Goal: Task Accomplishment & Management: Complete application form

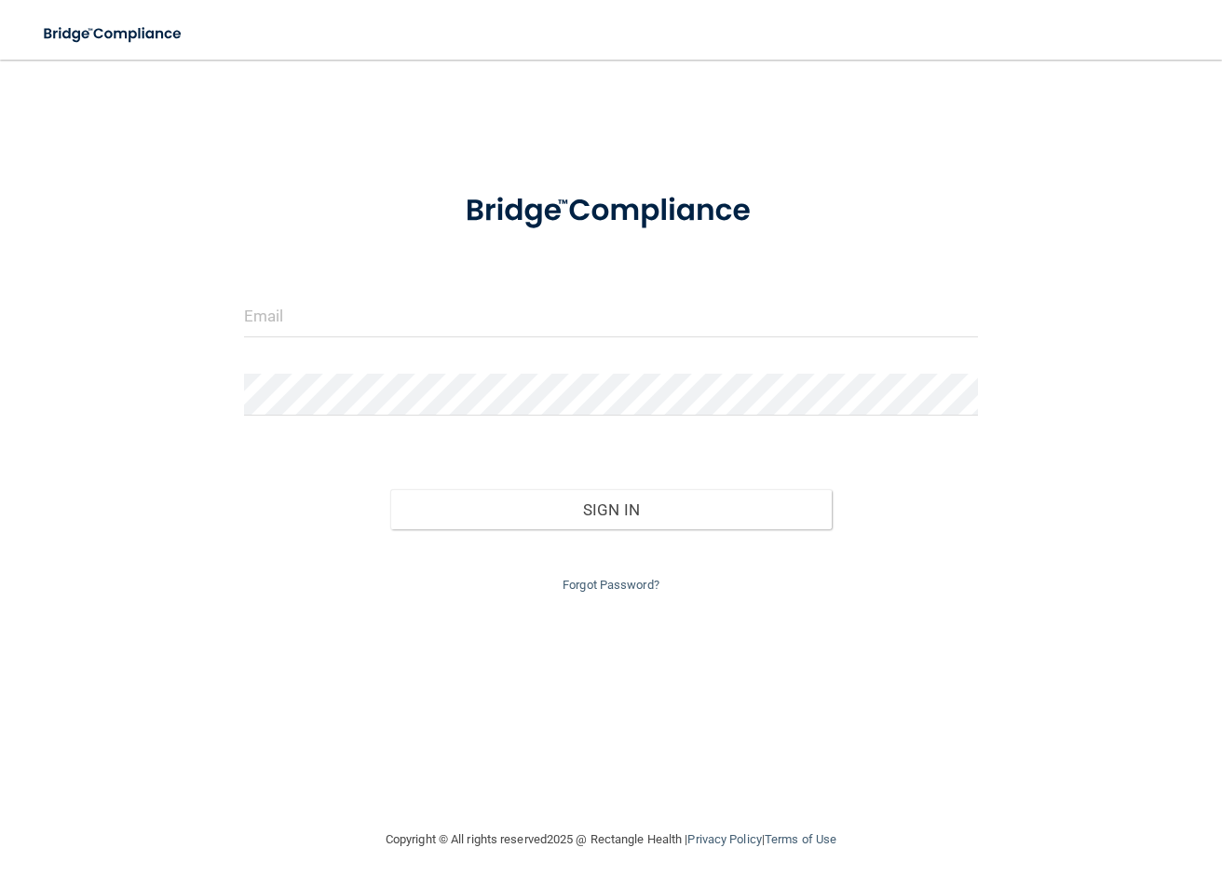
click at [416, 290] on form "Invalid email/password. You don't have permission to access that page. Sign In …" at bounding box center [611, 383] width 735 height 425
click at [304, 333] on input "email" at bounding box center [611, 316] width 735 height 42
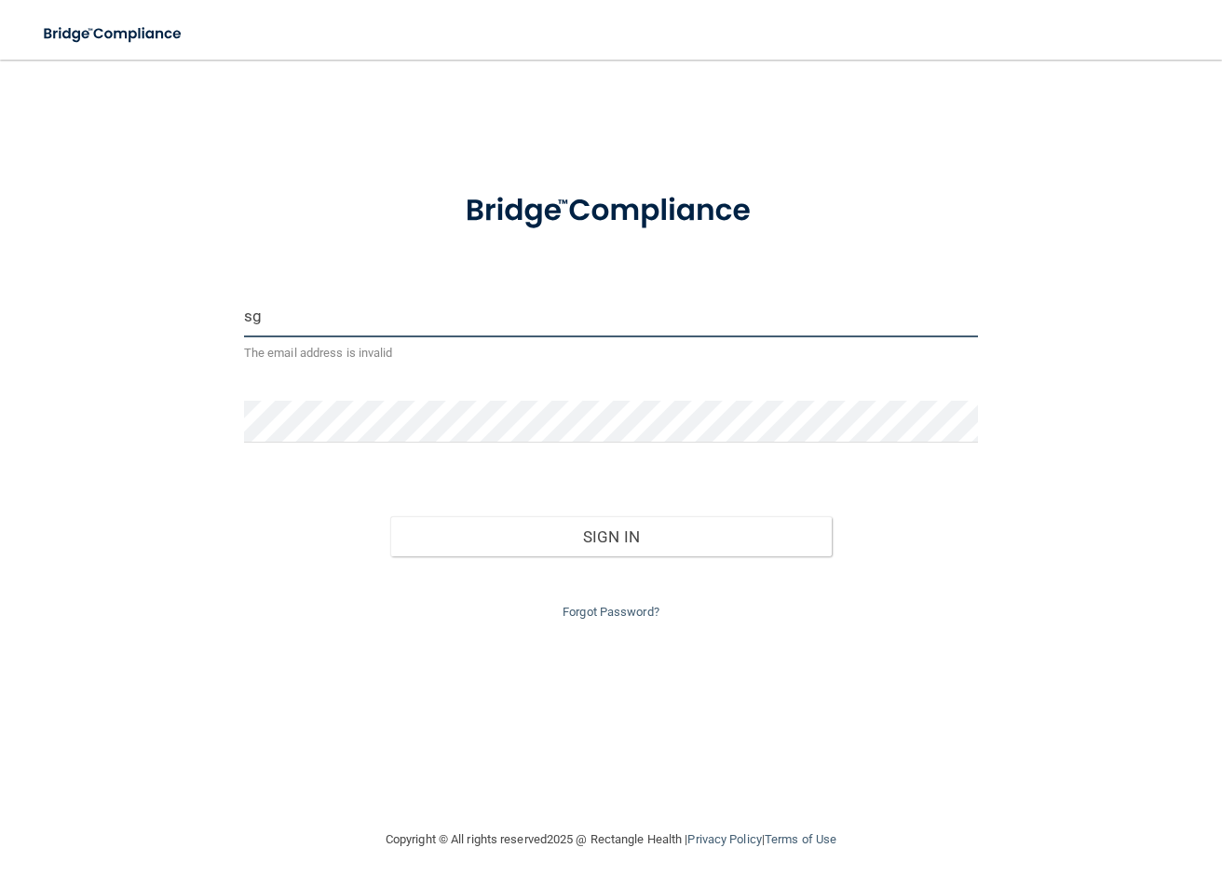
type input "s"
type input "[PERSON_NAME][EMAIL_ADDRESS][PERSON_NAME][DOMAIN_NAME]"
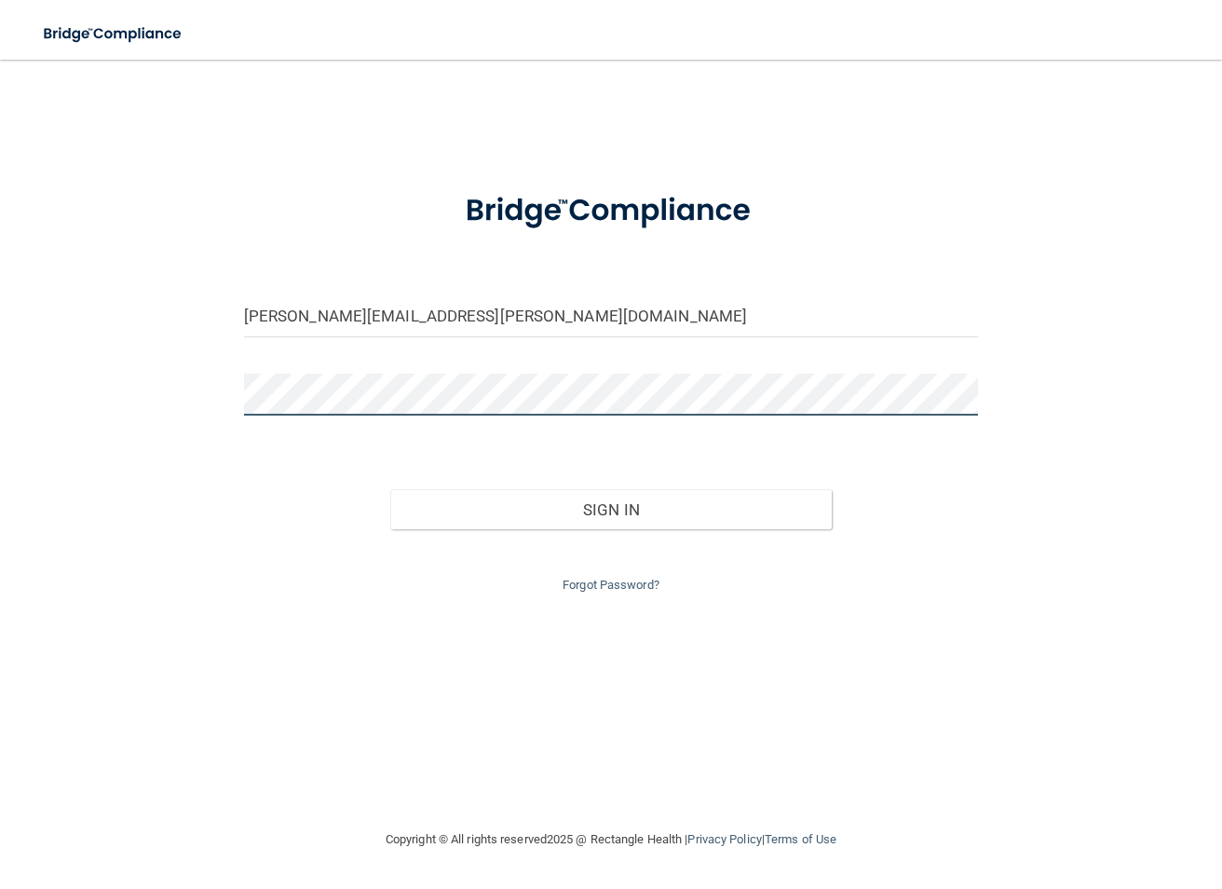
click at [390, 489] on button "Sign In" at bounding box center [610, 509] width 441 height 41
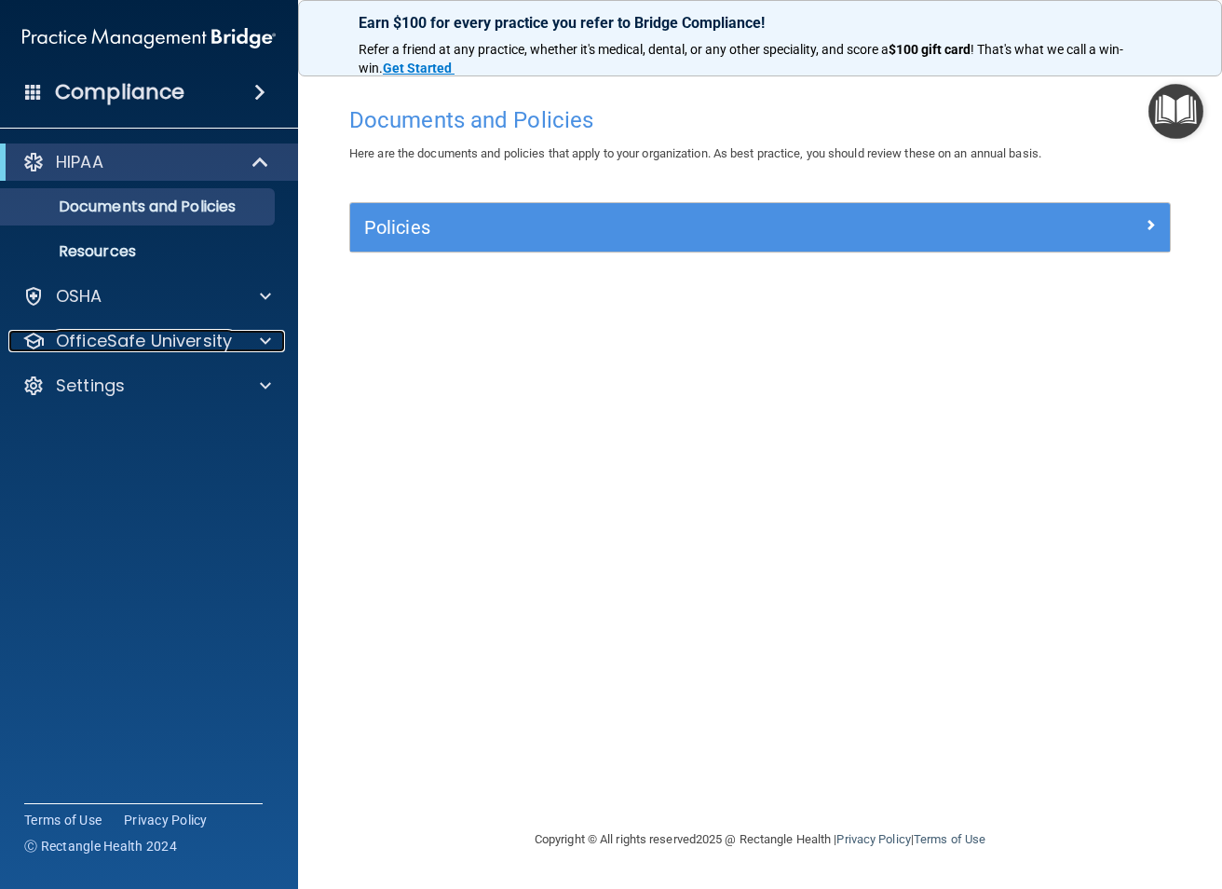
drag, startPoint x: 125, startPoint y: 336, endPoint x: 173, endPoint y: 366, distance: 56.9
click at [128, 333] on p "OfficeSafe University" at bounding box center [144, 341] width 176 height 22
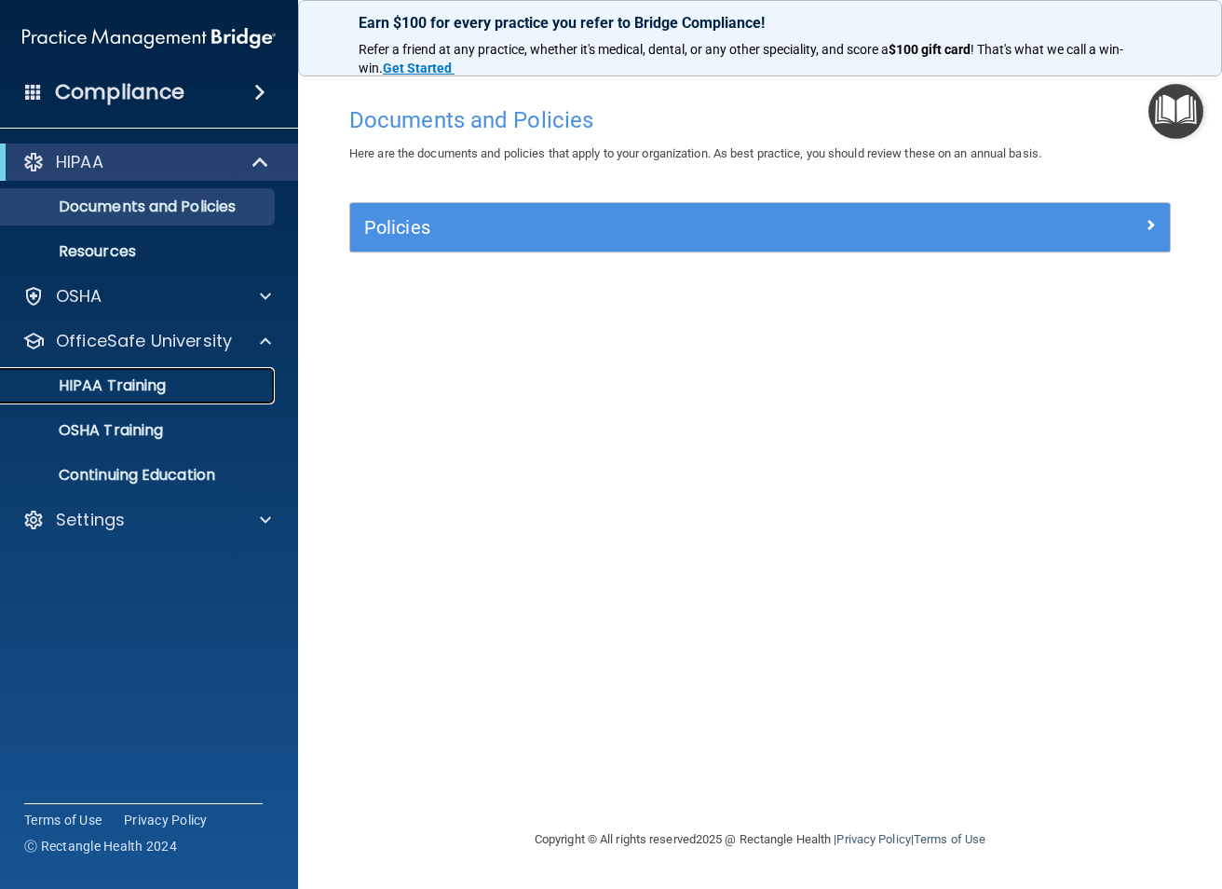
click at [130, 387] on p "HIPAA Training" at bounding box center [89, 385] width 154 height 19
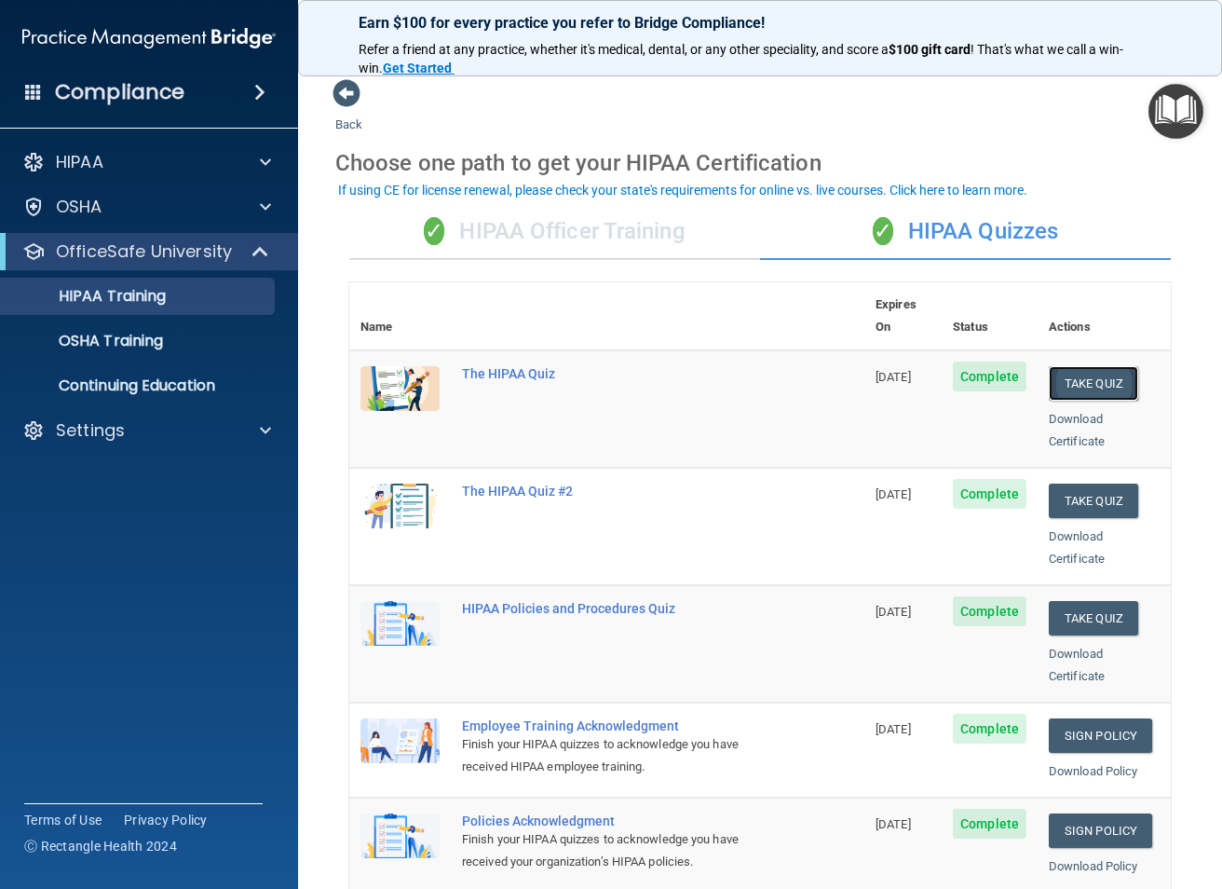
click at [1092, 366] on button "Take Quiz" at bounding box center [1093, 383] width 89 height 34
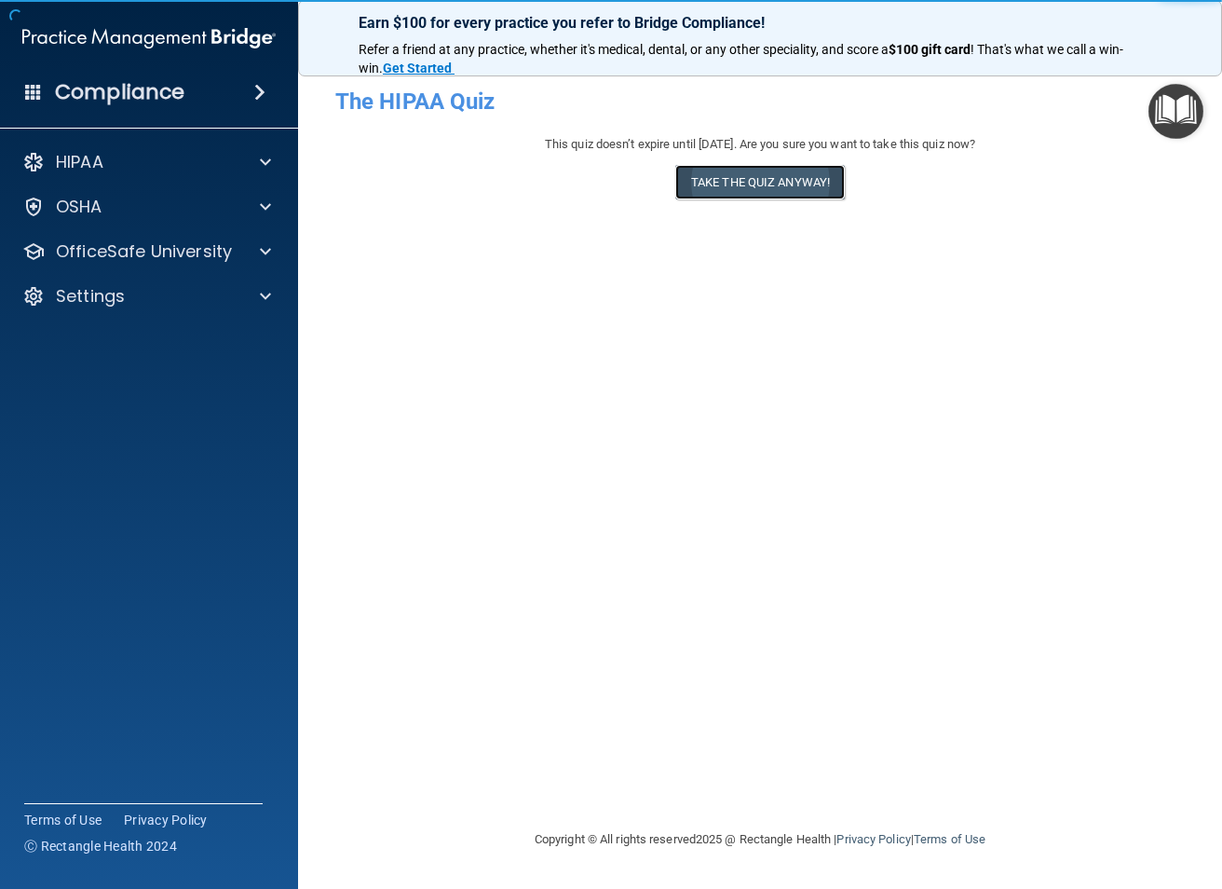
click at [760, 181] on button "Take the quiz anyway!" at bounding box center [760, 182] width 170 height 34
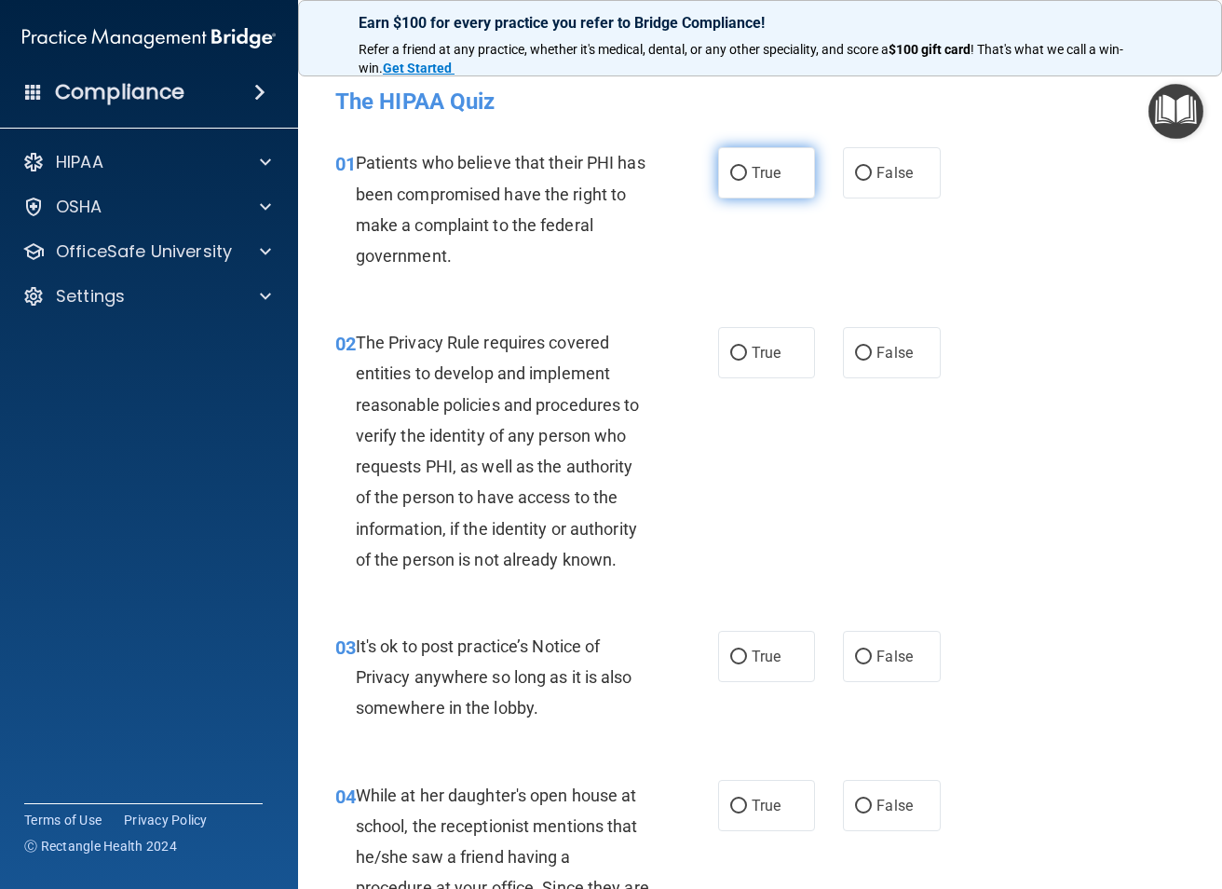
click at [738, 173] on input "True" at bounding box center [738, 174] width 17 height 14
radio input "true"
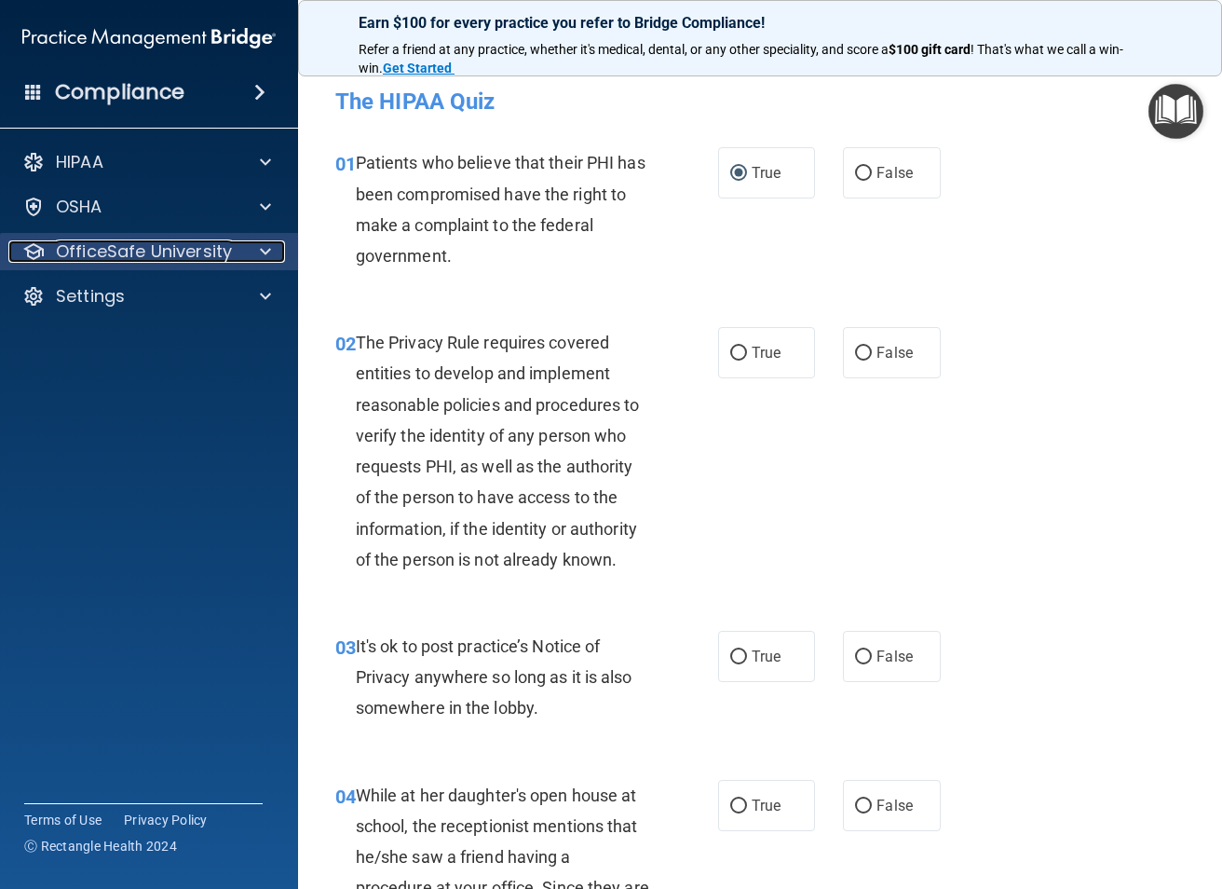
click at [138, 262] on p "OfficeSafe University" at bounding box center [144, 251] width 176 height 22
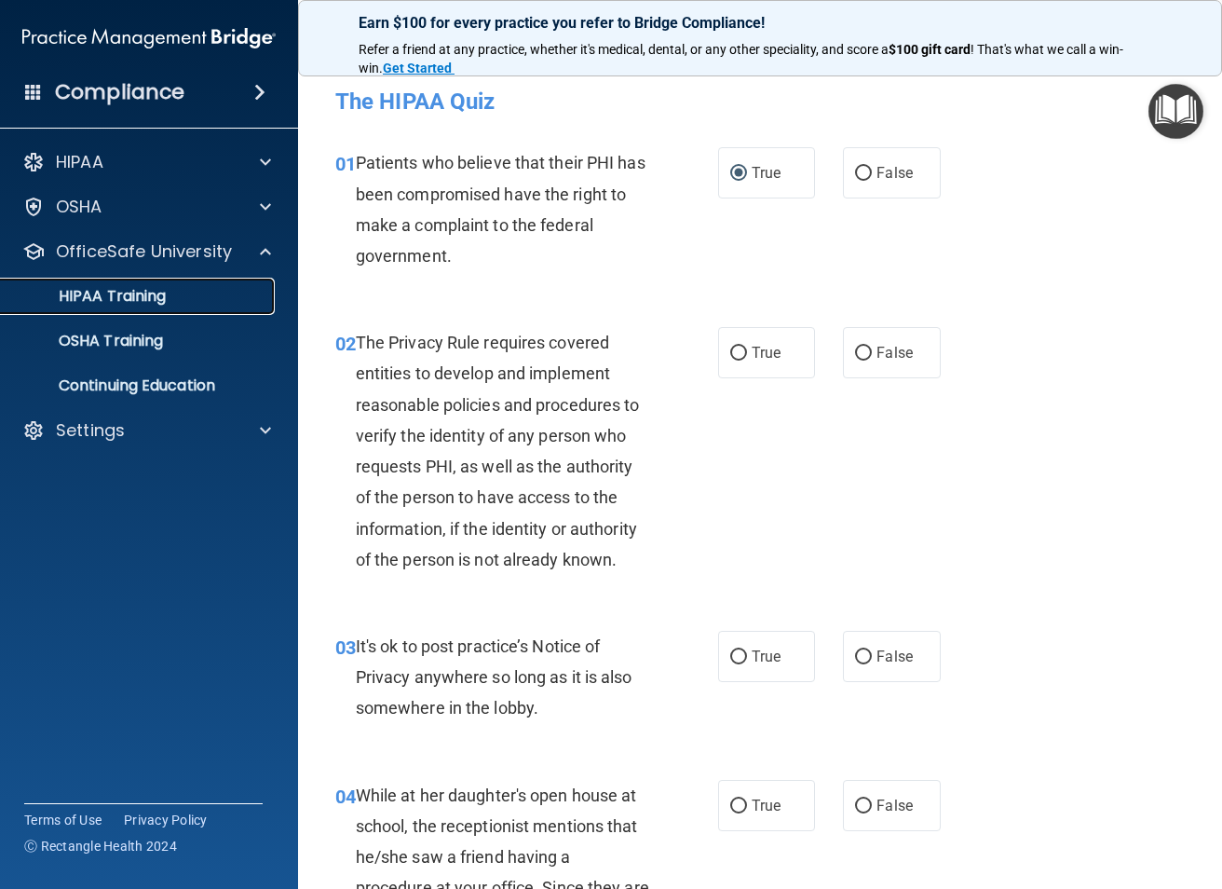
drag, startPoint x: 170, startPoint y: 297, endPoint x: 189, endPoint y: 307, distance: 22.1
click at [171, 297] on div "HIPAA Training" at bounding box center [139, 296] width 254 height 19
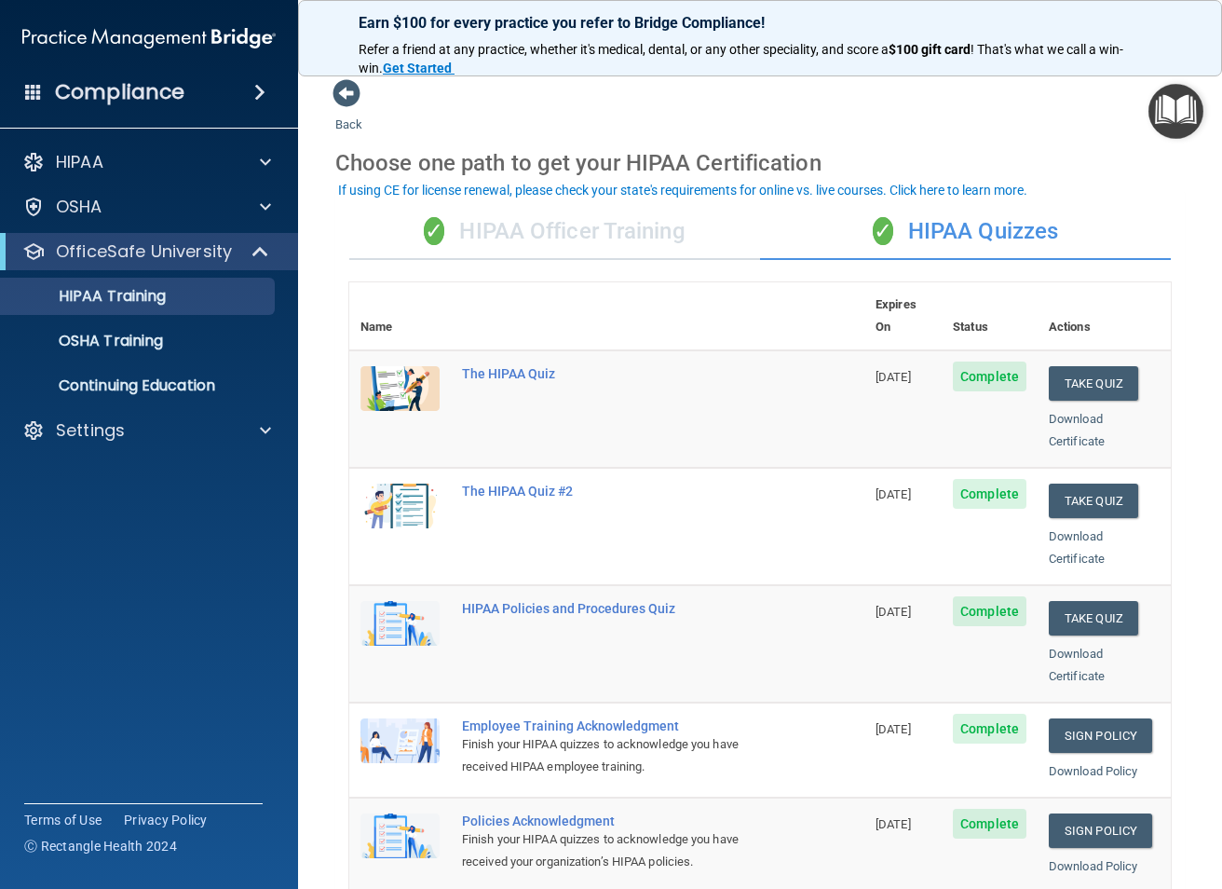
click at [978, 361] on span "Complete" at bounding box center [990, 376] width 74 height 30
drag, startPoint x: 576, startPoint y: 361, endPoint x: 550, endPoint y: 348, distance: 28.8
click at [575, 361] on td "The HIPAA Quiz" at bounding box center [658, 408] width 414 height 117
click at [541, 366] on div "The HIPAA Quiz" at bounding box center [616, 373] width 309 height 15
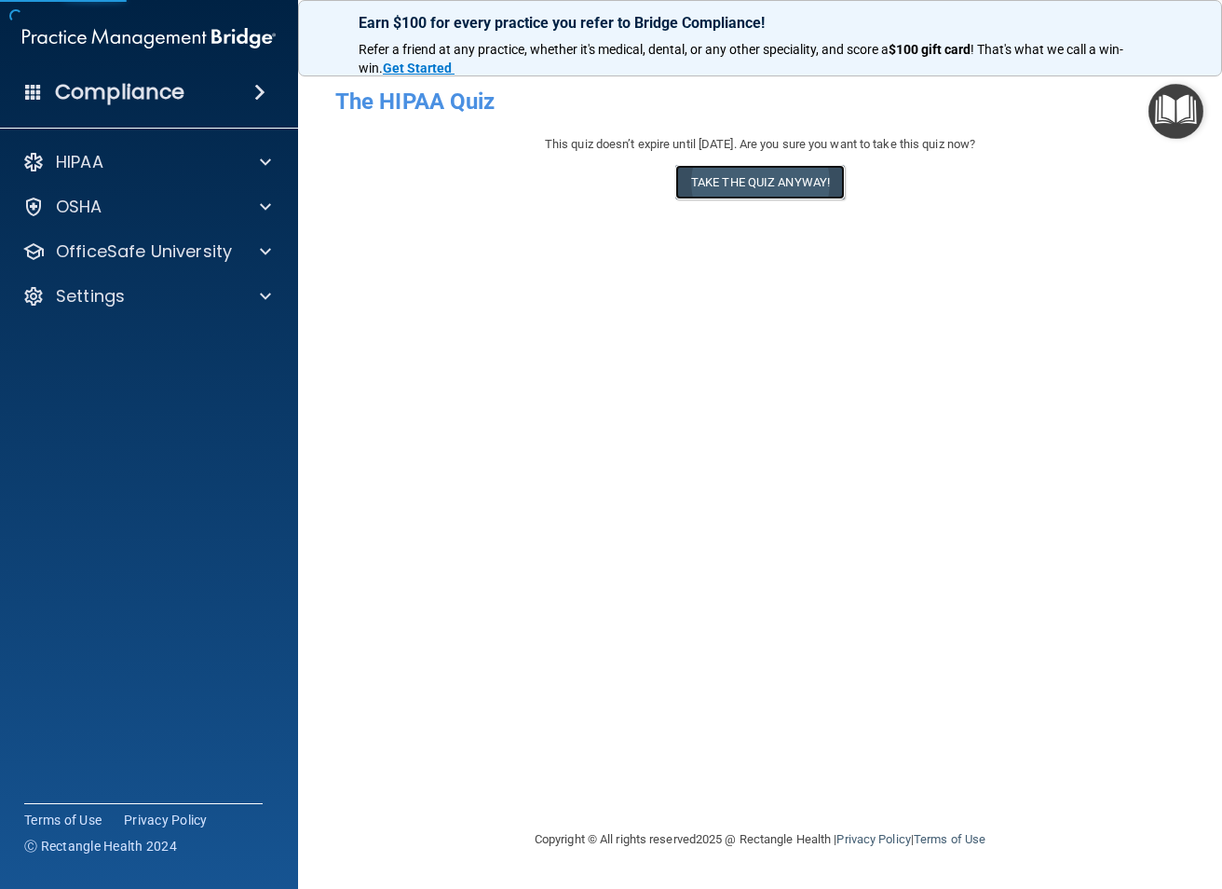
click at [835, 181] on button "Take the quiz anyway!" at bounding box center [760, 182] width 170 height 34
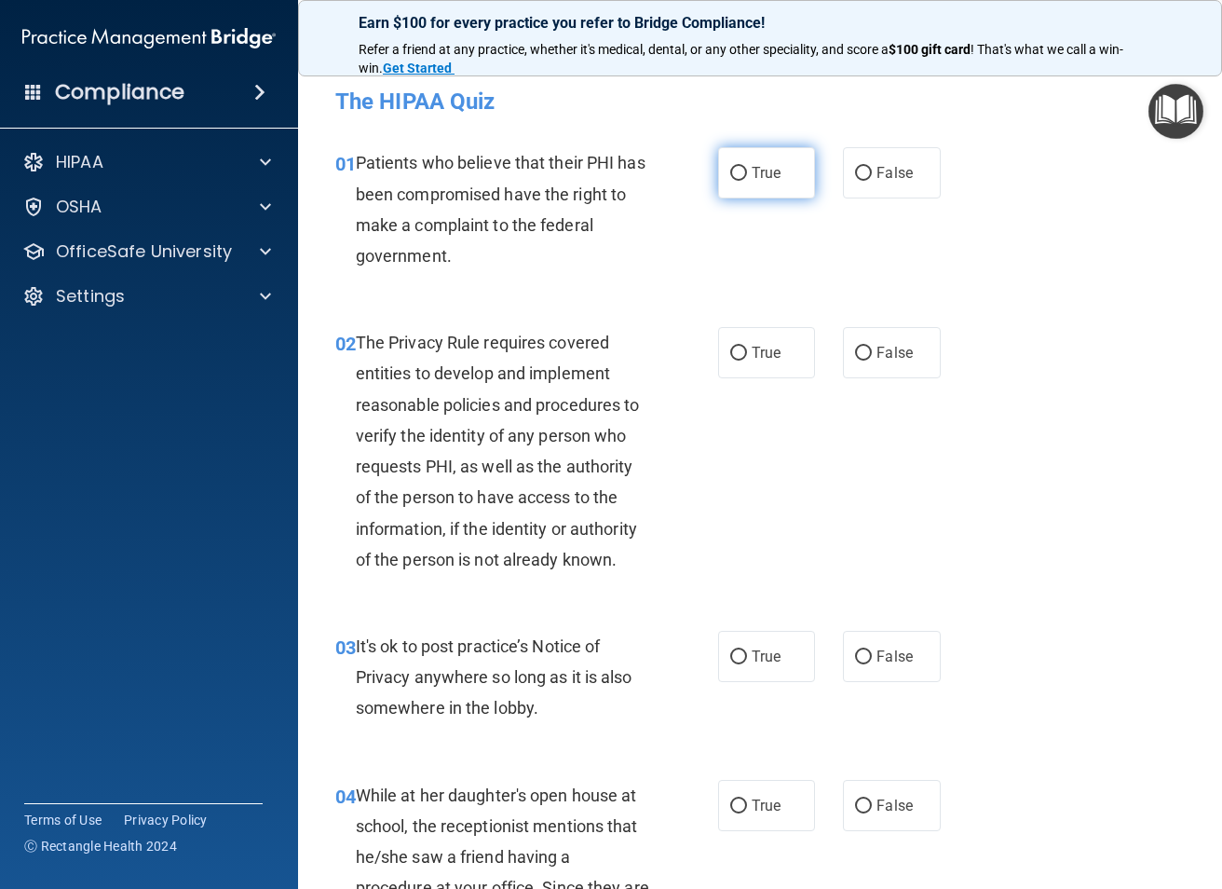
click at [730, 171] on input "True" at bounding box center [738, 174] width 17 height 14
radio input "true"
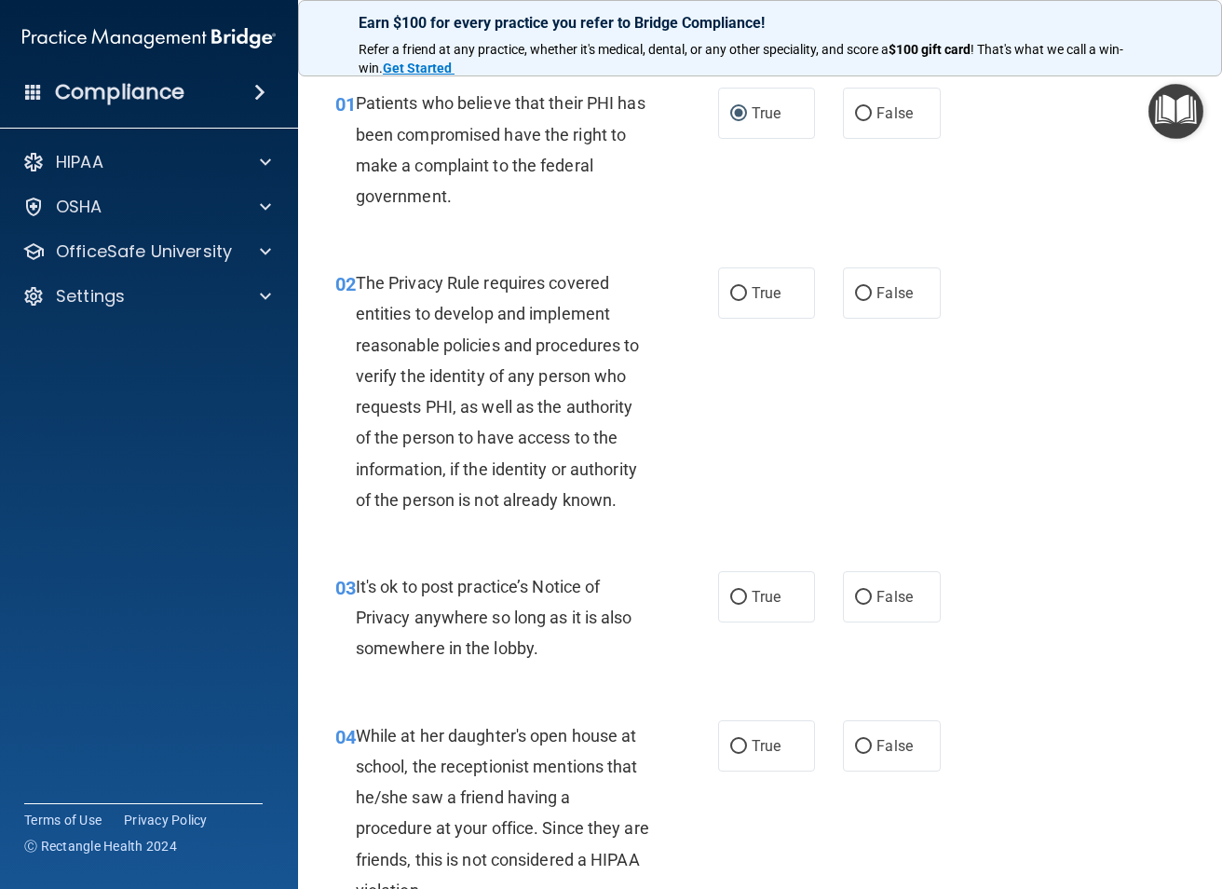
scroll to position [93, 0]
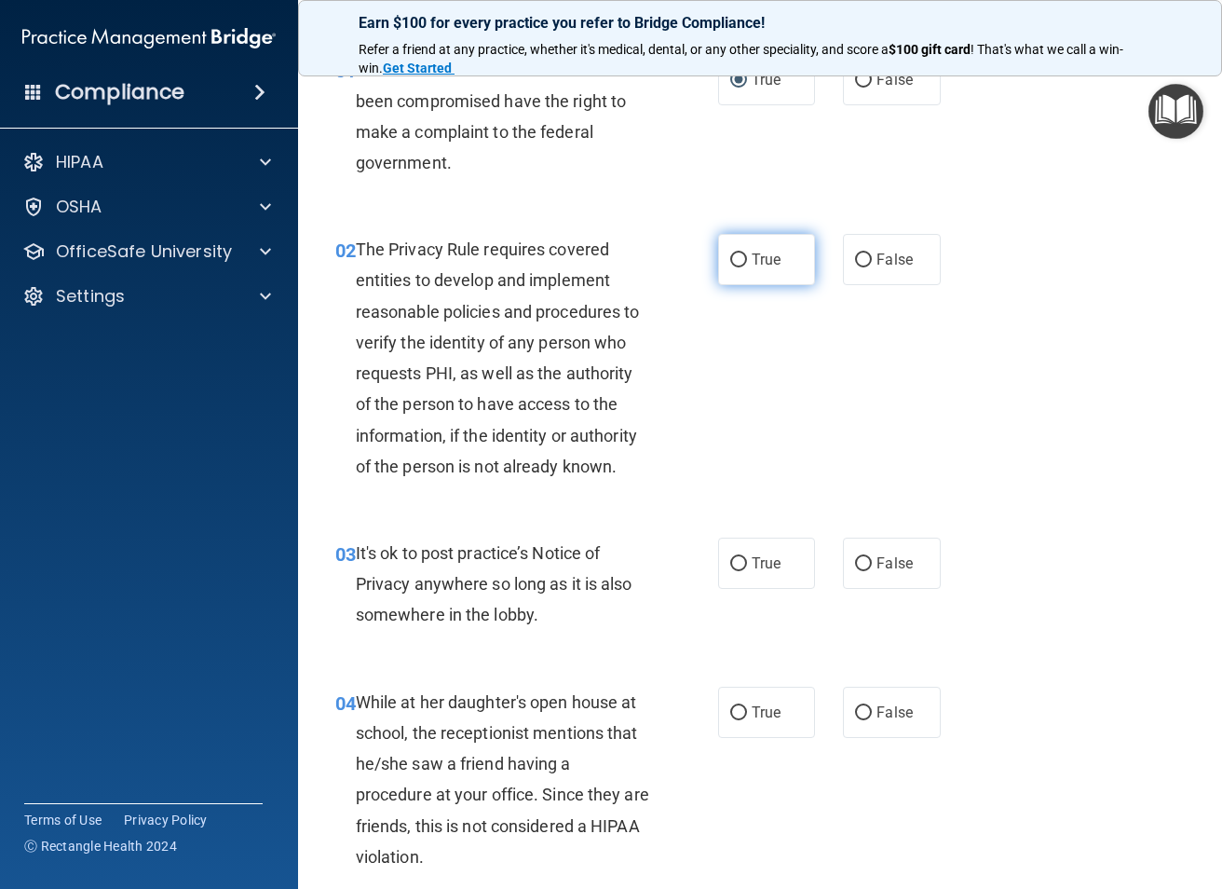
click at [742, 269] on label "True" at bounding box center [766, 259] width 97 height 51
click at [742, 267] on input "True" at bounding box center [738, 260] width 17 height 14
radio input "true"
click at [742, 566] on label "True" at bounding box center [766, 563] width 97 height 51
click at [742, 566] on input "True" at bounding box center [738, 564] width 17 height 14
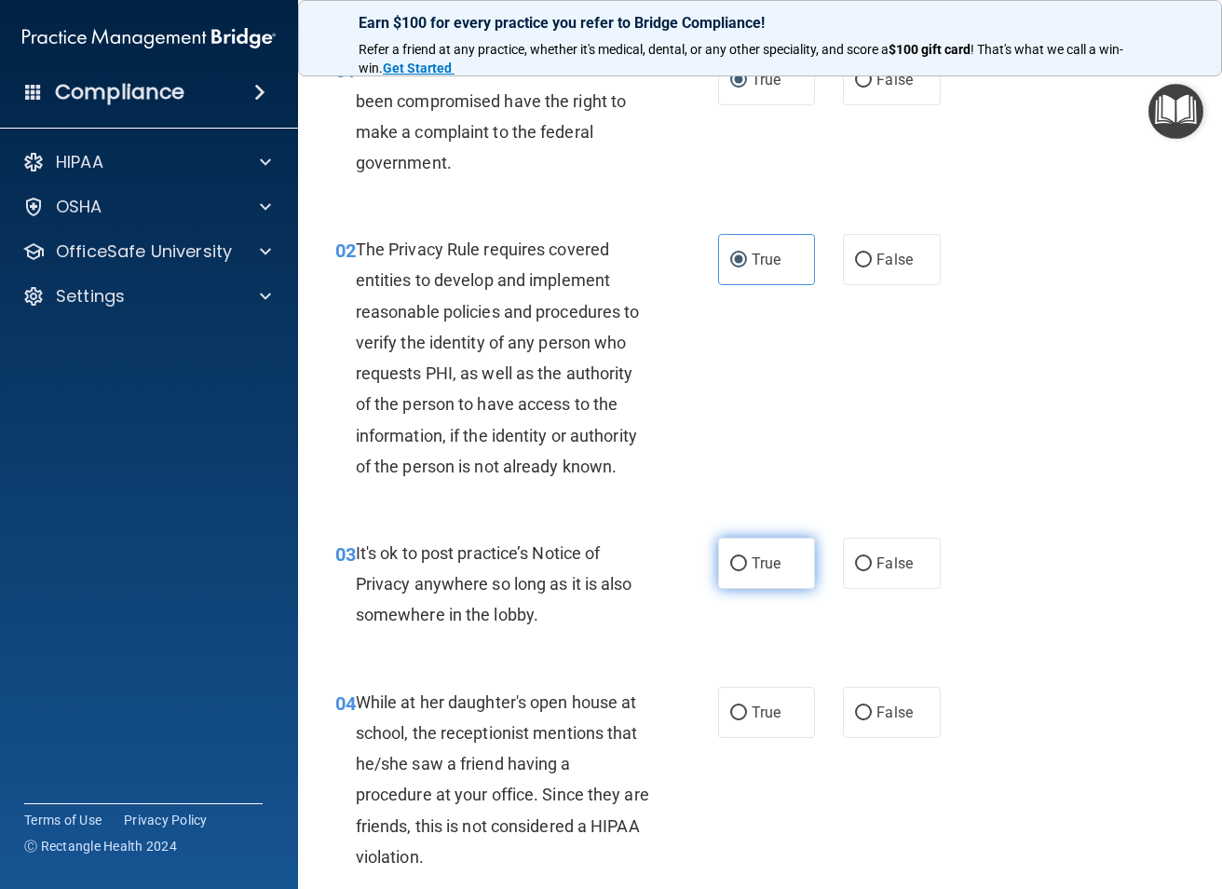
radio input "true"
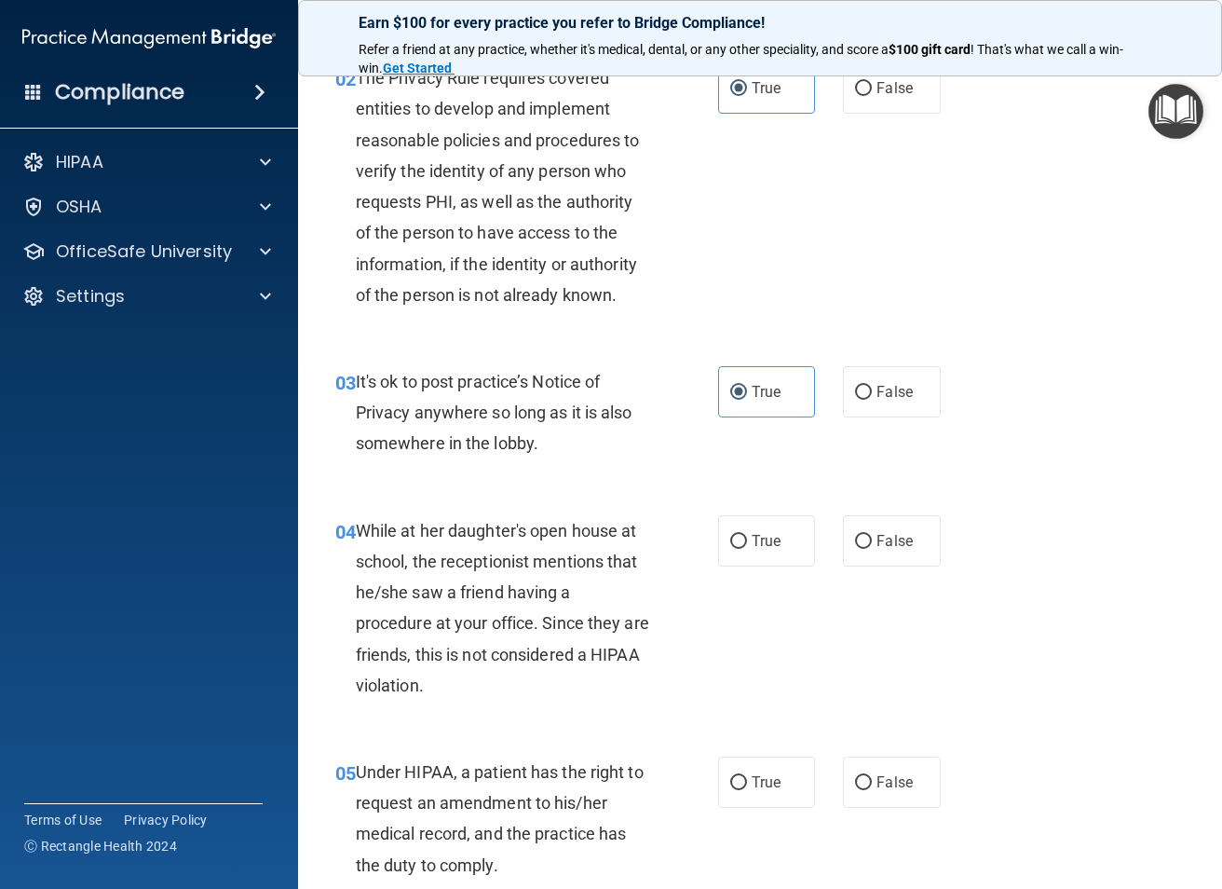
scroll to position [466, 0]
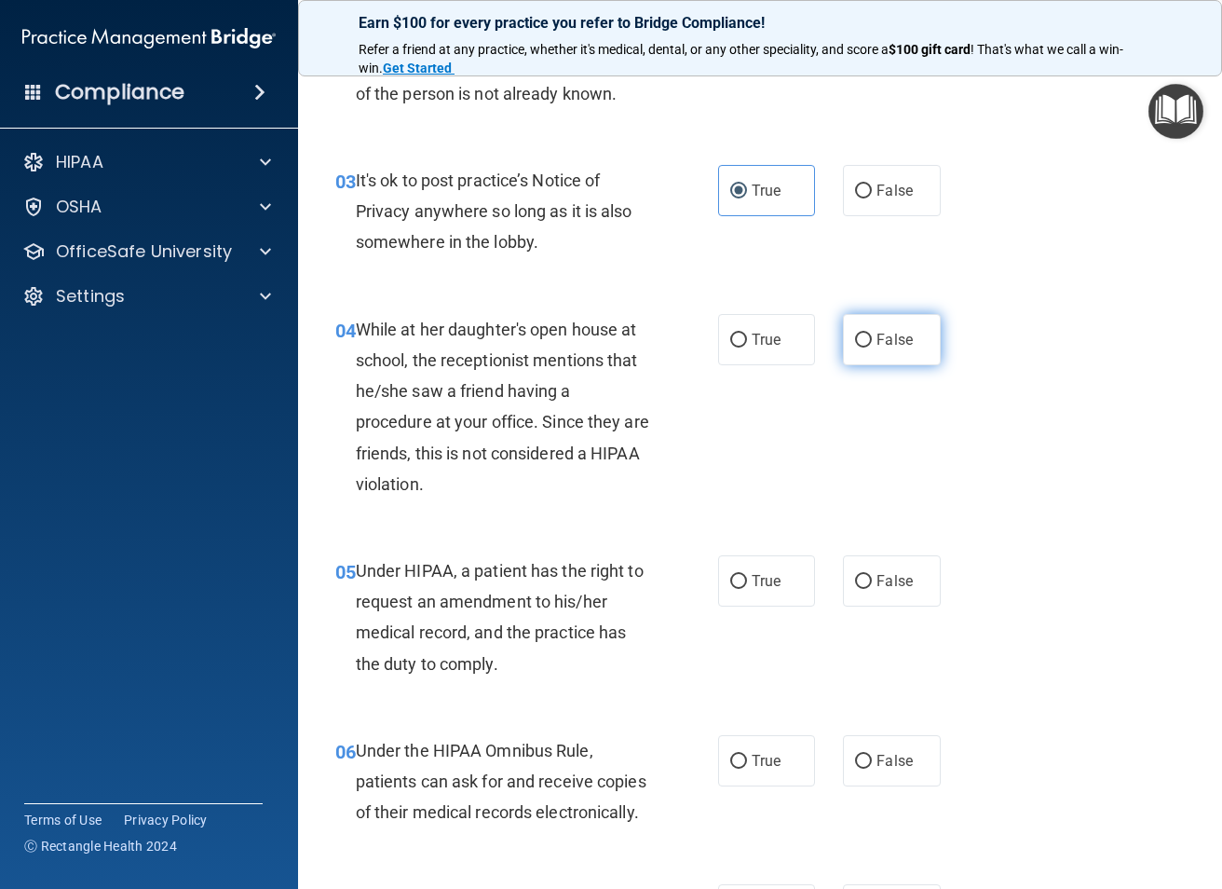
click at [896, 337] on span "False" at bounding box center [895, 340] width 36 height 18
click at [872, 337] on input "False" at bounding box center [863, 340] width 17 height 14
radio input "true"
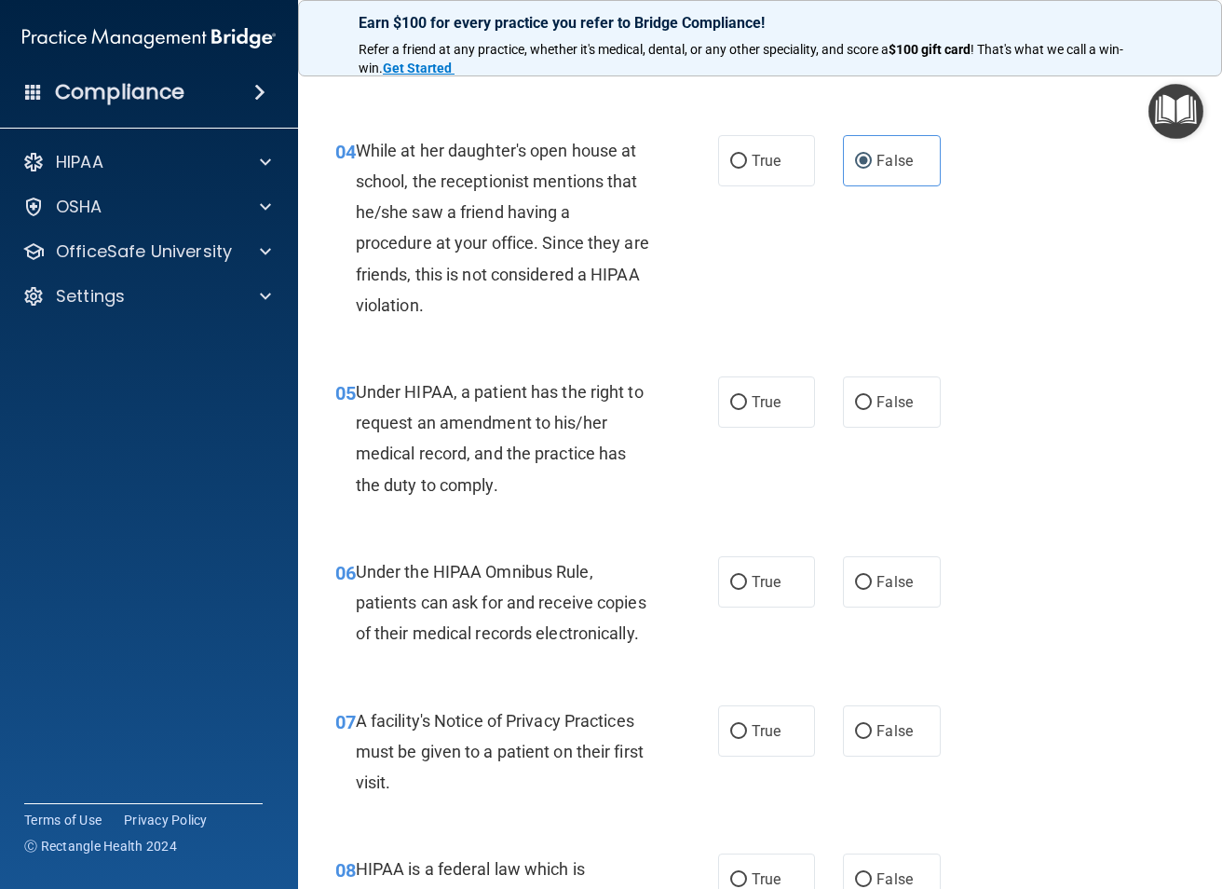
scroll to position [652, 0]
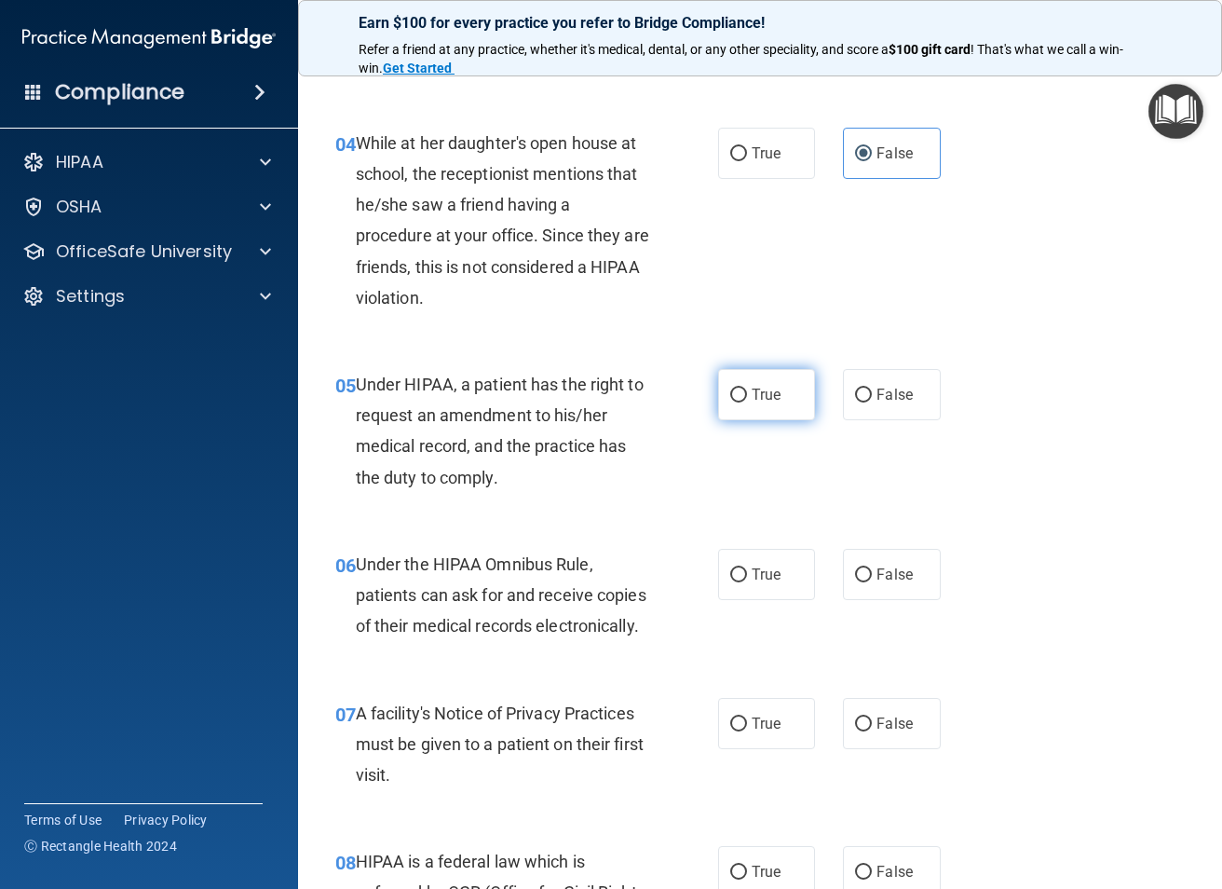
click at [756, 406] on label "True" at bounding box center [766, 394] width 97 height 51
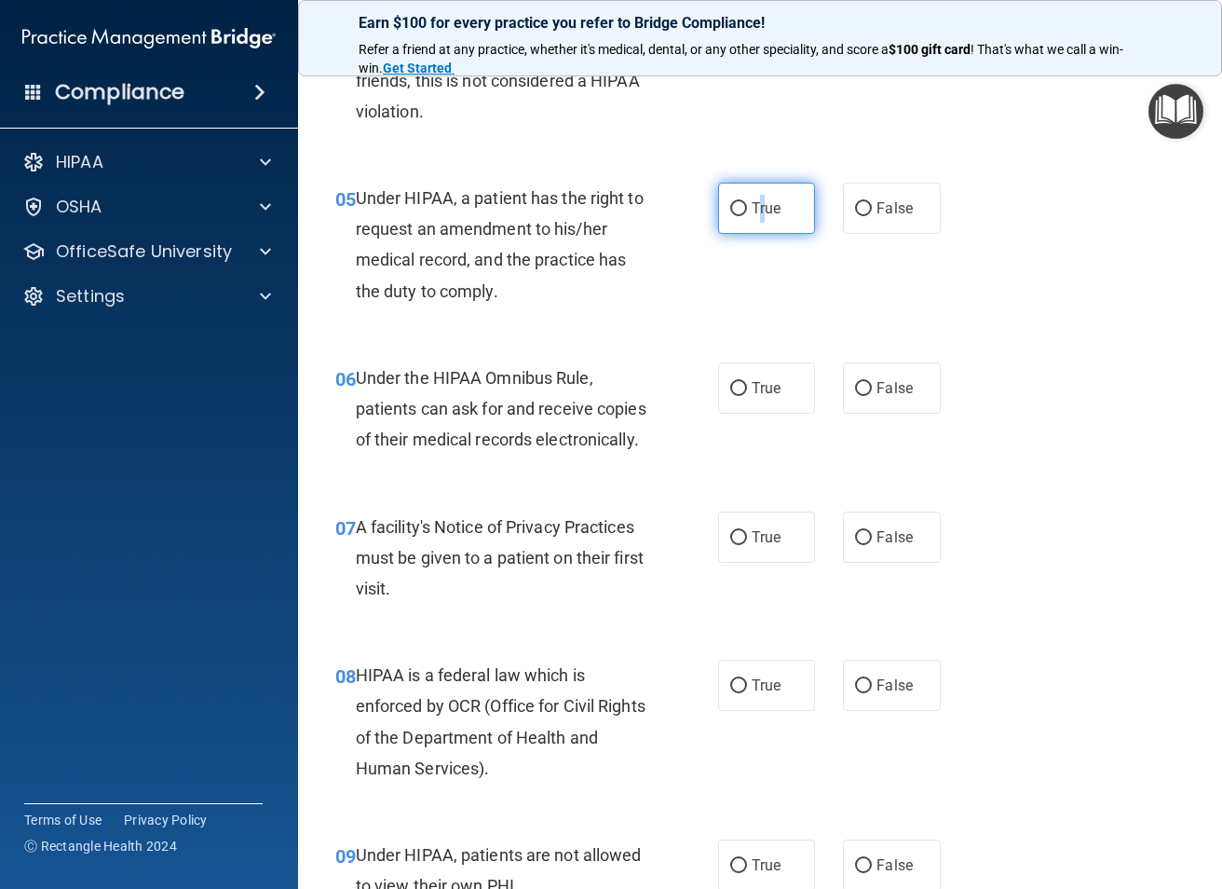
click at [730, 205] on input "True" at bounding box center [738, 209] width 17 height 14
radio input "true"
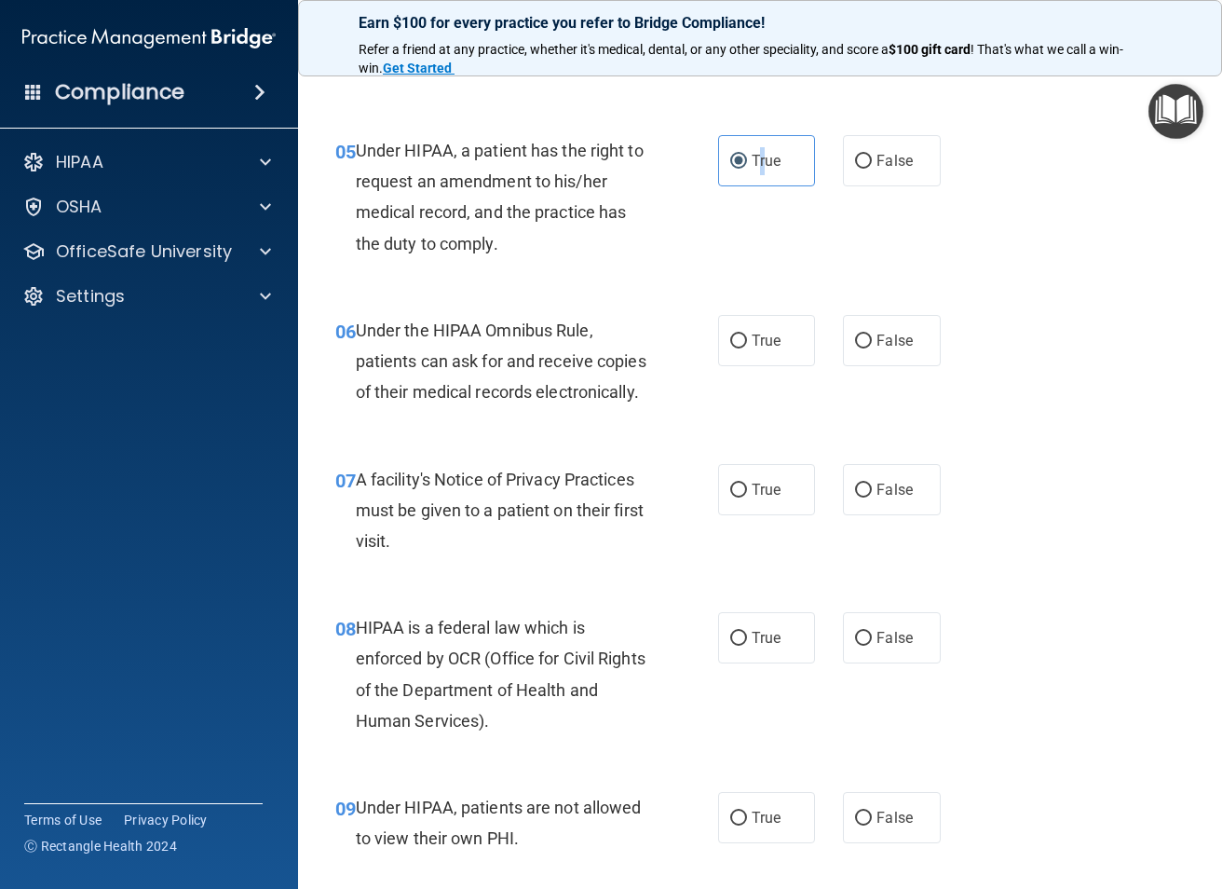
scroll to position [932, 0]
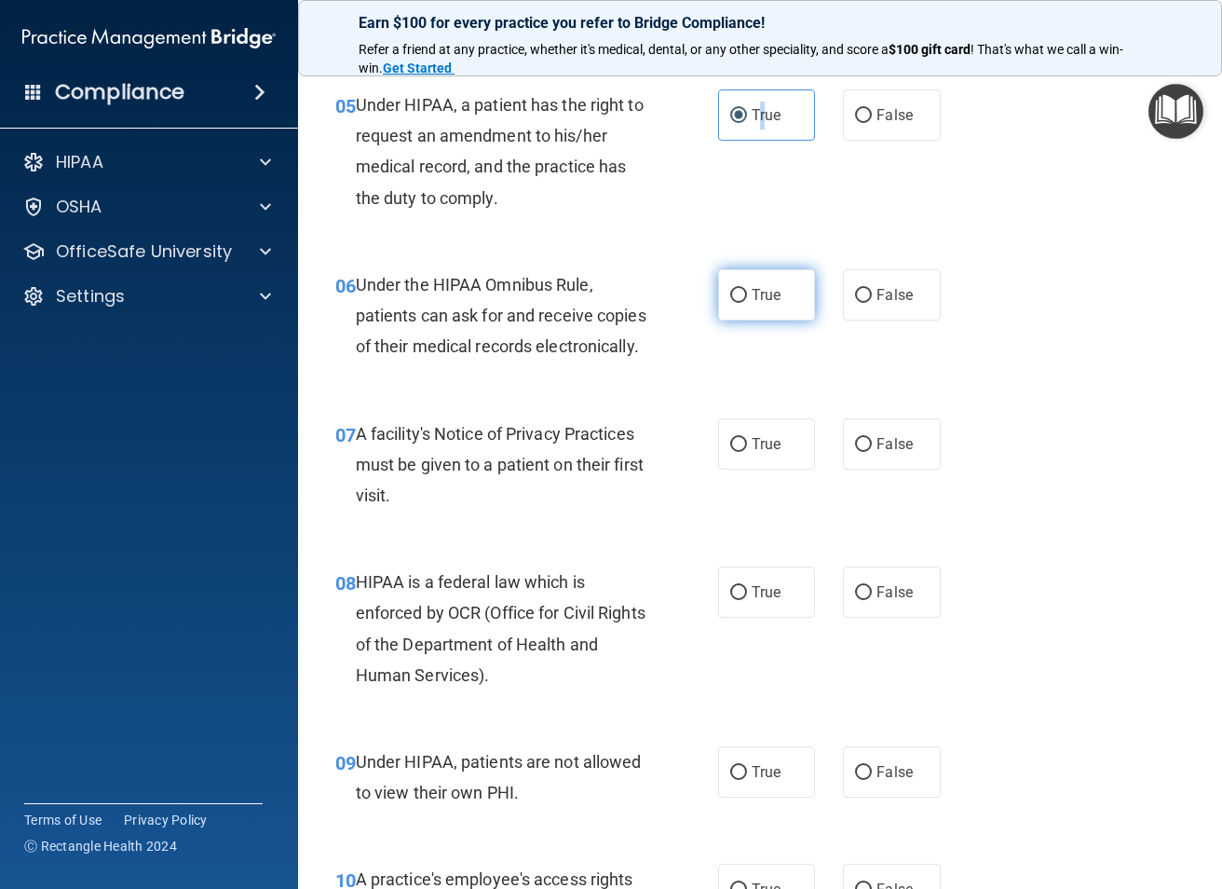
click at [730, 289] on input "True" at bounding box center [738, 296] width 17 height 14
radio input "true"
drag, startPoint x: 733, startPoint y: 479, endPoint x: 749, endPoint y: 507, distance: 32.1
click at [733, 452] on input "True" at bounding box center [738, 445] width 17 height 14
radio input "true"
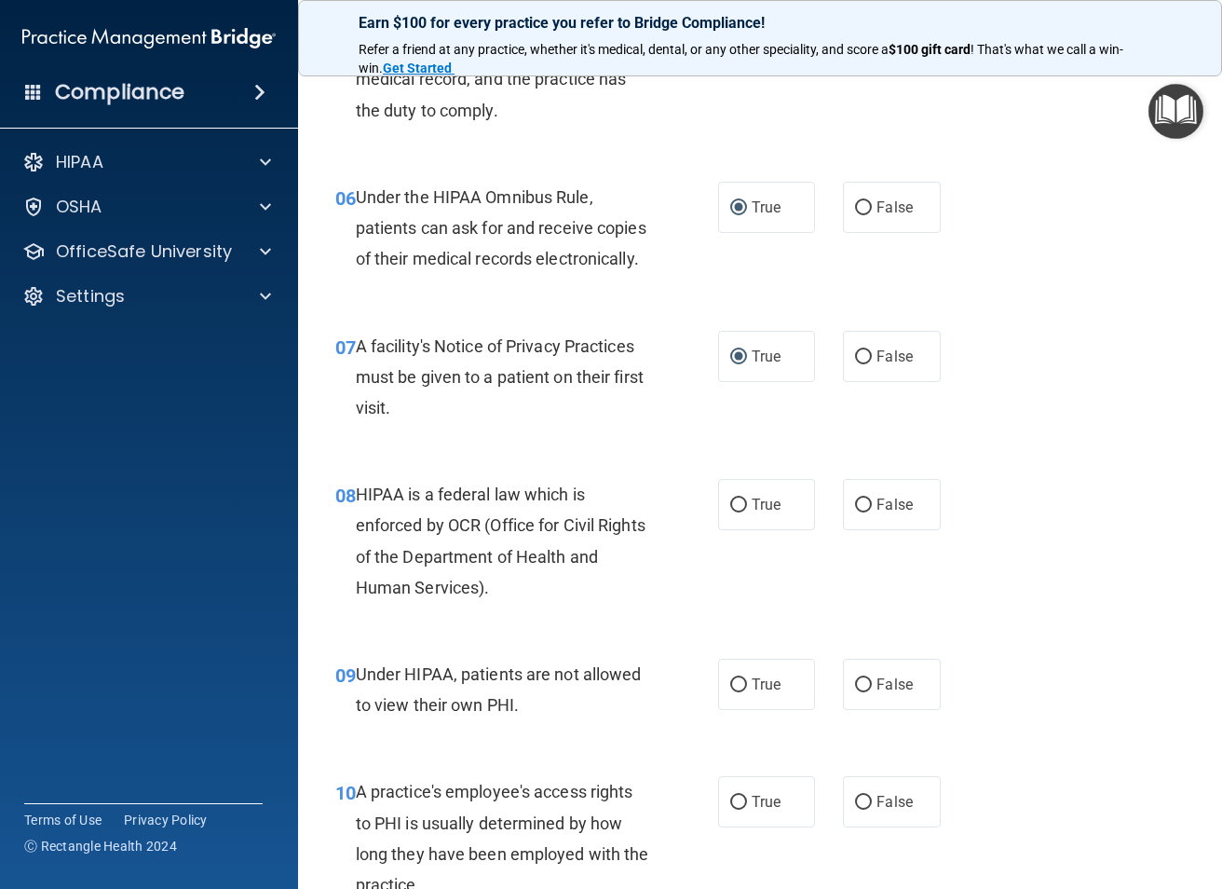
scroll to position [1118, 0]
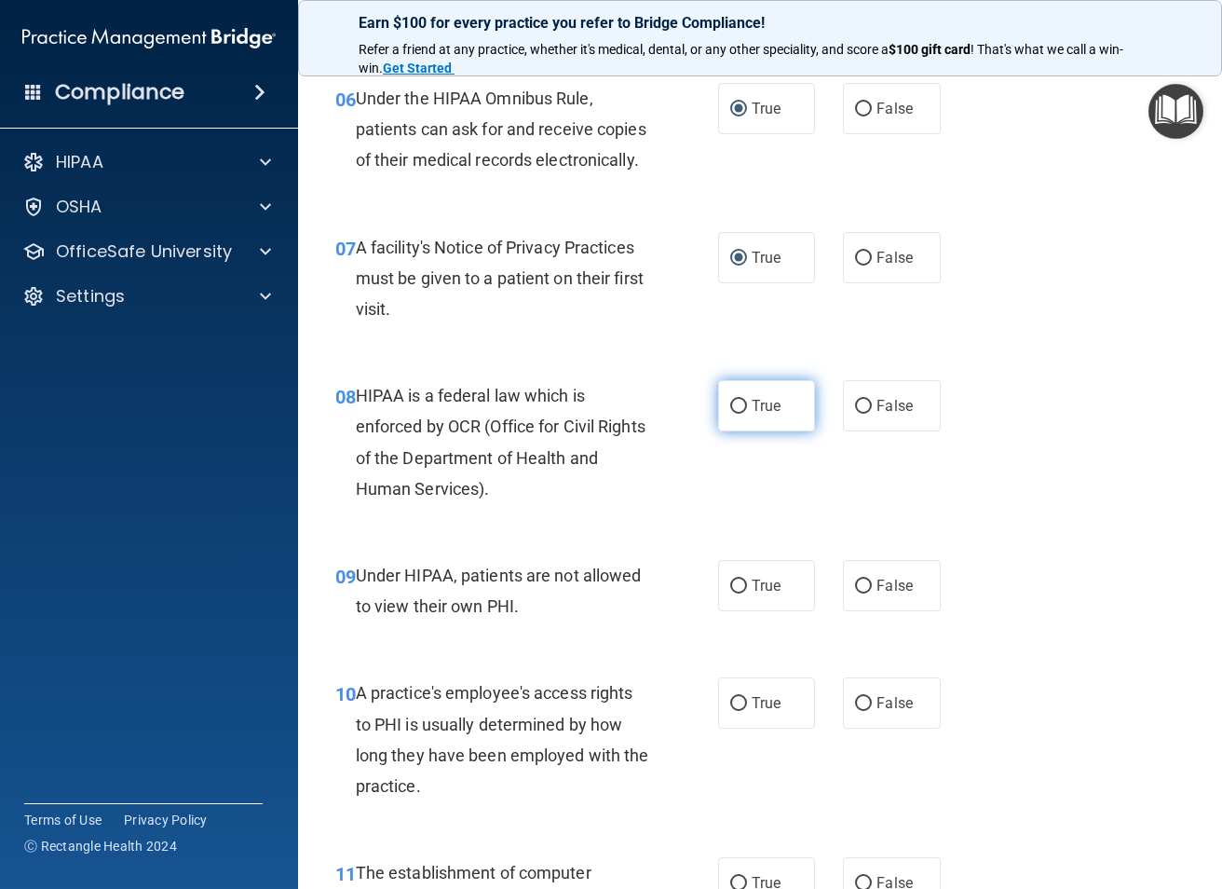
click at [730, 414] on input "True" at bounding box center [738, 407] width 17 height 14
radio input "true"
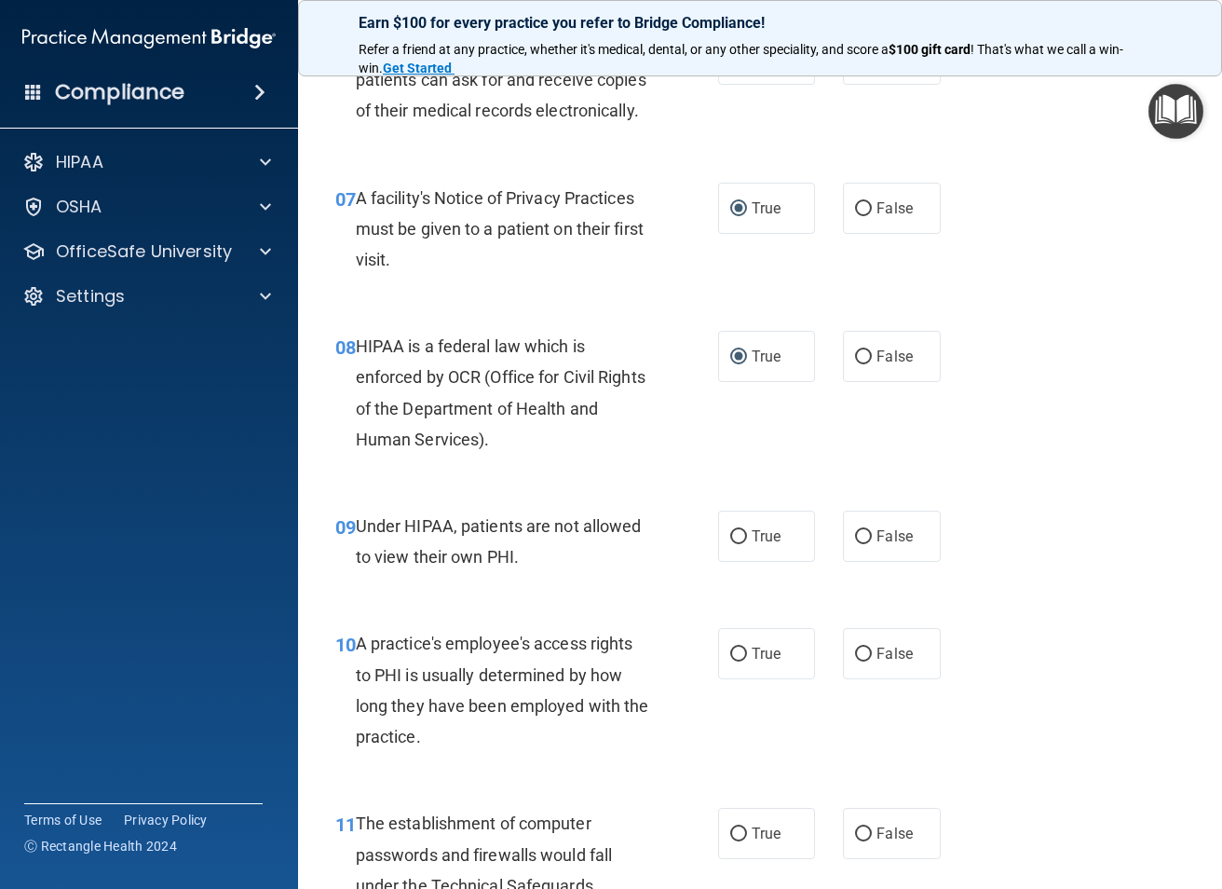
scroll to position [1211, 0]
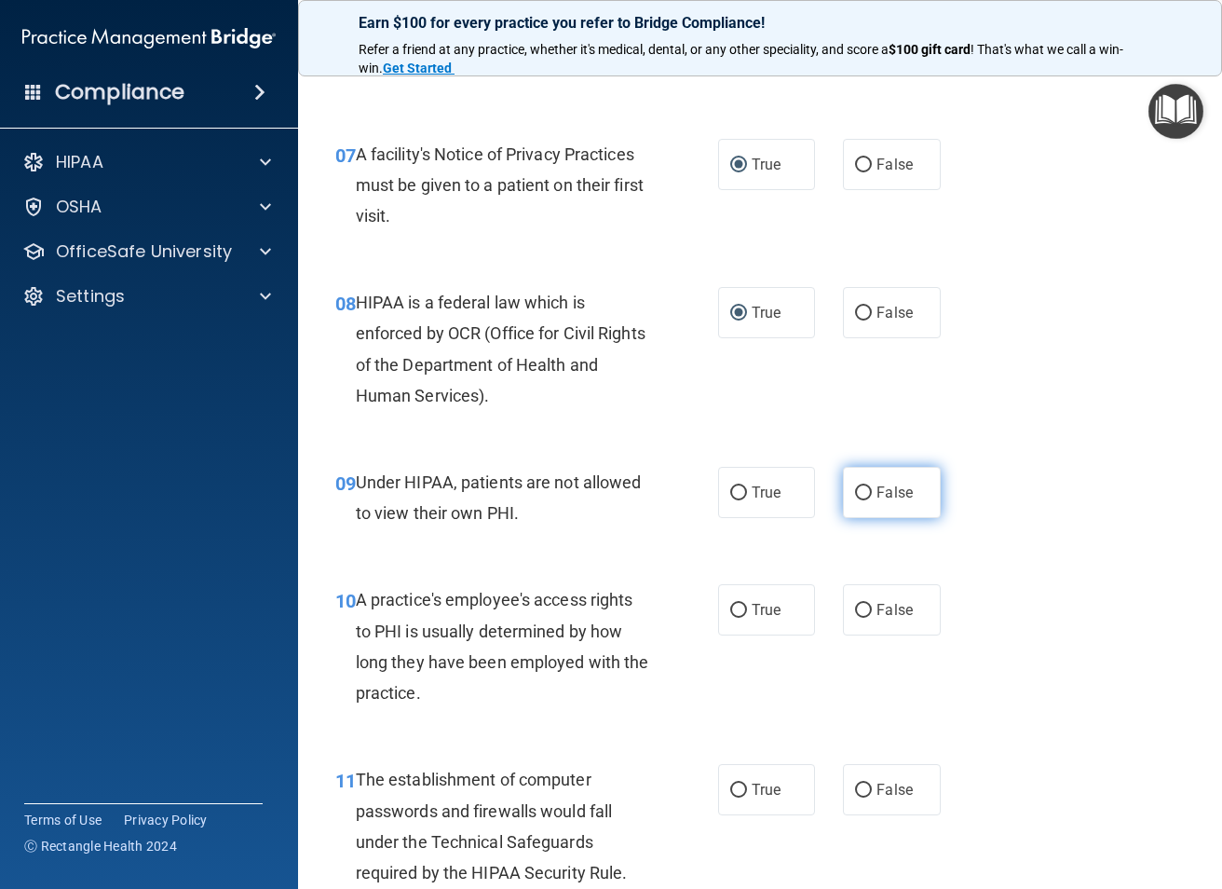
click at [857, 500] on input "False" at bounding box center [863, 493] width 17 height 14
radio input "true"
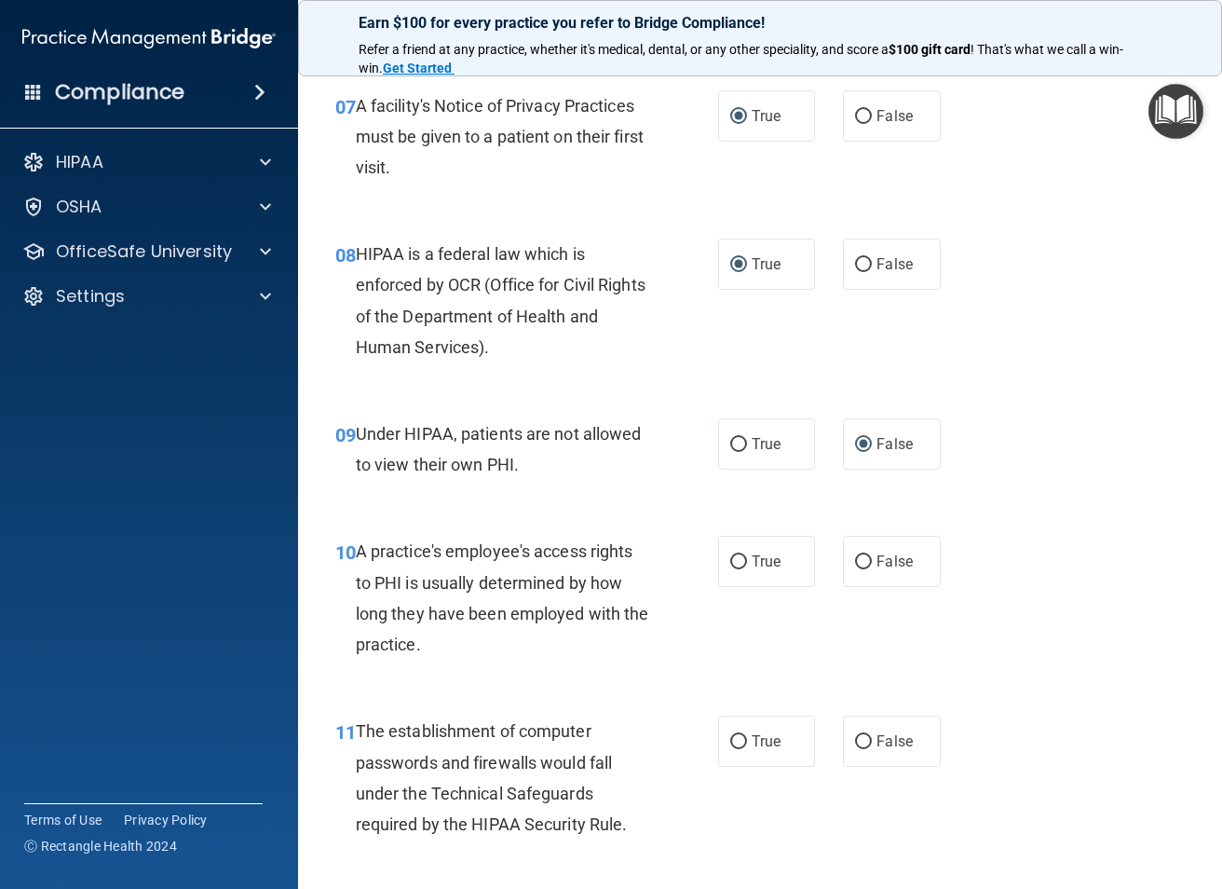
scroll to position [1304, 0]
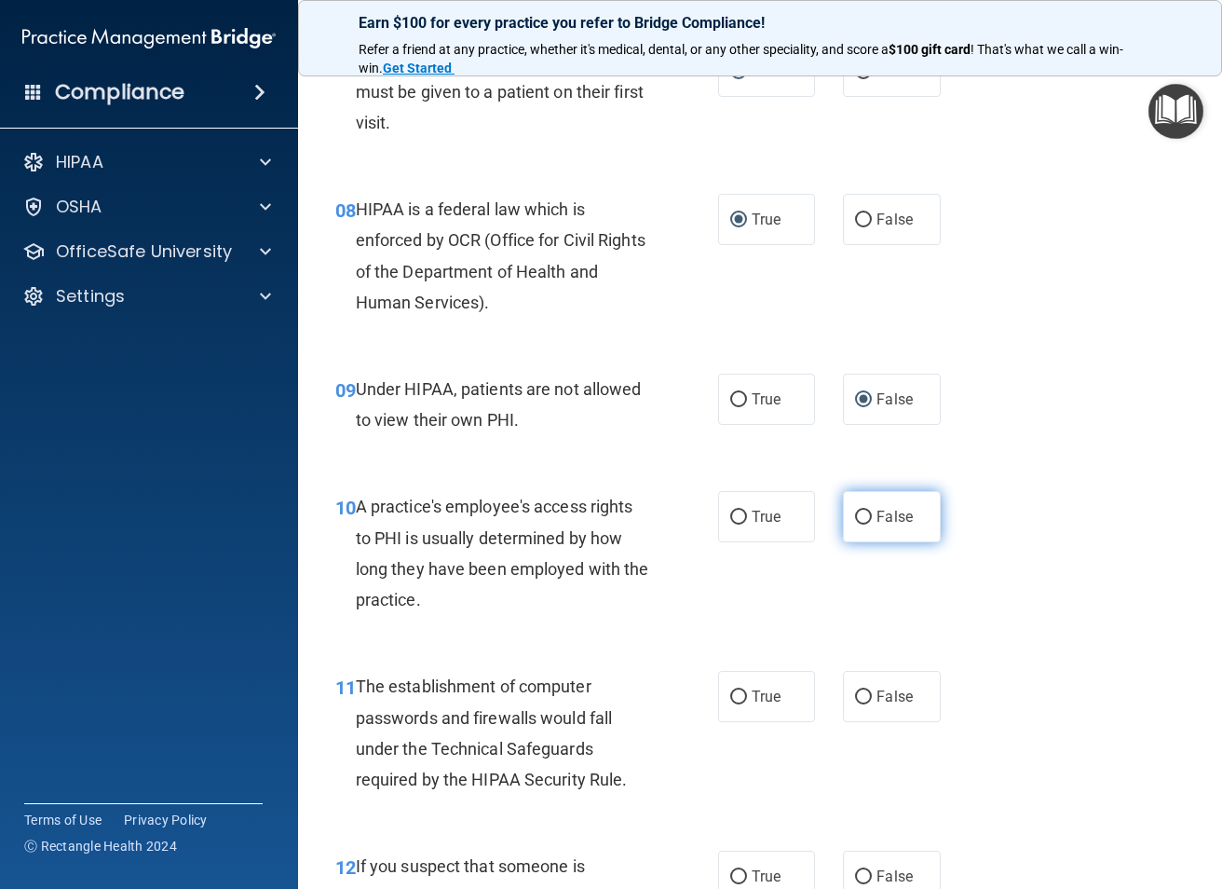
click at [855, 524] on input "False" at bounding box center [863, 517] width 17 height 14
radio input "true"
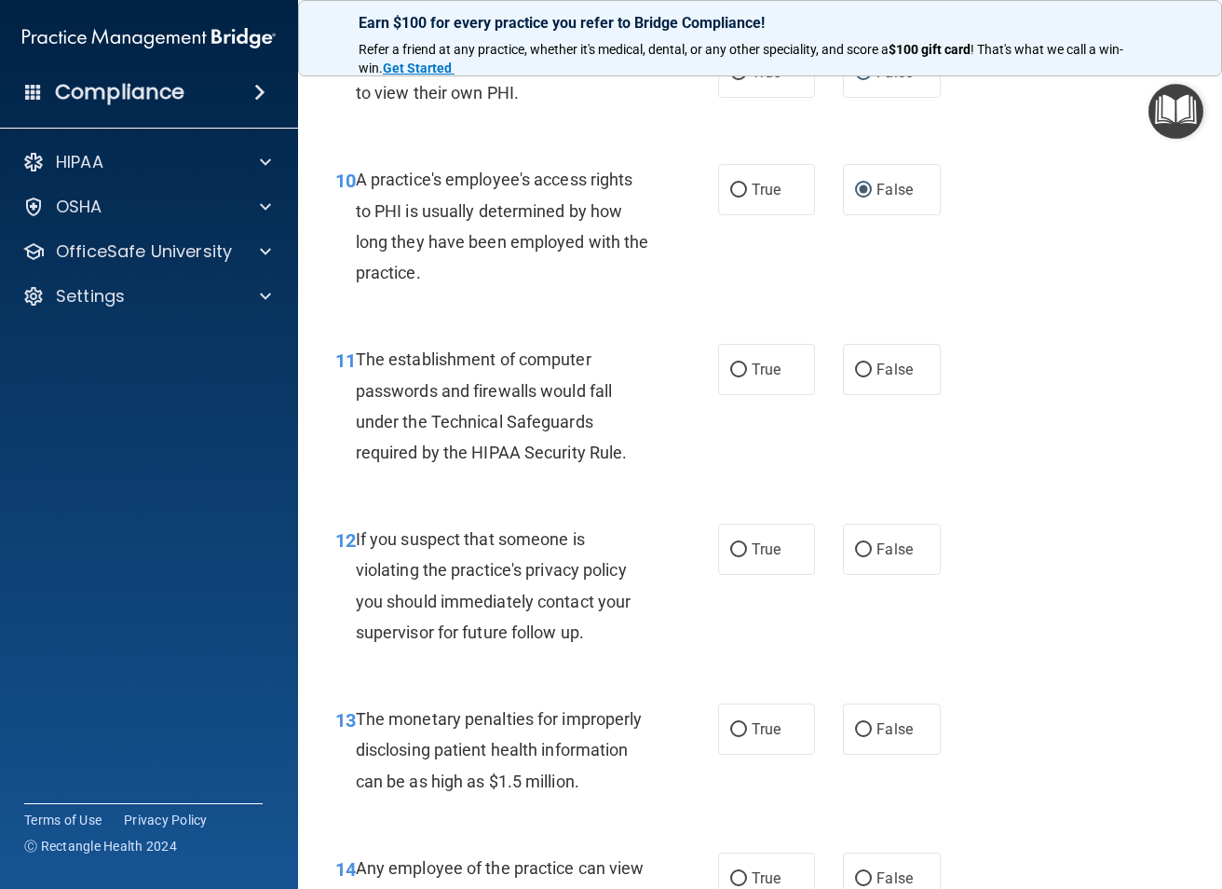
scroll to position [1677, 0]
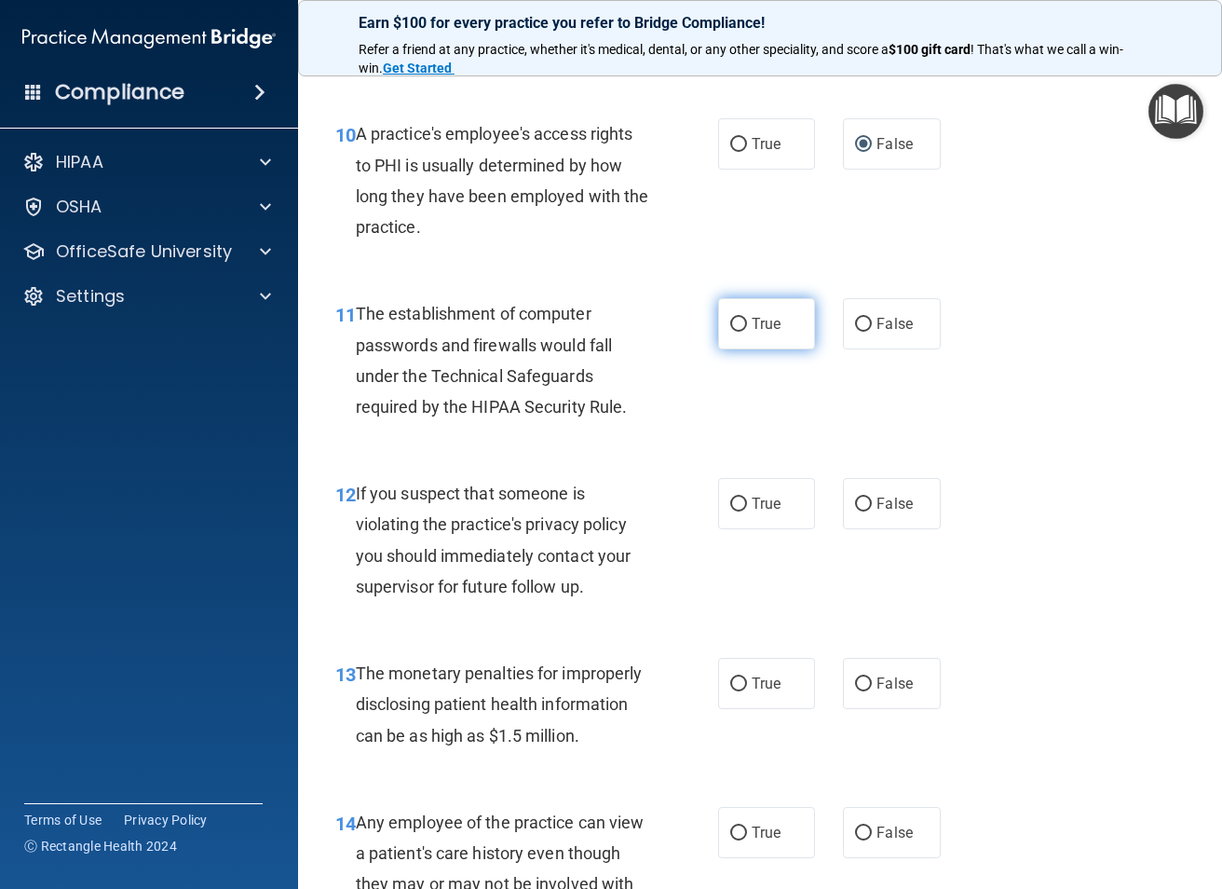
click at [756, 333] on span "True" at bounding box center [766, 324] width 29 height 18
click at [747, 332] on input "True" at bounding box center [738, 325] width 17 height 14
radio input "true"
click at [732, 525] on label "True" at bounding box center [766, 503] width 97 height 51
click at [736, 511] on input "True" at bounding box center [738, 504] width 17 height 14
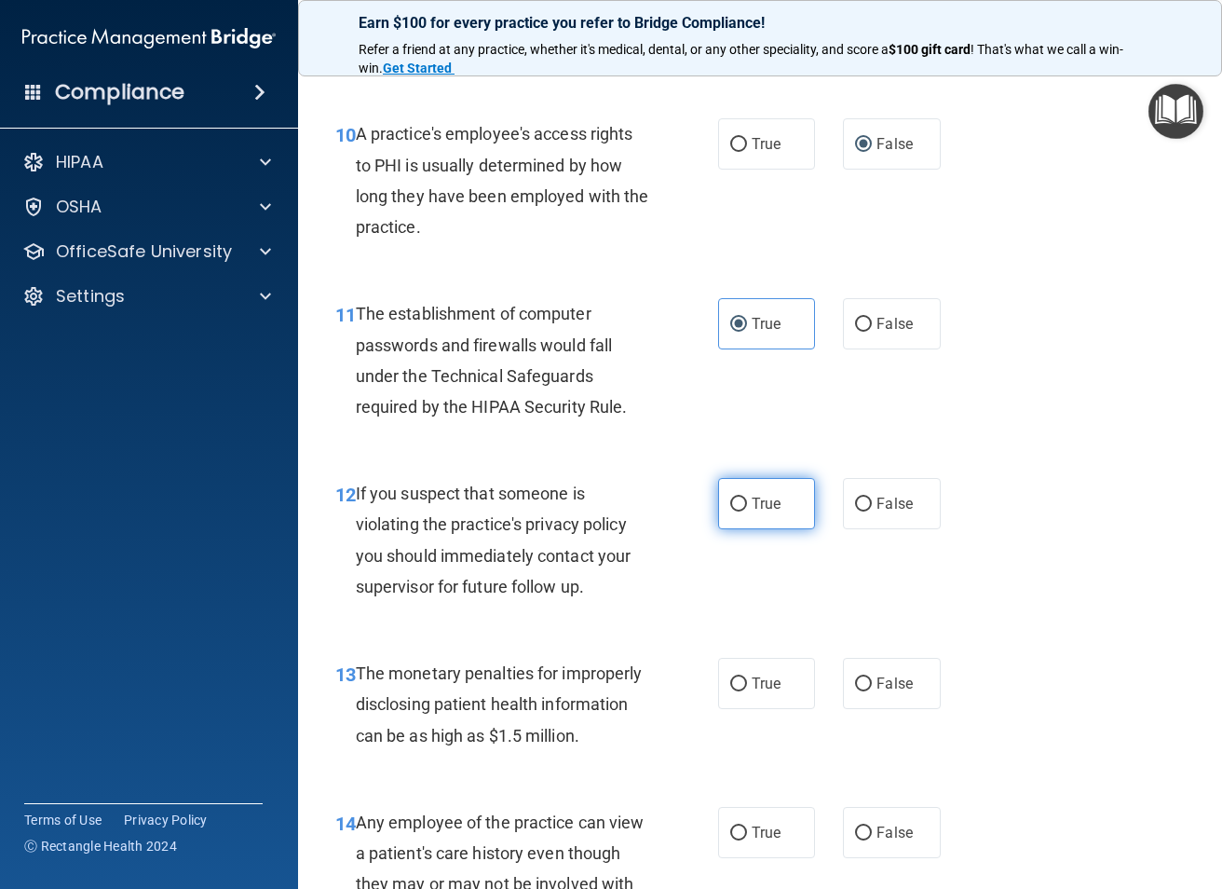
radio input "true"
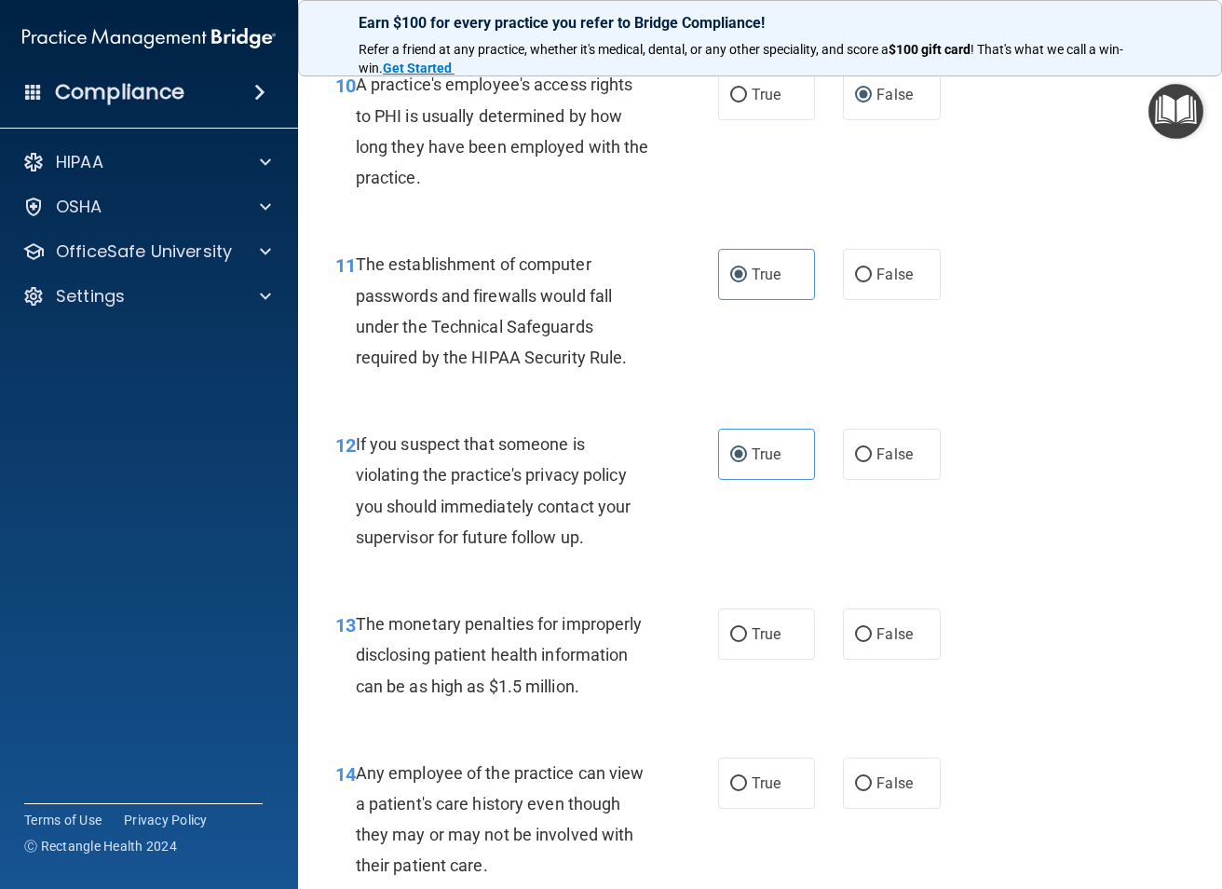
scroll to position [1770, 0]
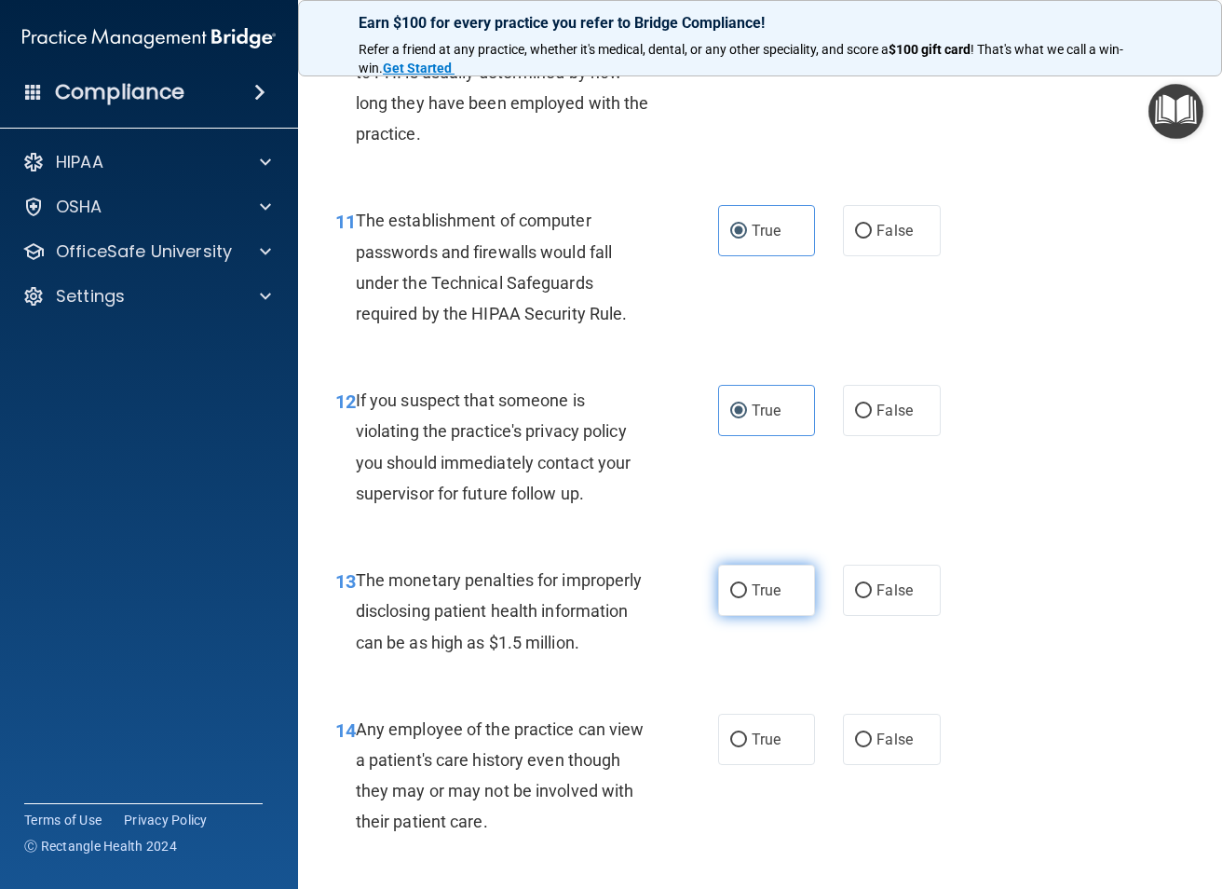
click at [739, 598] on input "True" at bounding box center [738, 591] width 17 height 14
radio input "true"
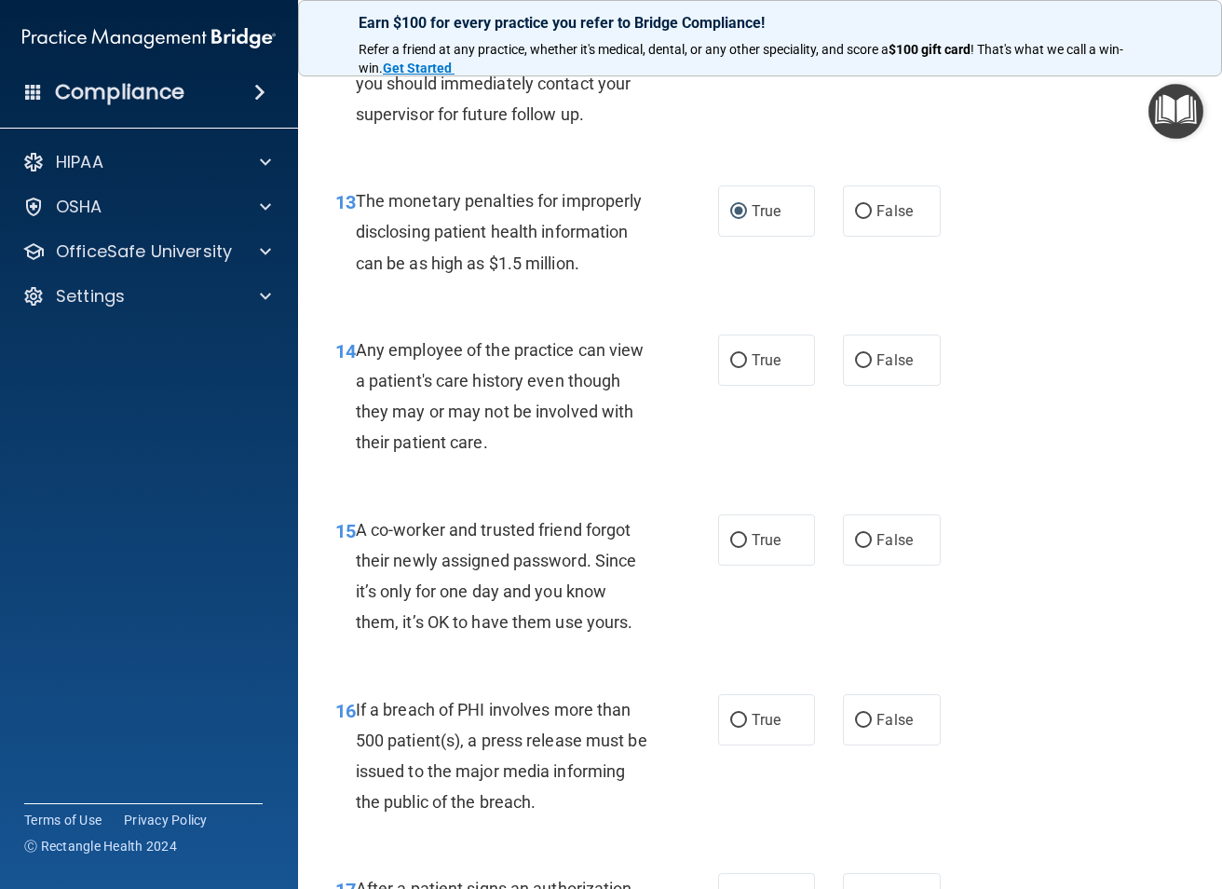
scroll to position [2143, 0]
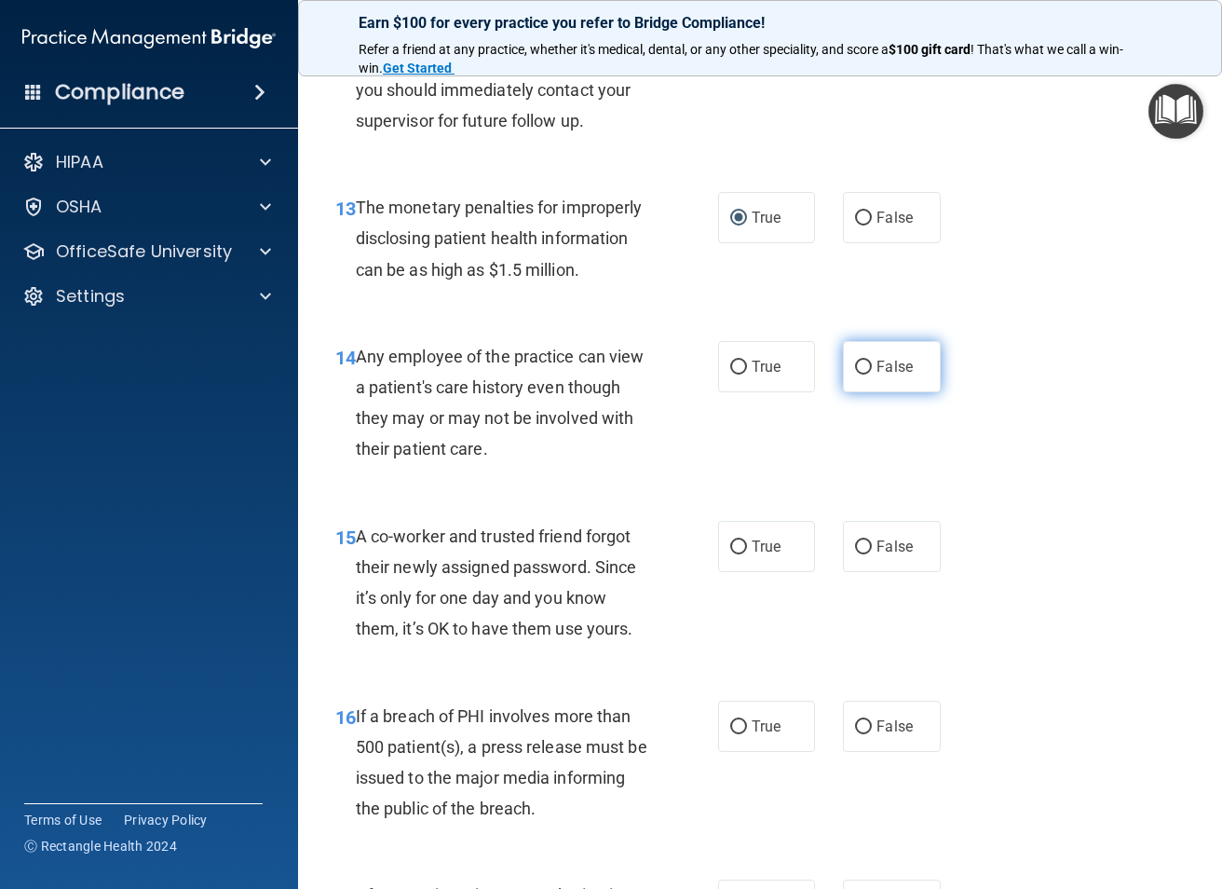
drag, startPoint x: 833, startPoint y: 401, endPoint x: 861, endPoint y: 399, distance: 28.0
click at [837, 392] on div "True False" at bounding box center [835, 366] width 234 height 51
click at [864, 392] on label "False" at bounding box center [891, 366] width 97 height 51
click at [864, 374] on input "False" at bounding box center [863, 368] width 17 height 14
radio input "true"
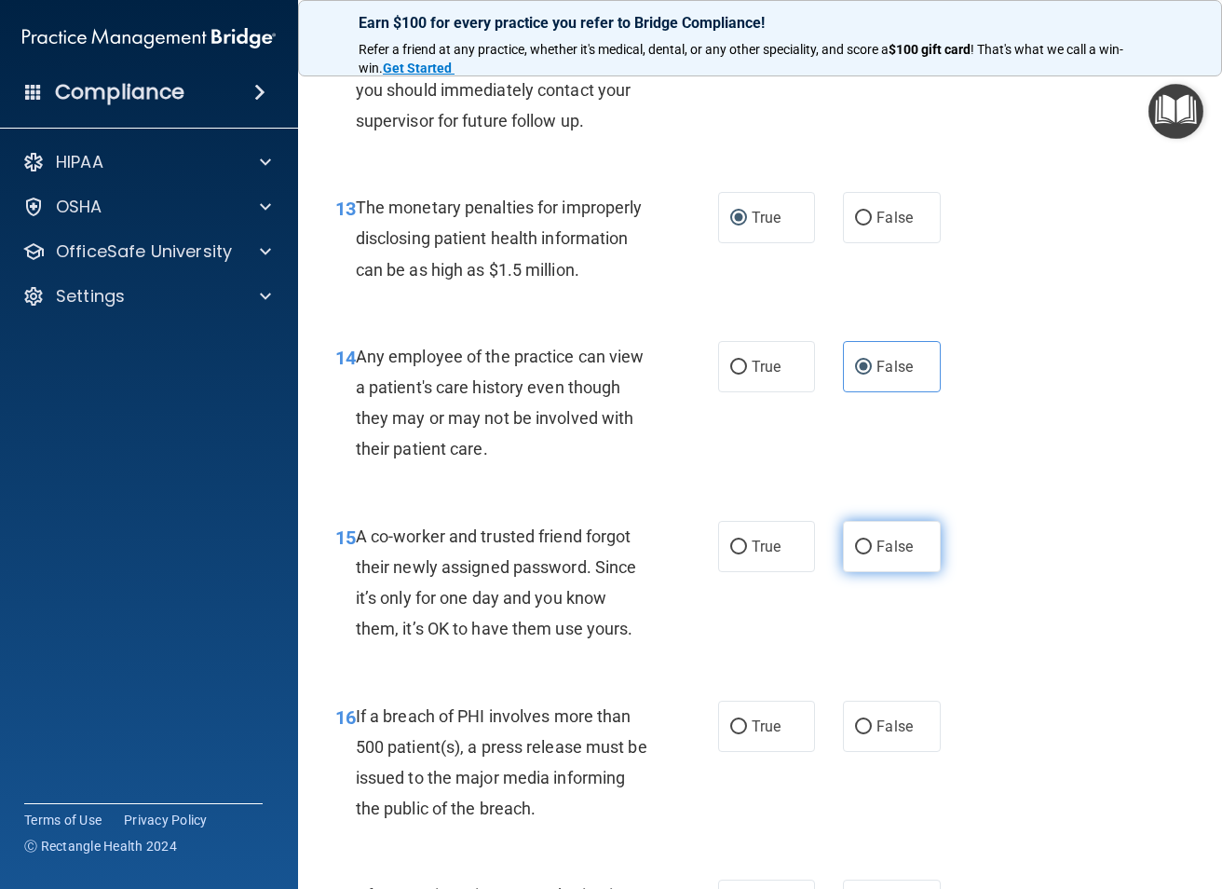
click at [855, 554] on input "False" at bounding box center [863, 547] width 17 height 14
radio input "true"
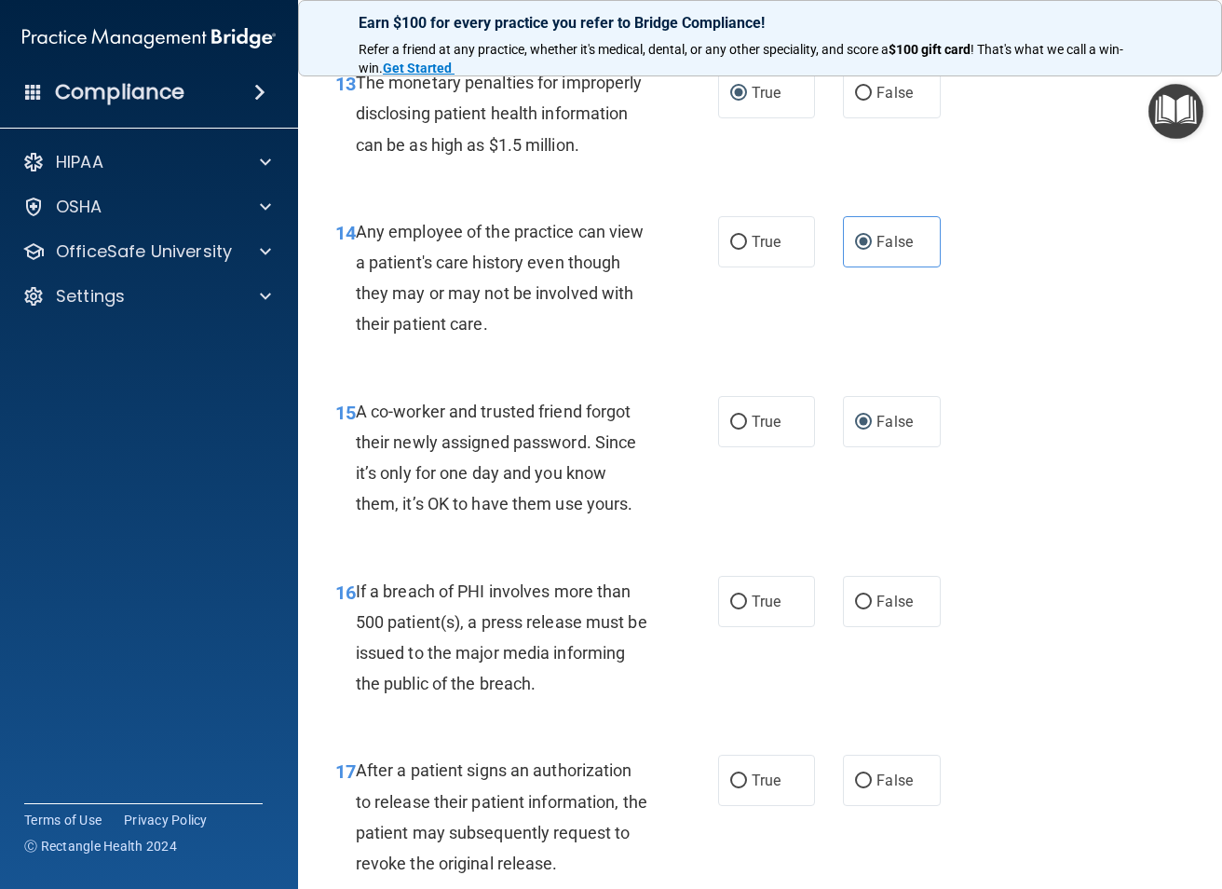
scroll to position [2608, 0]
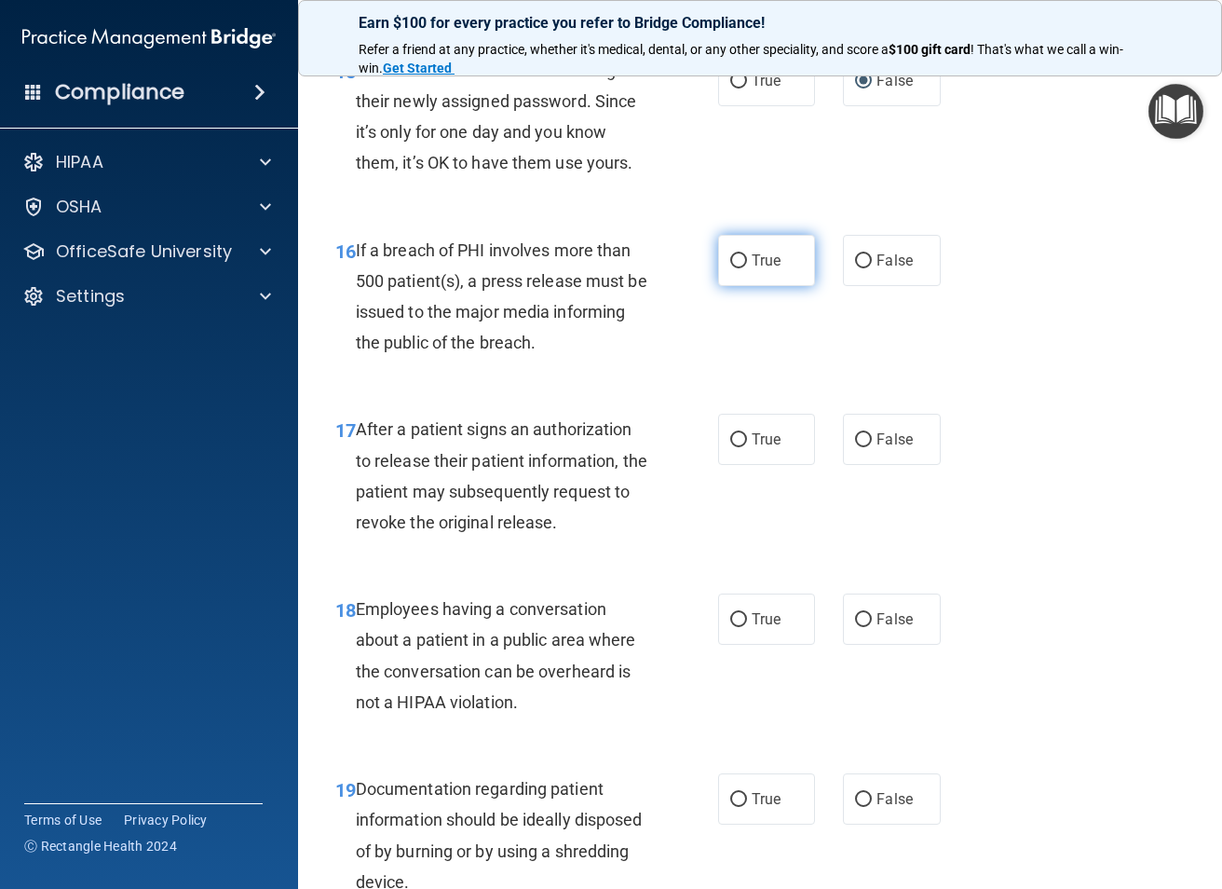
click at [752, 269] on span "True" at bounding box center [766, 261] width 29 height 18
click at [747, 268] on input "True" at bounding box center [738, 261] width 17 height 14
radio input "true"
drag, startPoint x: 864, startPoint y: 476, endPoint x: 775, endPoint y: 538, distance: 107.8
click at [863, 447] on input "False" at bounding box center [863, 440] width 17 height 14
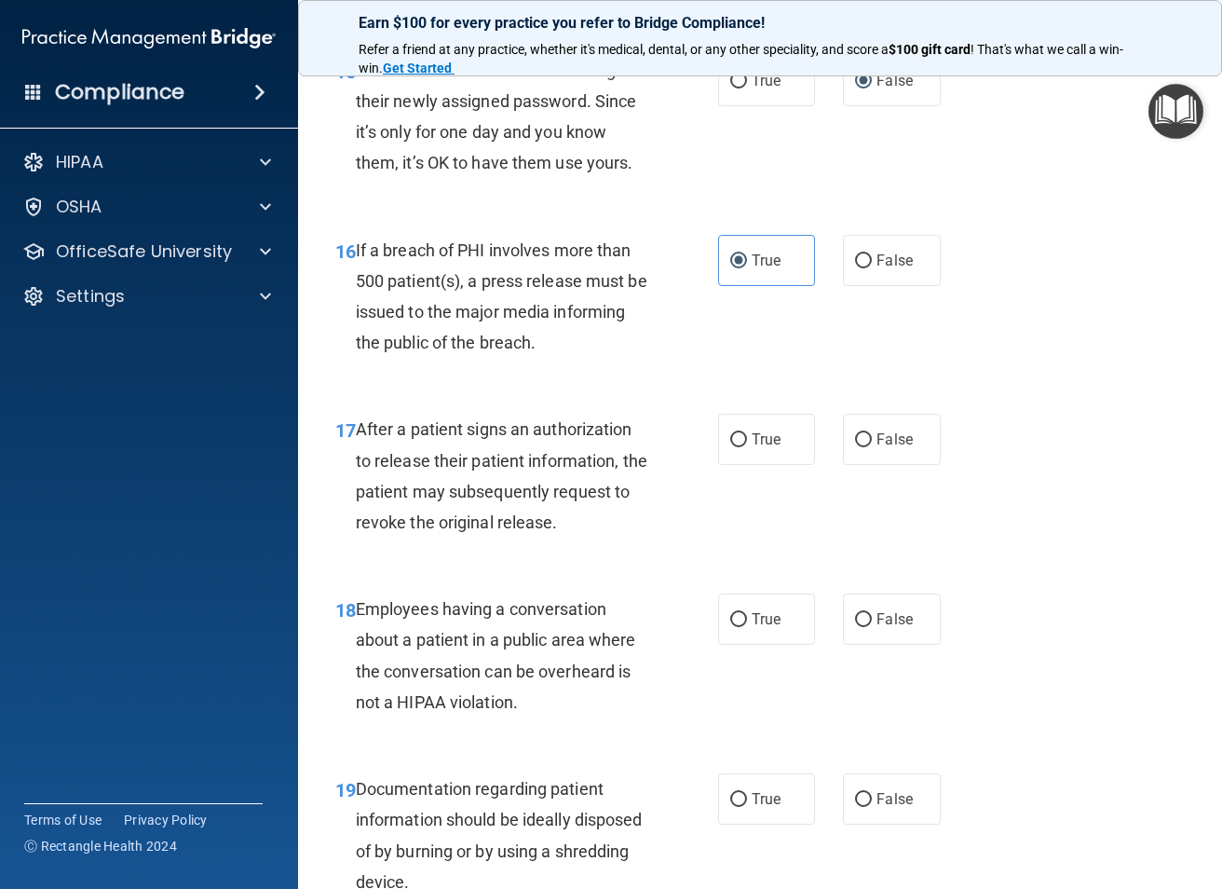
radio input "true"
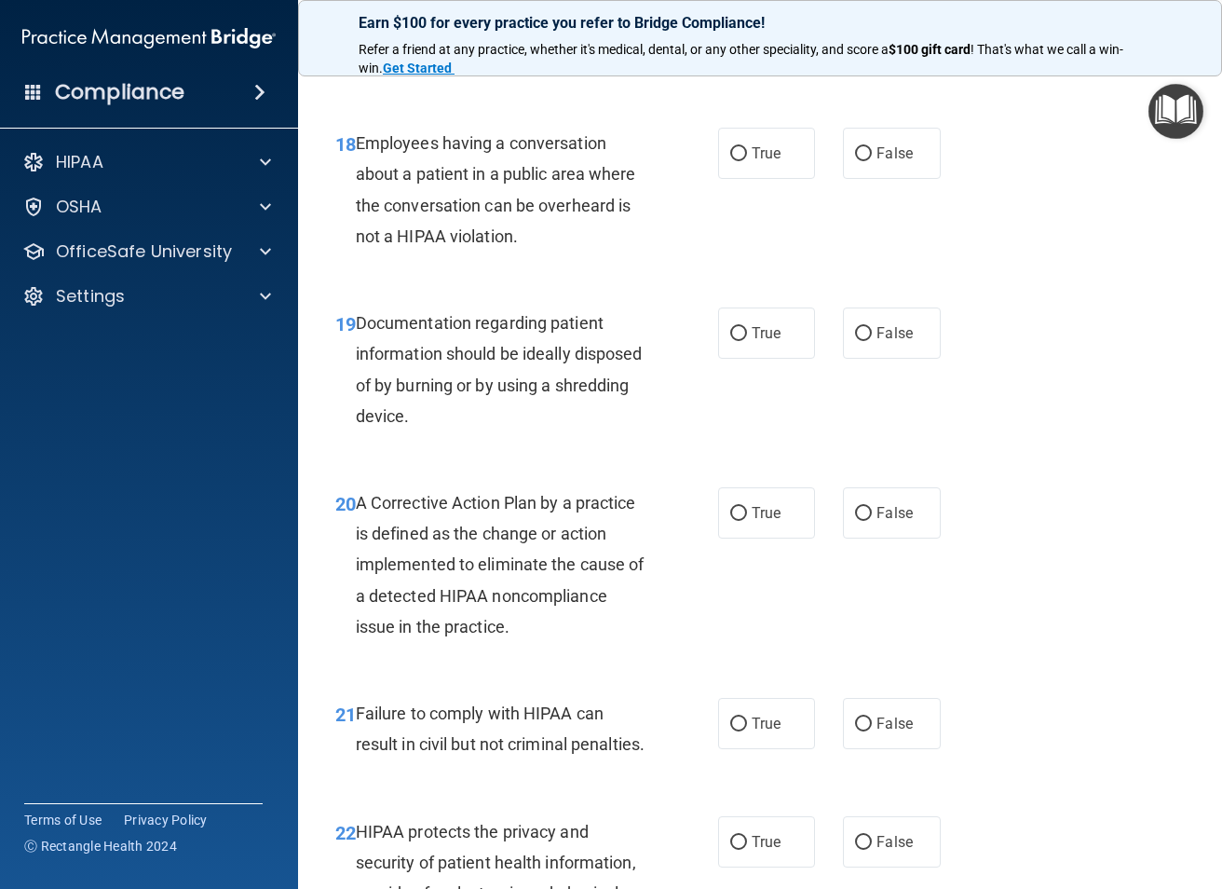
scroll to position [2981, 0]
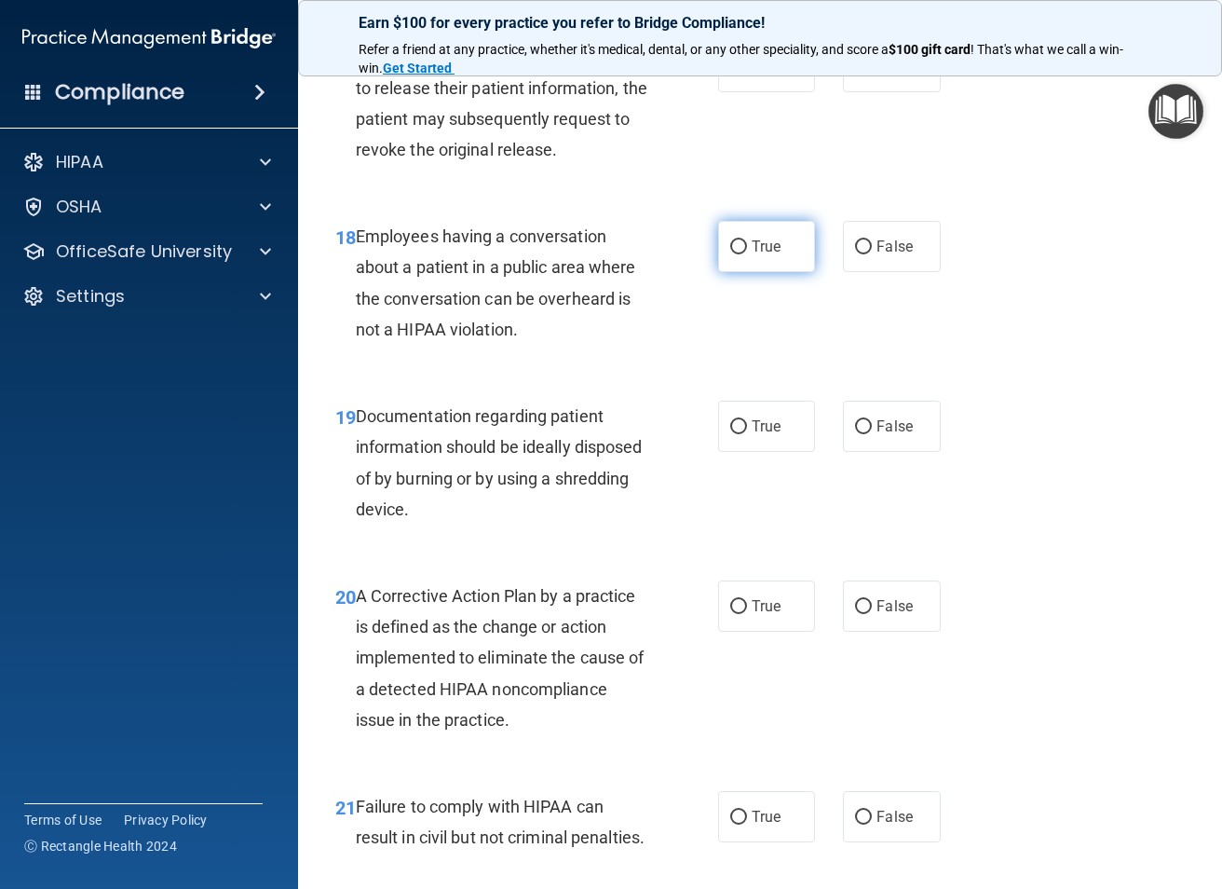
click at [742, 272] on label "True" at bounding box center [766, 246] width 97 height 51
click at [742, 254] on input "True" at bounding box center [738, 247] width 17 height 14
radio input "true"
click at [788, 452] on label "True" at bounding box center [766, 426] width 97 height 51
click at [747, 434] on input "True" at bounding box center [738, 427] width 17 height 14
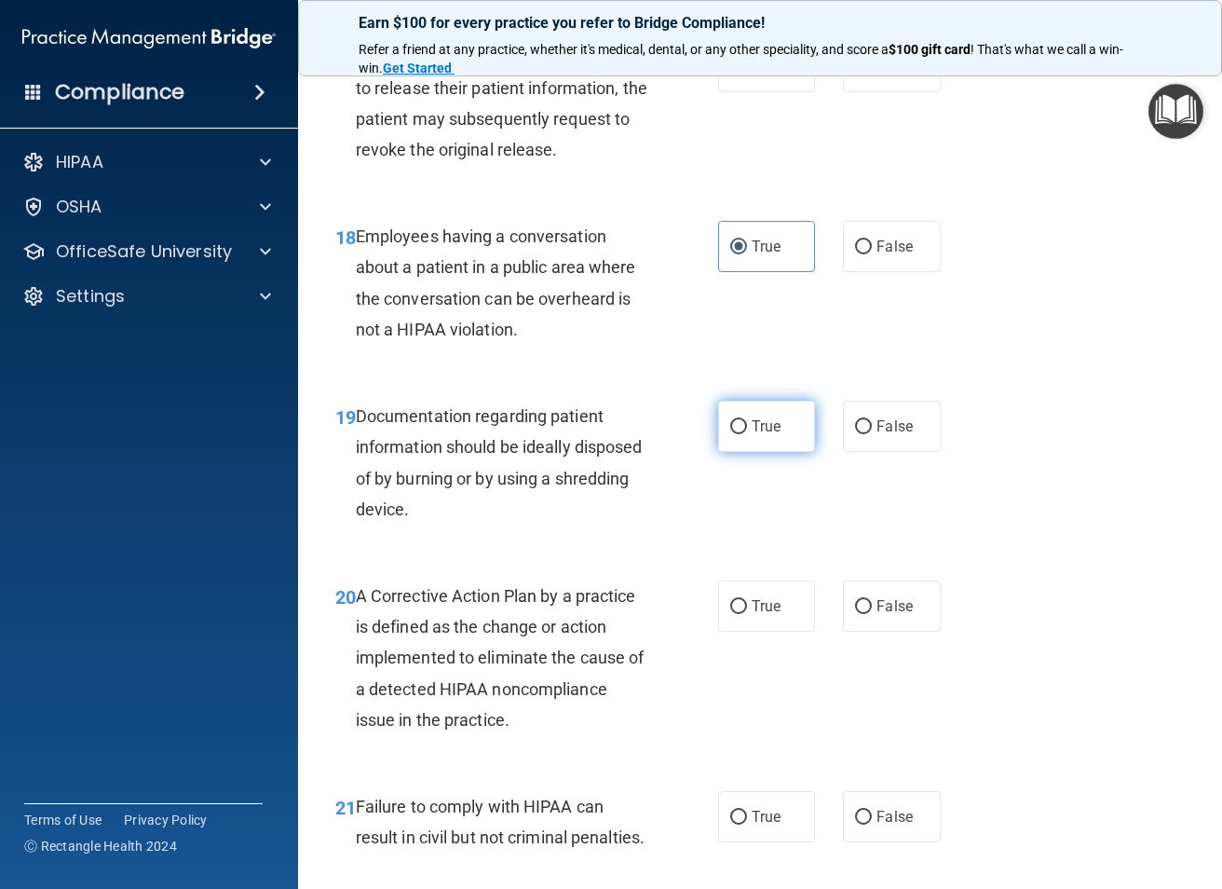
radio input "true"
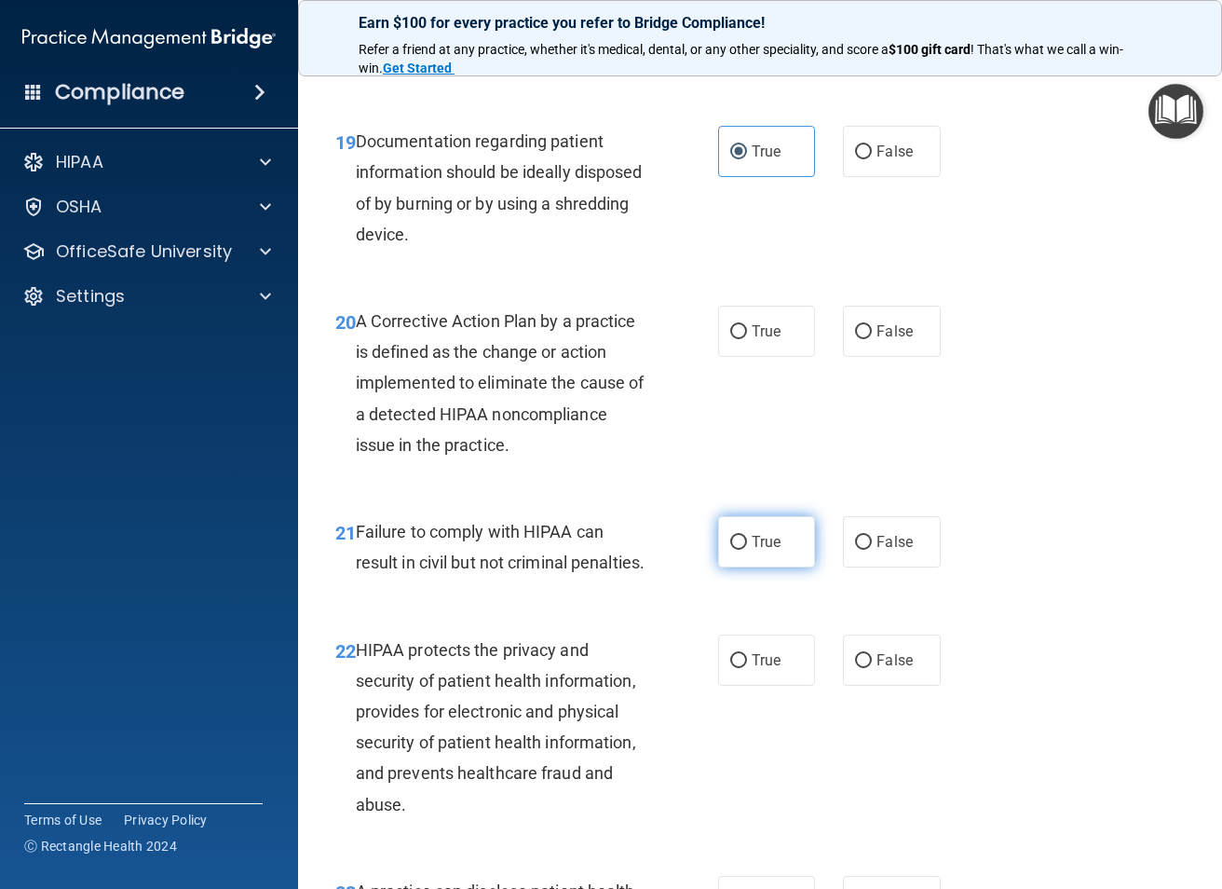
scroll to position [3260, 0]
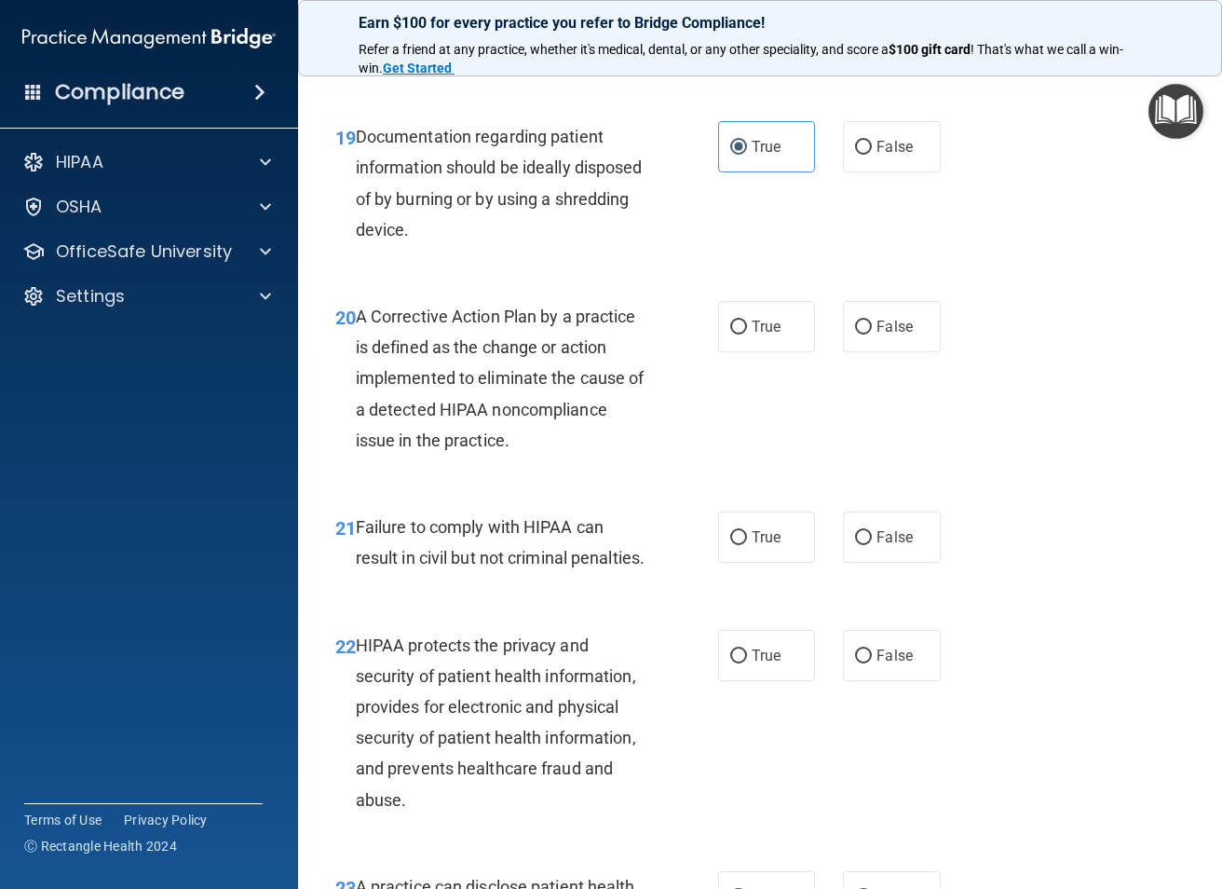
click at [952, 301] on ng-form "20 A Corrective Action Plan by a practice is defined as the change or action im…" at bounding box center [952, 301] width 0 height 0
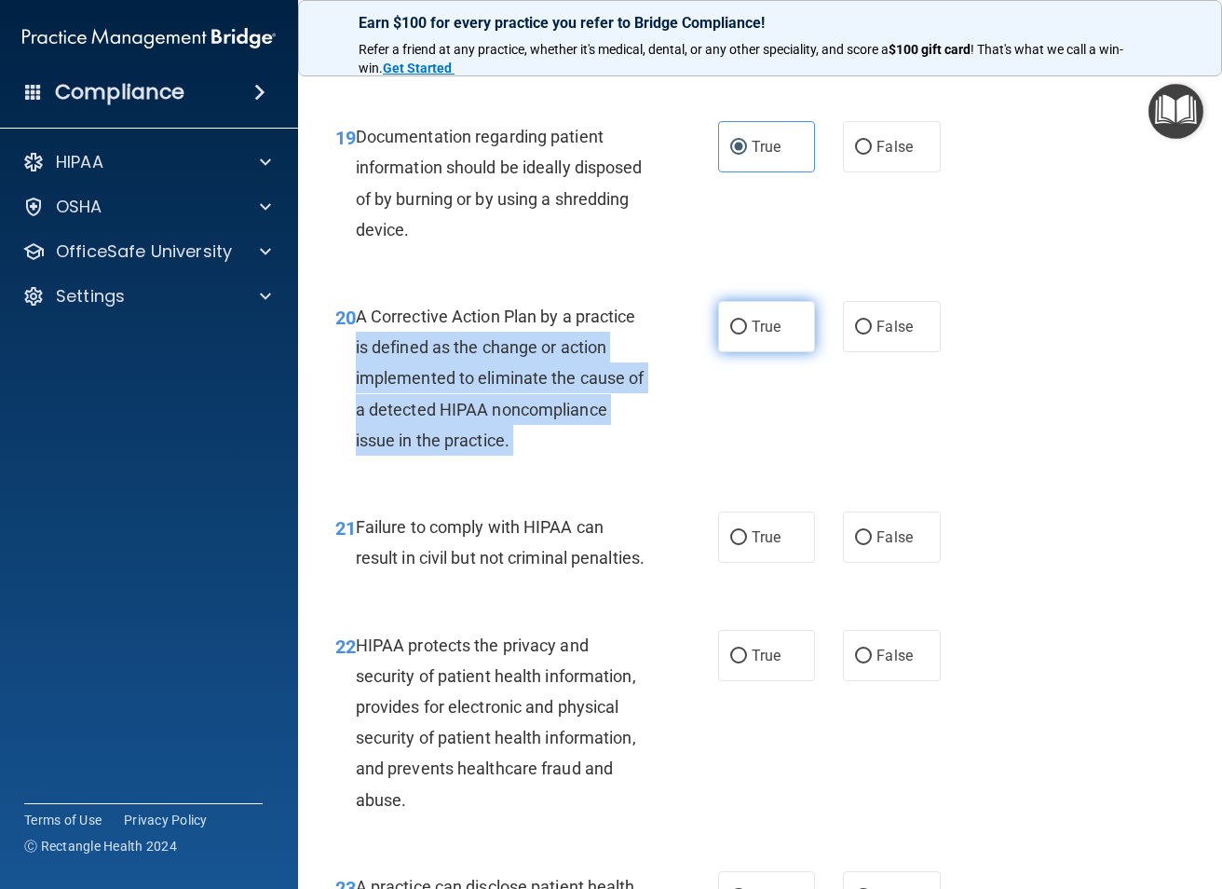
drag, startPoint x: 710, startPoint y: 358, endPoint x: 723, endPoint y: 338, distance: 23.5
click at [723, 338] on label "True" at bounding box center [766, 326] width 97 height 51
click at [730, 334] on input "True" at bounding box center [738, 327] width 17 height 14
radio input "true"
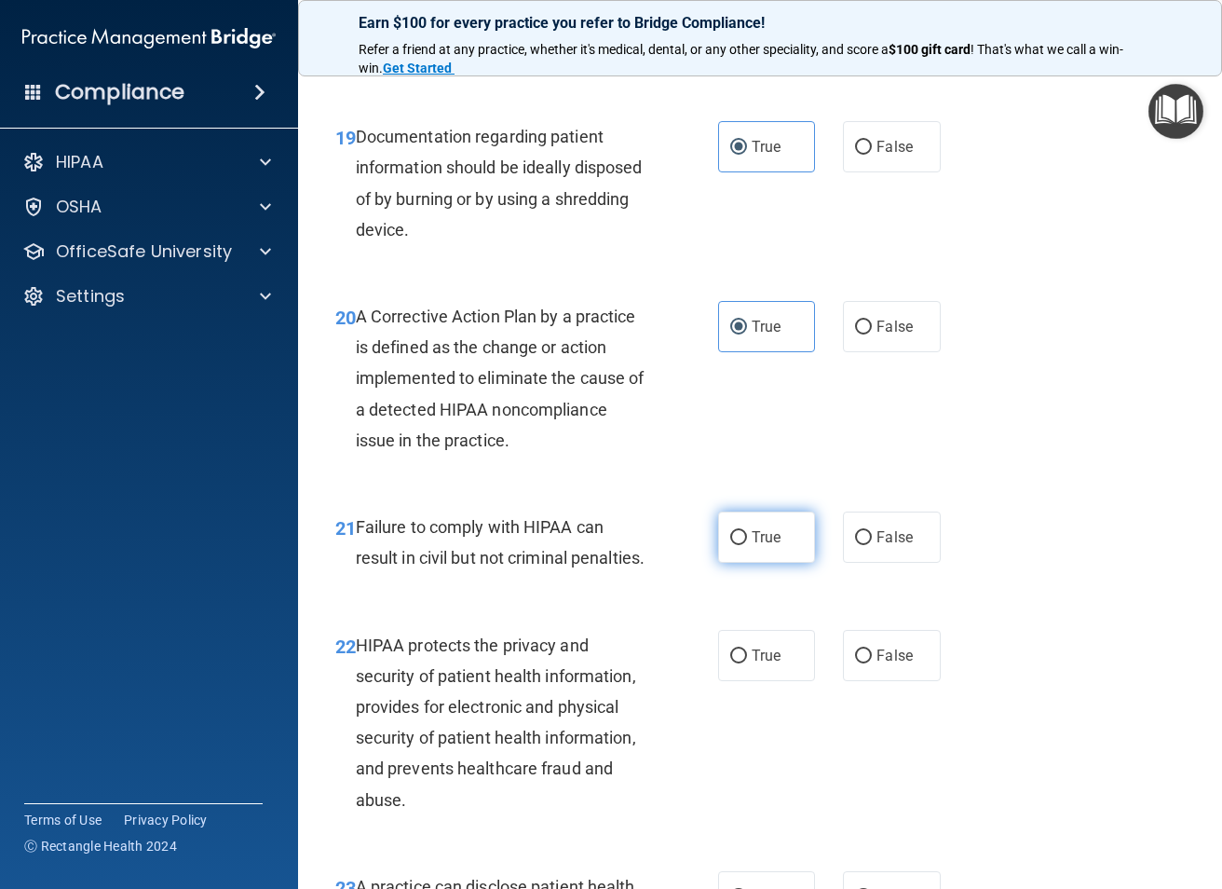
click at [755, 558] on label "True" at bounding box center [766, 536] width 97 height 51
click at [747, 545] on input "True" at bounding box center [738, 538] width 17 height 14
radio input "true"
drag, startPoint x: 896, startPoint y: 566, endPoint x: 879, endPoint y: 563, distance: 17.2
click at [894, 546] on span "False" at bounding box center [895, 537] width 36 height 18
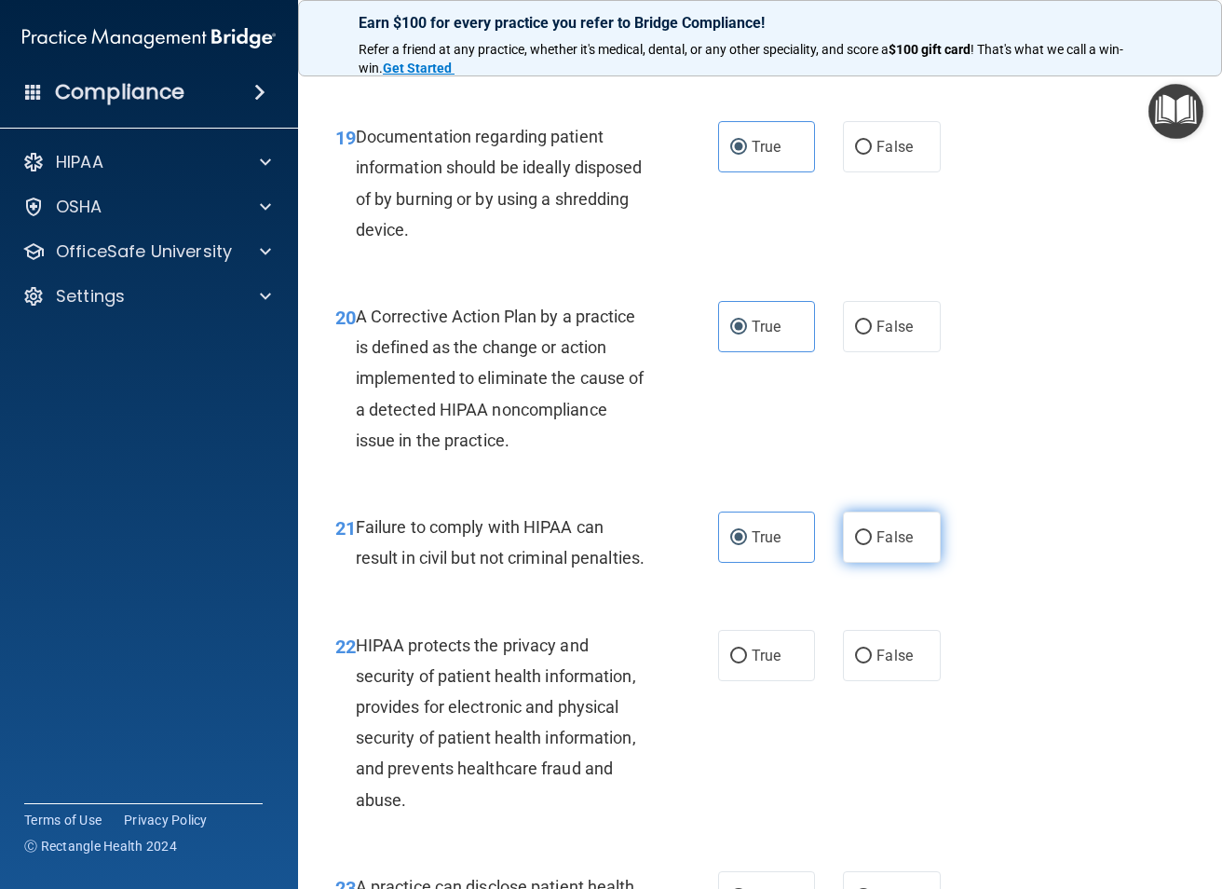
click at [872, 545] on input "False" at bounding box center [863, 538] width 17 height 14
radio input "true"
radio input "false"
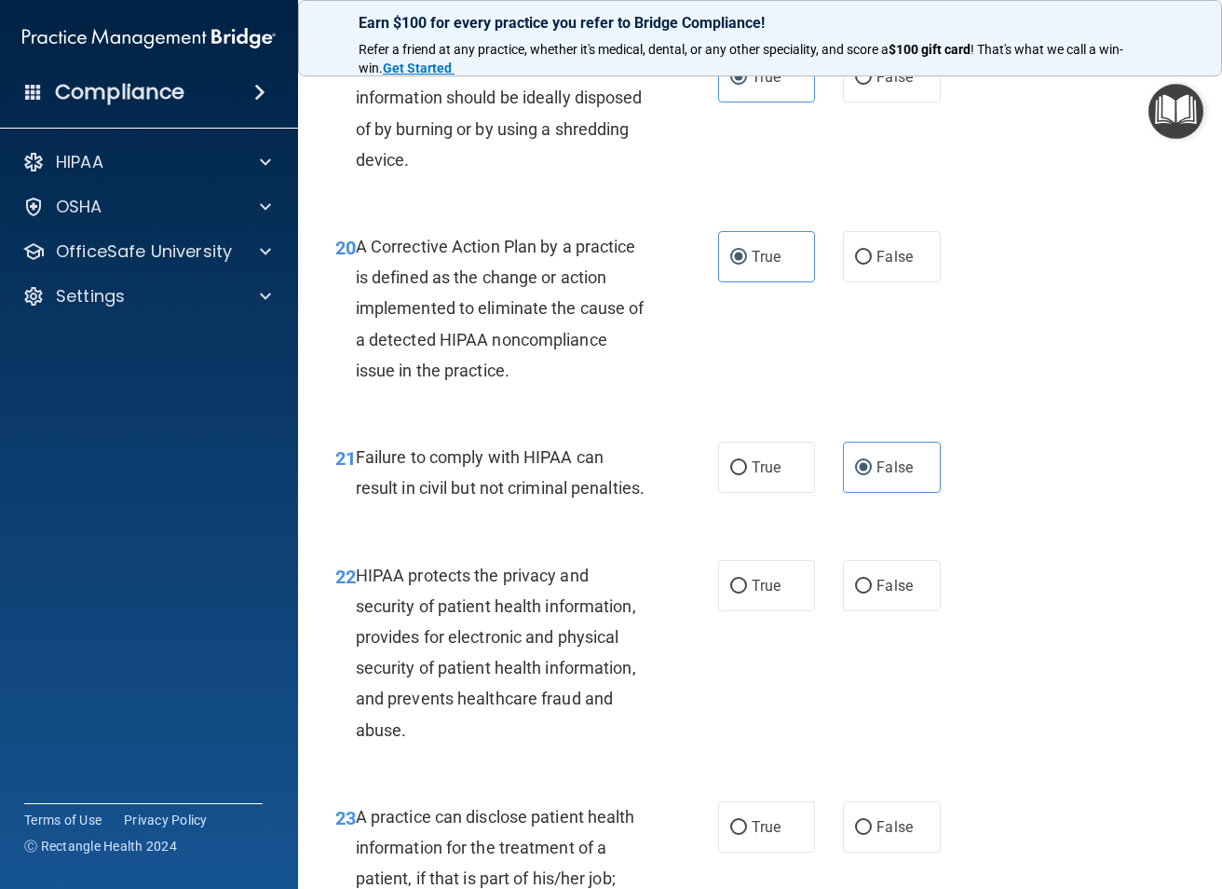
scroll to position [3447, 0]
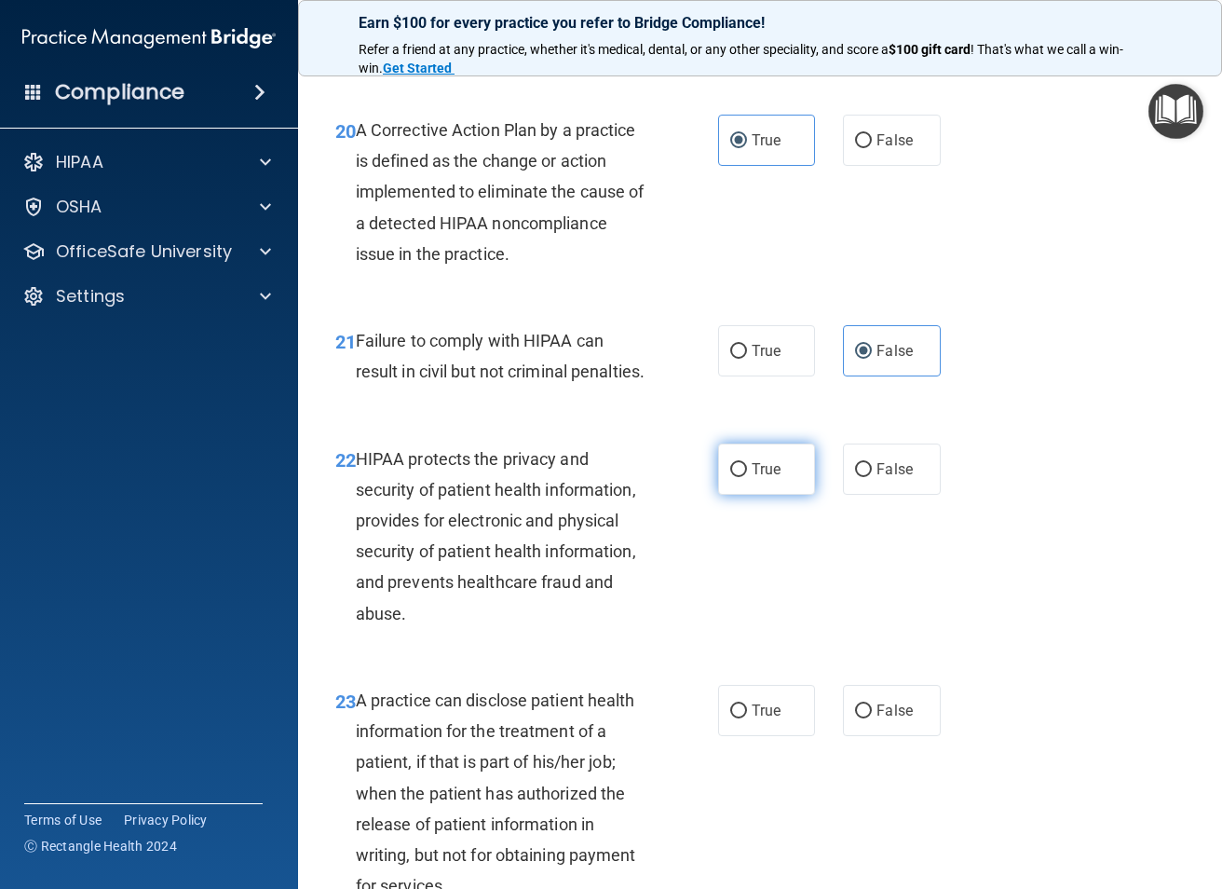
drag, startPoint x: 731, startPoint y: 523, endPoint x: 738, endPoint y: 540, distance: 18.9
click at [730, 495] on label "True" at bounding box center [766, 468] width 97 height 51
click at [730, 477] on input "True" at bounding box center [738, 470] width 17 height 14
radio input "true"
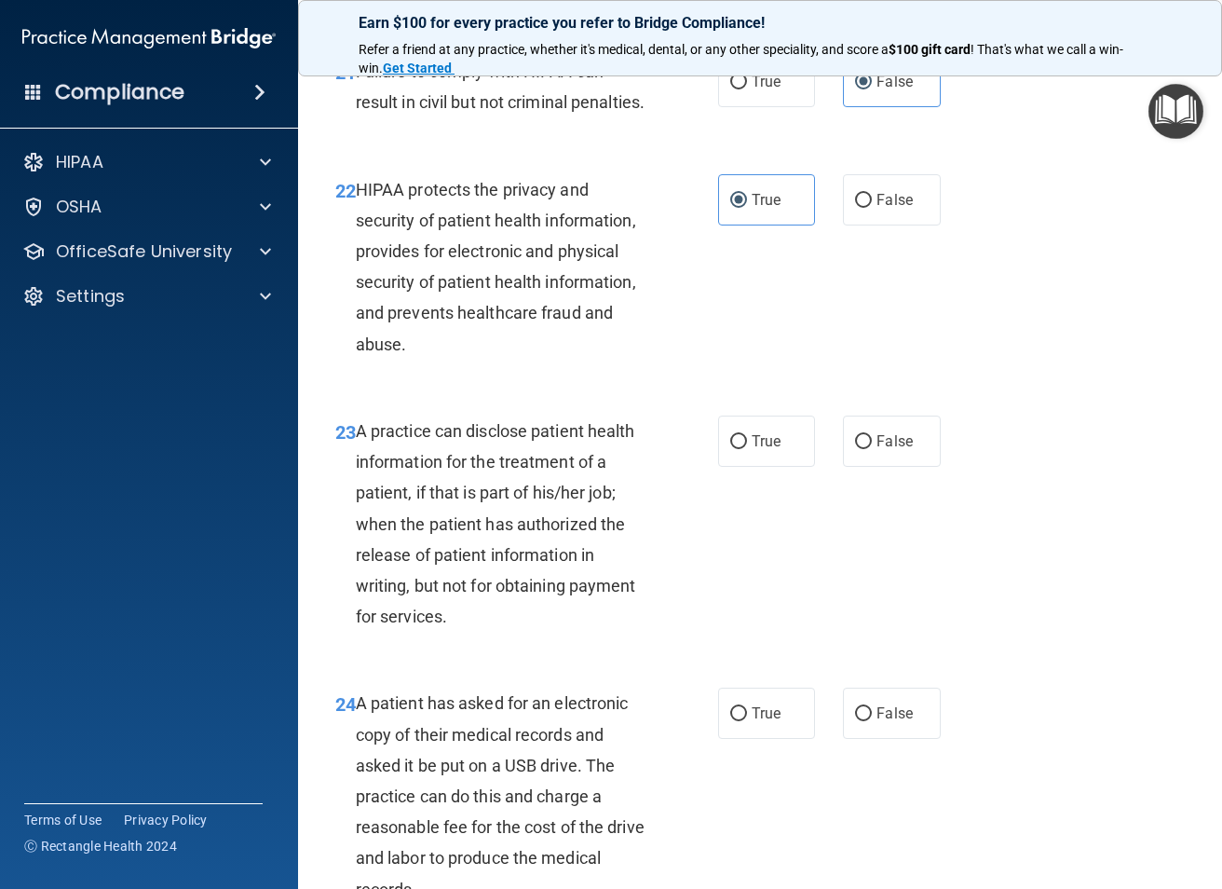
scroll to position [3726, 0]
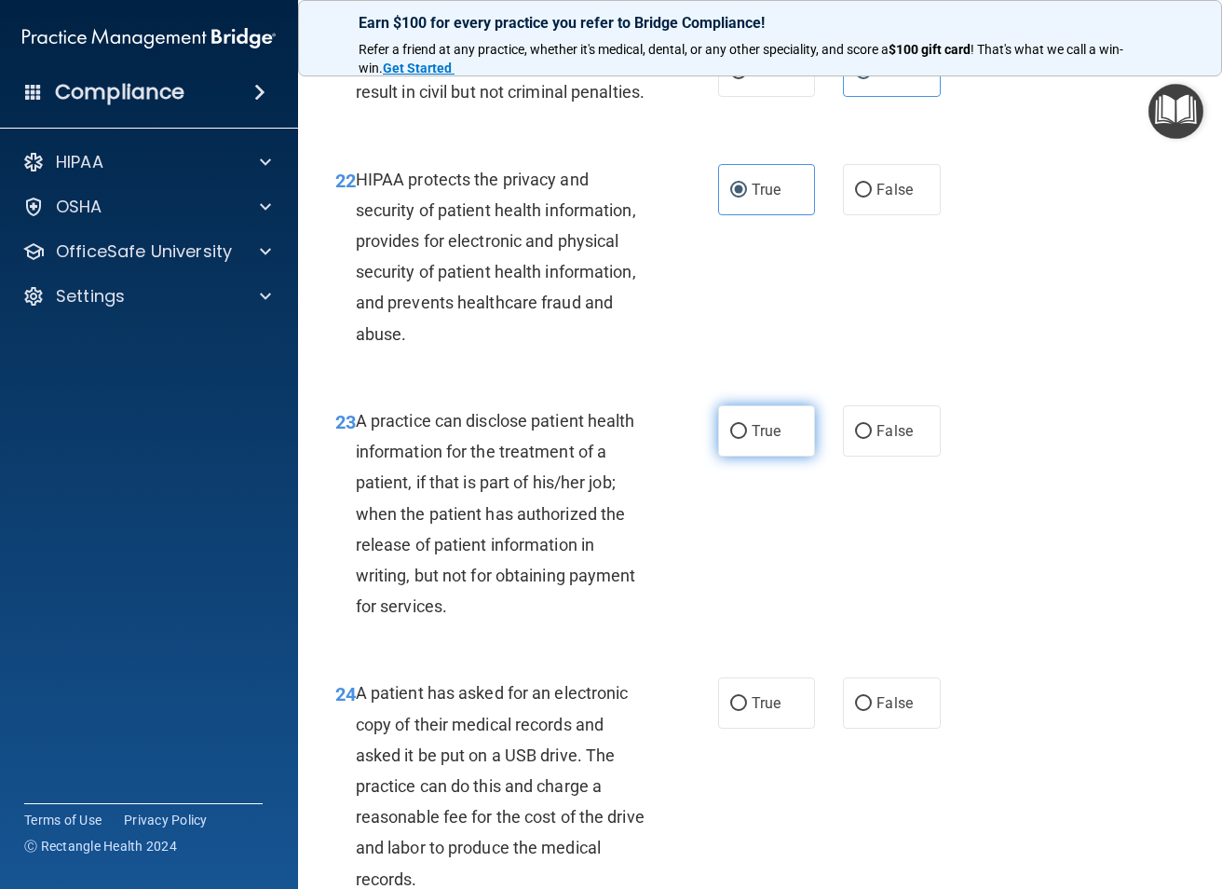
click at [730, 439] on input "True" at bounding box center [738, 432] width 17 height 14
radio input "true"
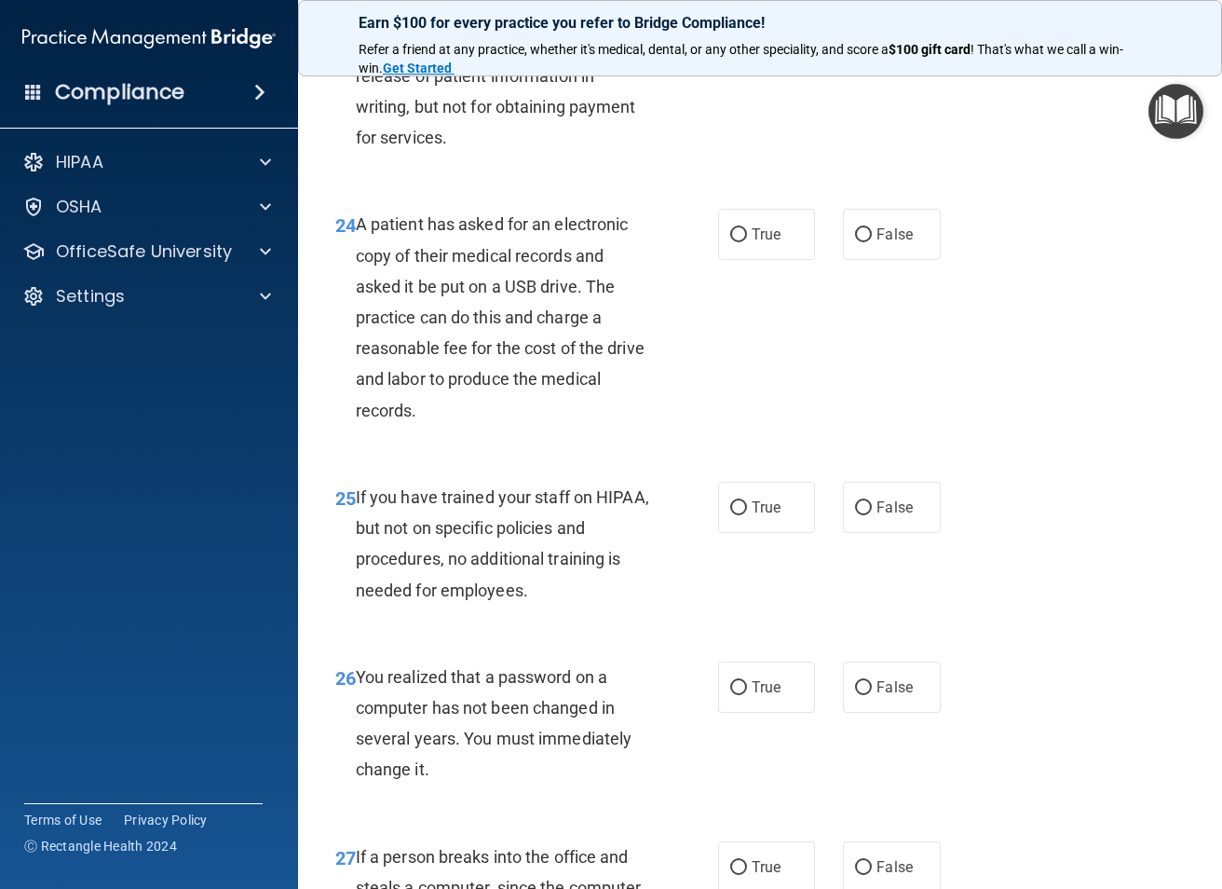
scroll to position [4285, 0]
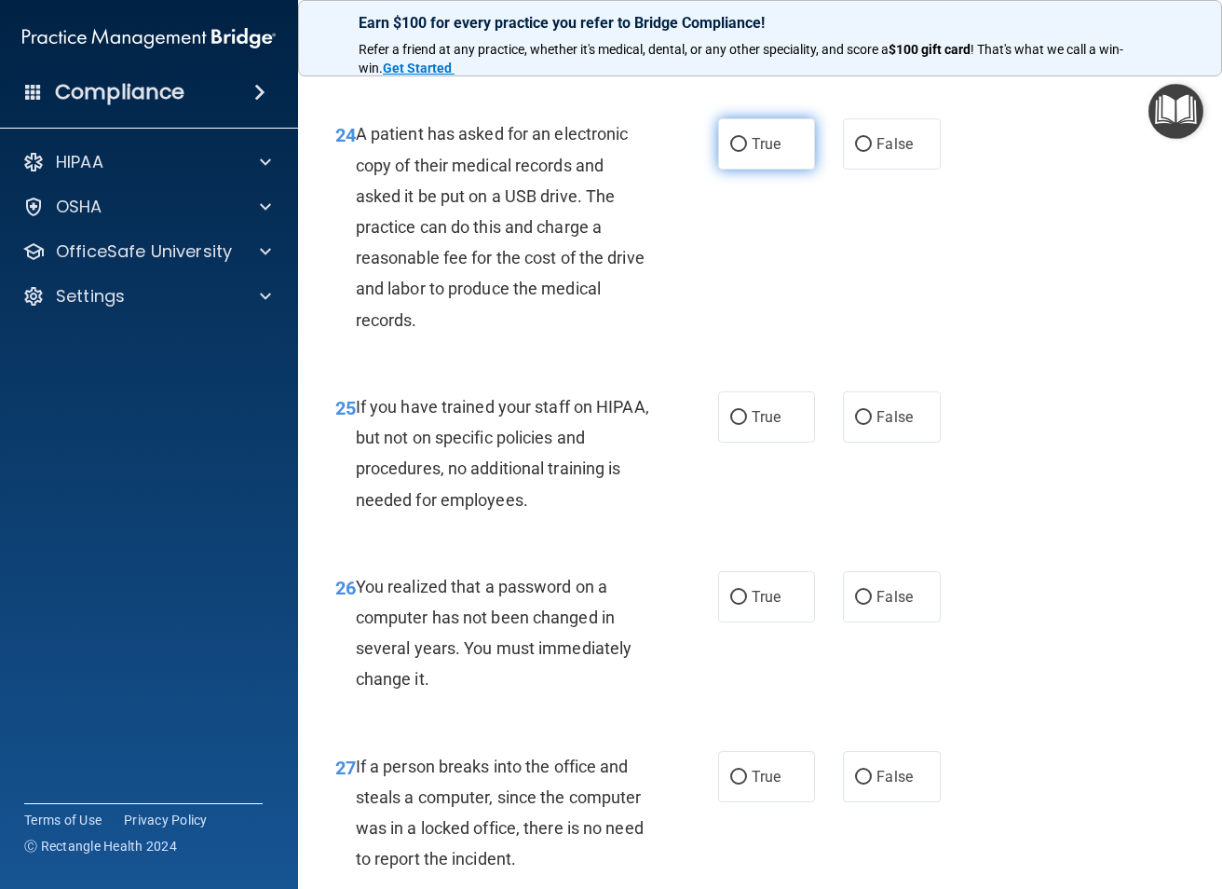
click at [767, 170] on label "True" at bounding box center [766, 143] width 97 height 51
click at [747, 152] on input "True" at bounding box center [738, 145] width 17 height 14
radio input "true"
click at [908, 442] on label "False" at bounding box center [891, 416] width 97 height 51
click at [872, 425] on input "False" at bounding box center [863, 418] width 17 height 14
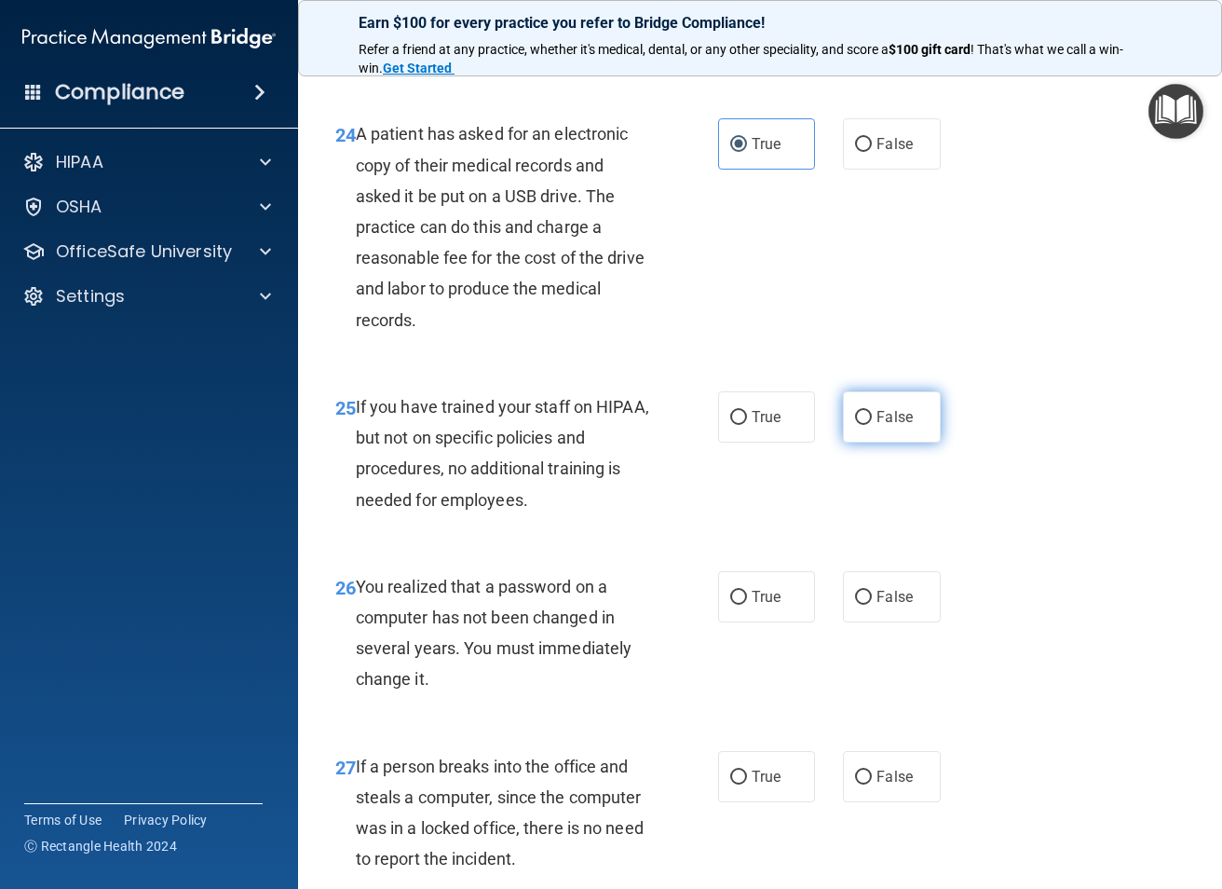
radio input "true"
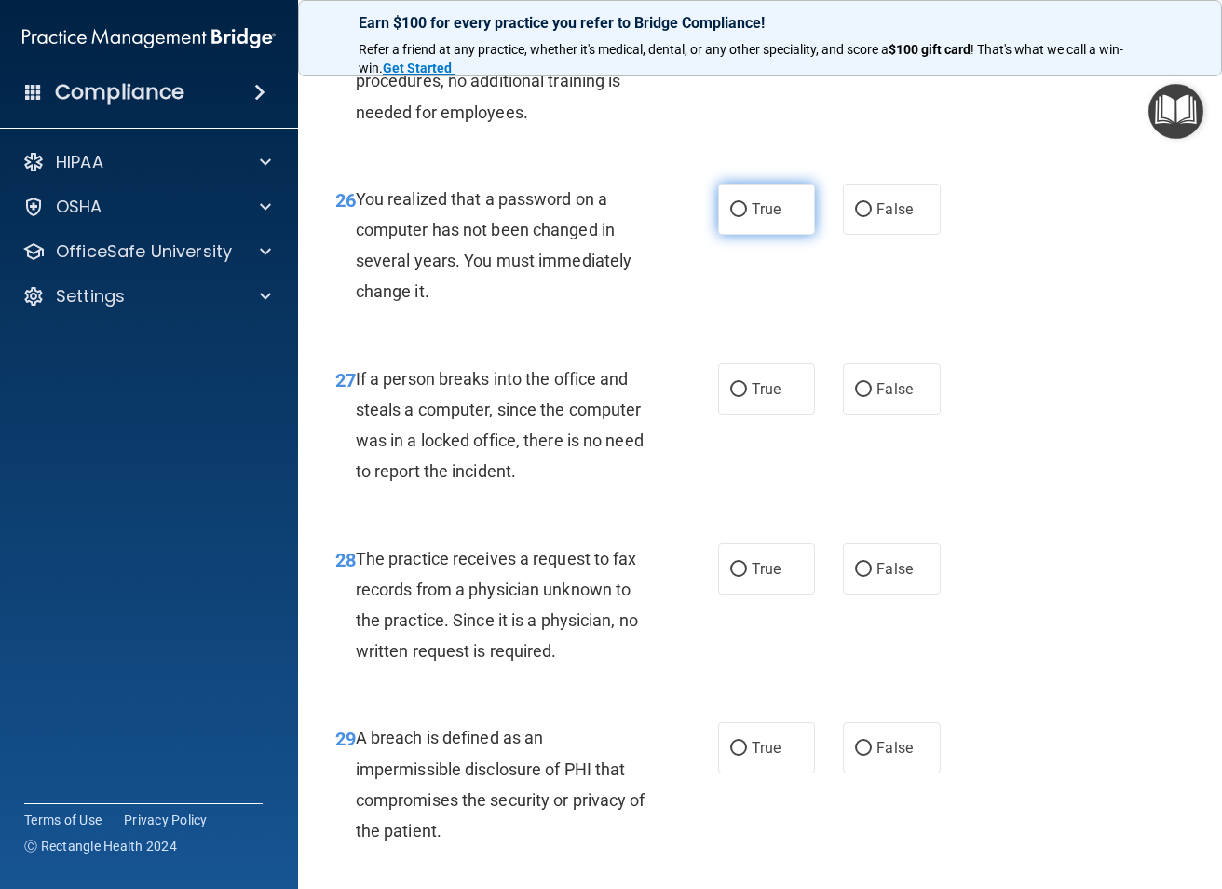
scroll to position [4565, 0]
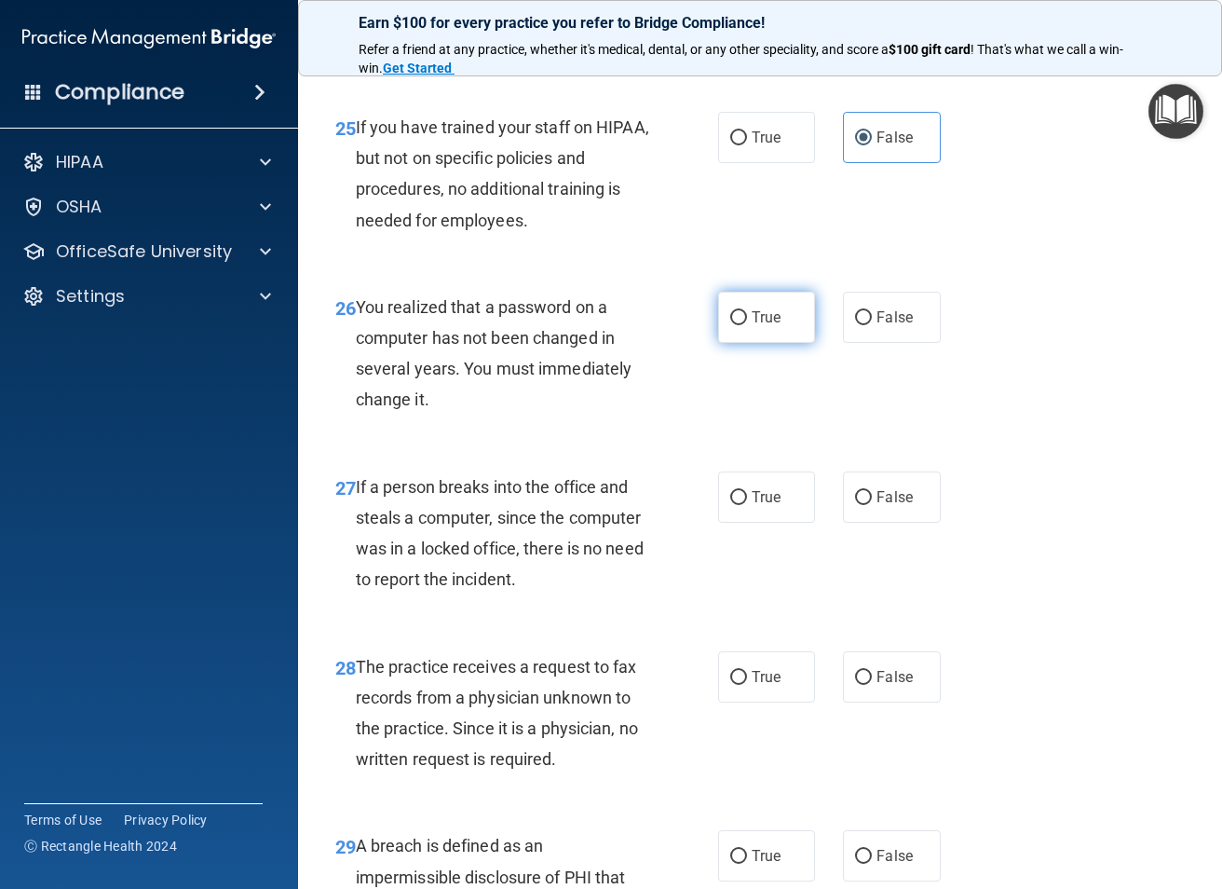
click at [778, 343] on label "True" at bounding box center [766, 317] width 97 height 51
click at [747, 325] on input "True" at bounding box center [738, 318] width 17 height 14
radio input "true"
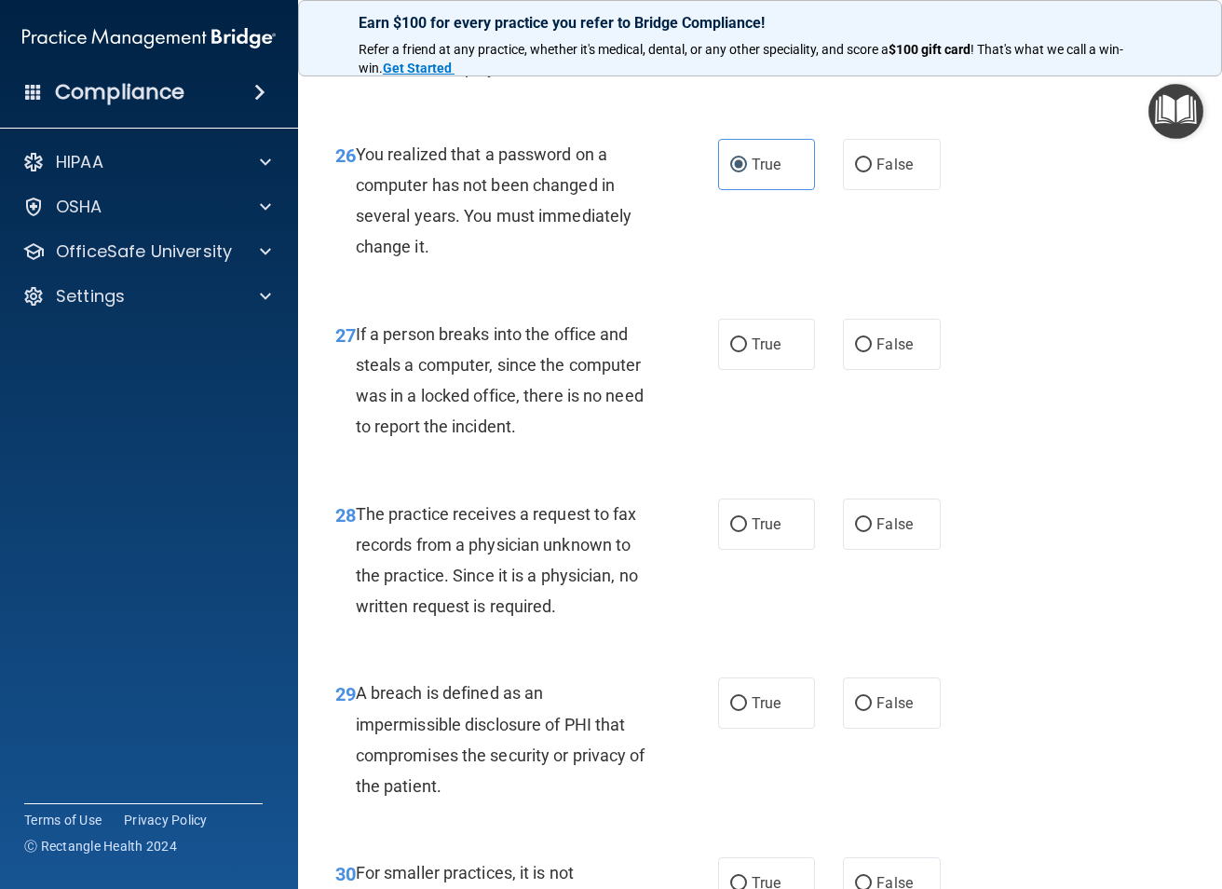
scroll to position [4751, 0]
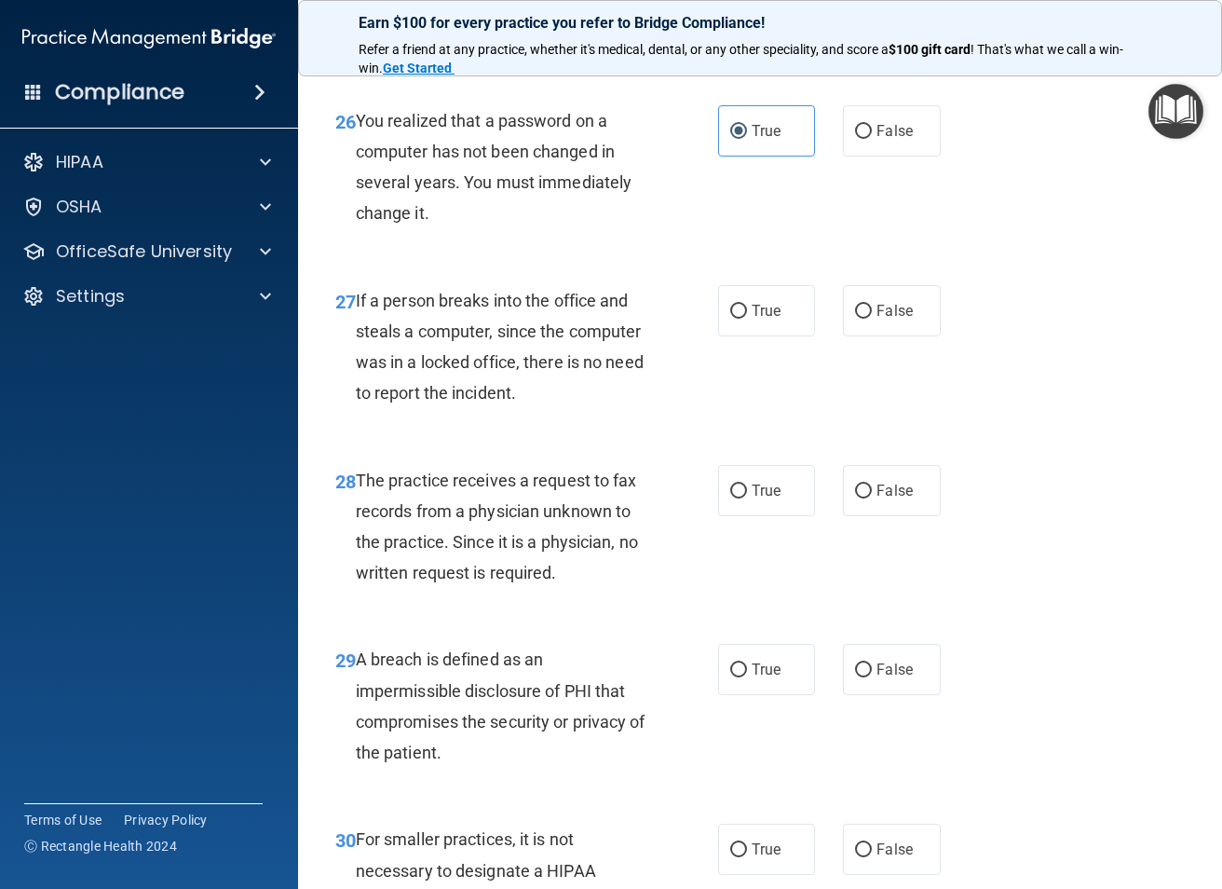
drag, startPoint x: 861, startPoint y: 379, endPoint x: 871, endPoint y: 399, distance: 22.1
click at [860, 319] on input "False" at bounding box center [863, 312] width 17 height 14
radio input "true"
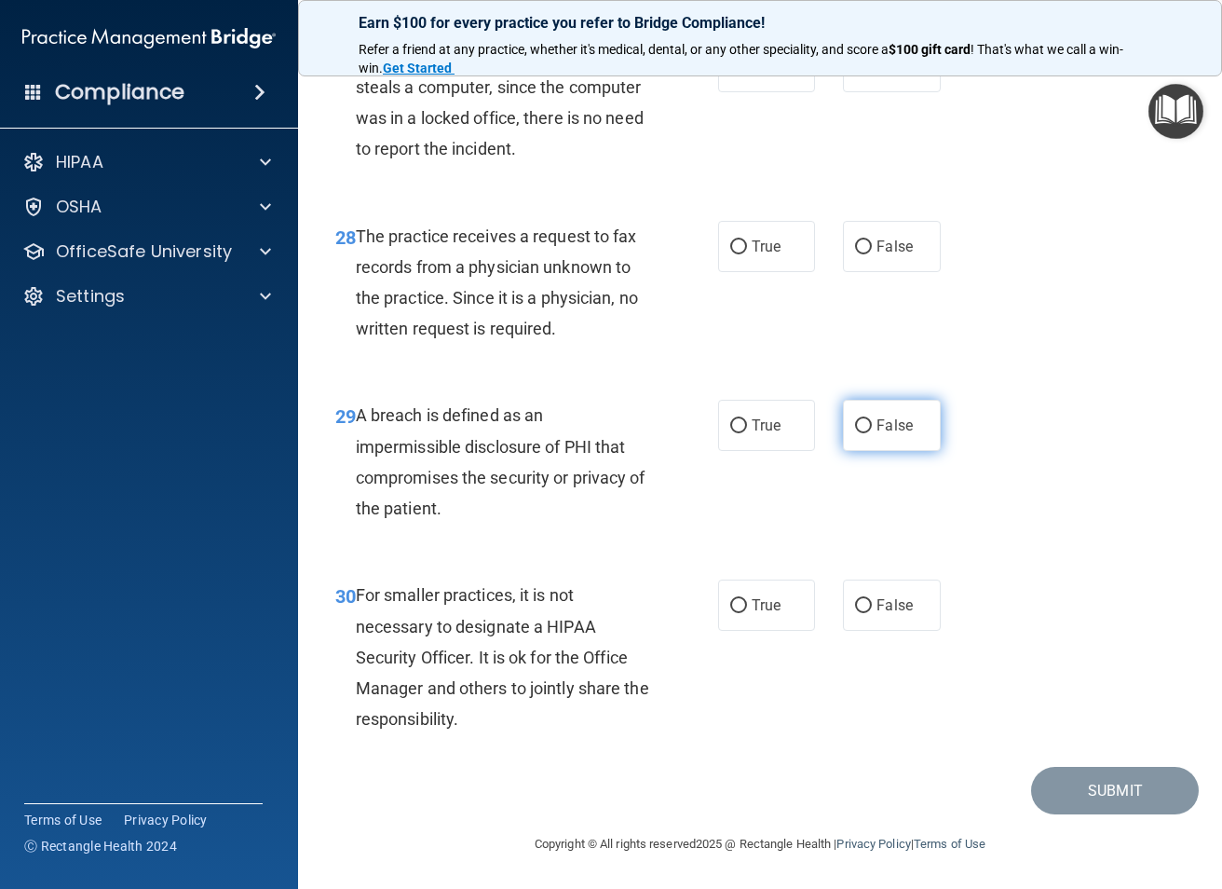
scroll to position [5057, 0]
click at [752, 245] on span "True" at bounding box center [766, 247] width 29 height 18
click at [747, 245] on input "True" at bounding box center [738, 247] width 17 height 14
radio input "true"
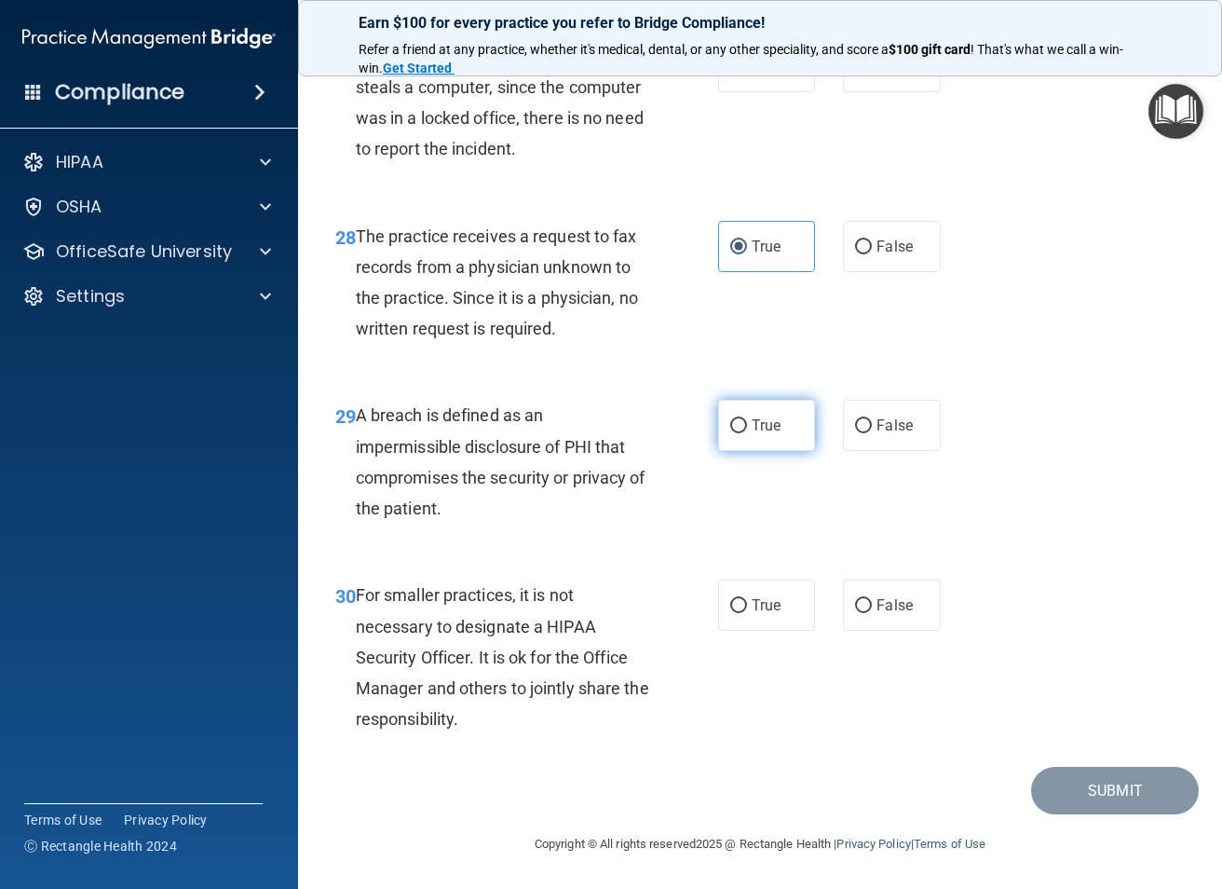
click at [762, 410] on label "True" at bounding box center [766, 425] width 97 height 51
click at [747, 419] on input "True" at bounding box center [738, 426] width 17 height 14
radio input "true"
click at [903, 604] on span "False" at bounding box center [895, 605] width 36 height 18
click at [872, 604] on input "False" at bounding box center [863, 606] width 17 height 14
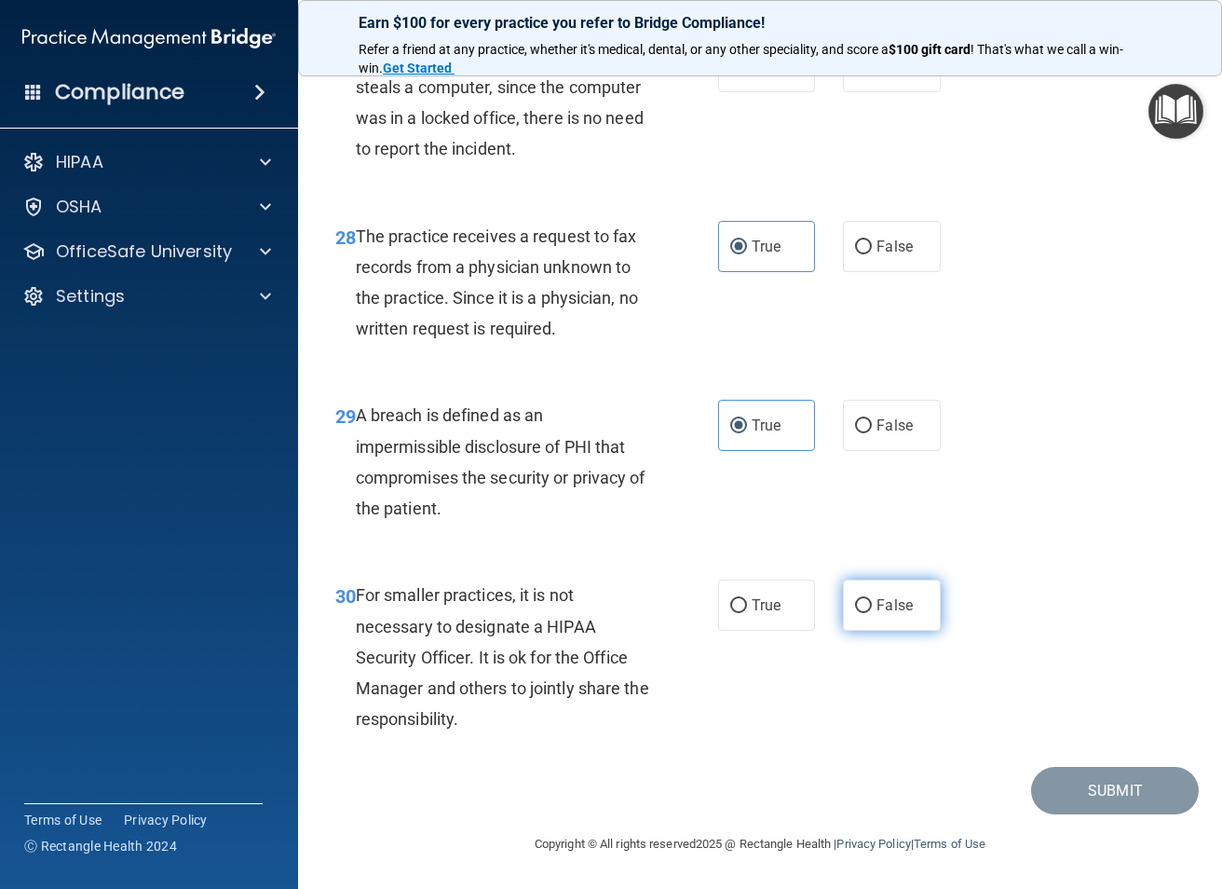
radio input "true"
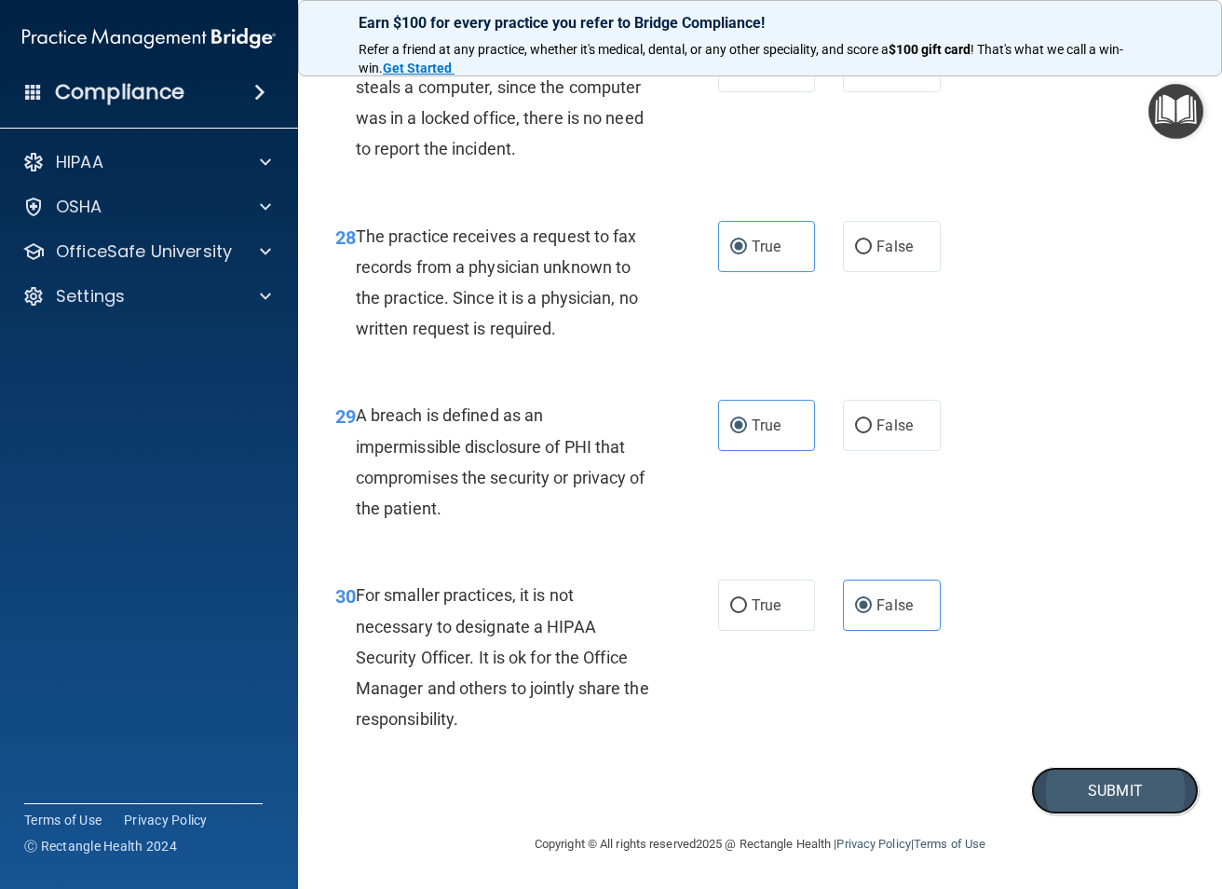
click at [1139, 783] on button "Submit" at bounding box center [1115, 791] width 168 height 48
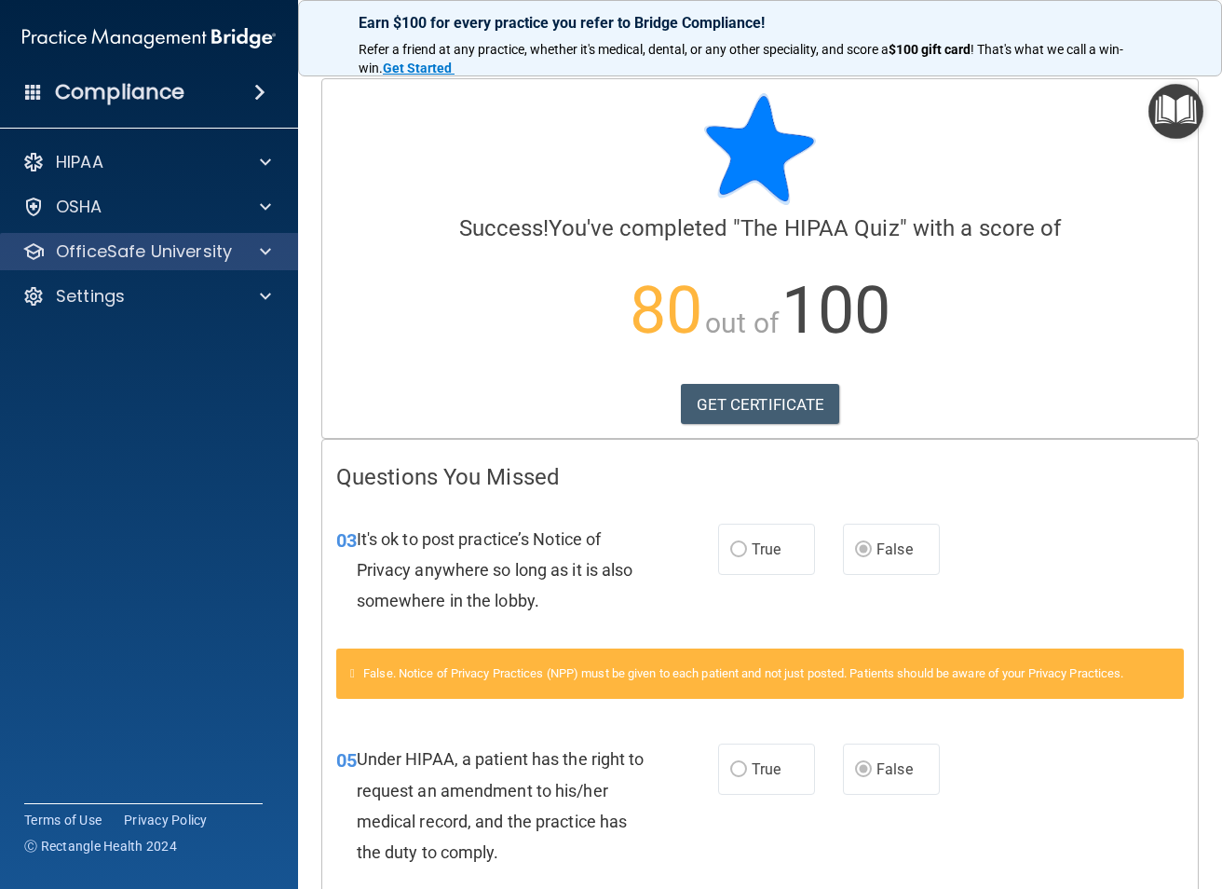
click at [142, 264] on div "OfficeSafe University" at bounding box center [149, 251] width 299 height 37
click at [270, 248] on span at bounding box center [265, 251] width 11 height 22
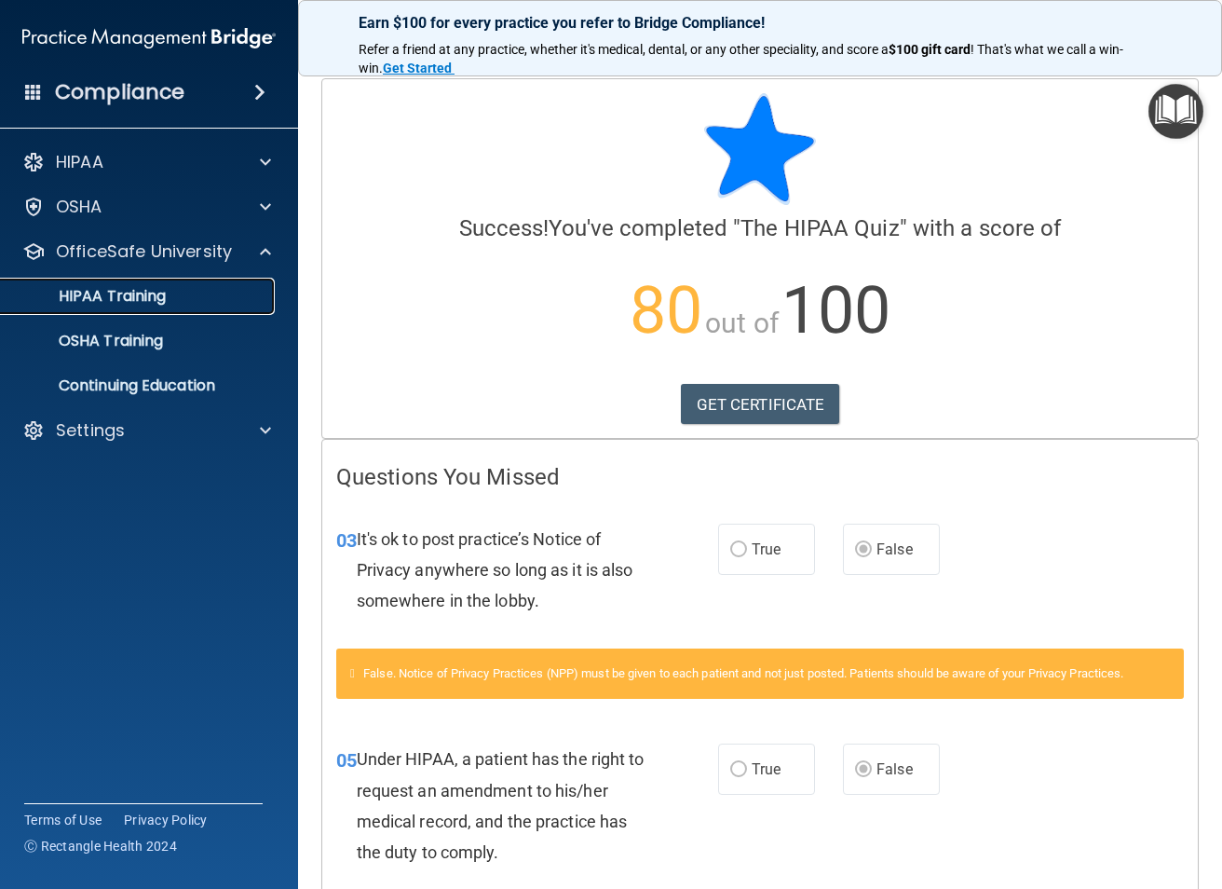
click at [129, 299] on p "HIPAA Training" at bounding box center [89, 296] width 154 height 19
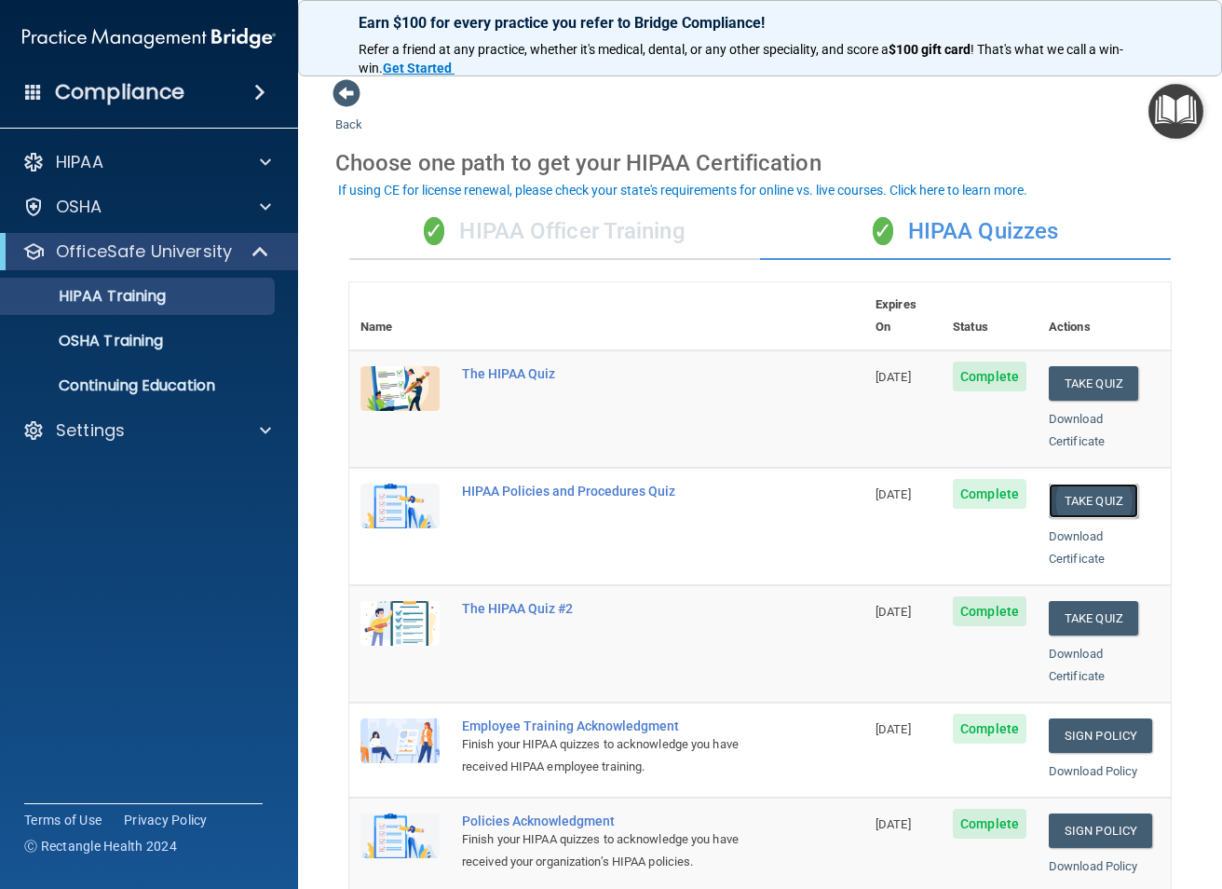
click at [1079, 483] on button "Take Quiz" at bounding box center [1093, 500] width 89 height 34
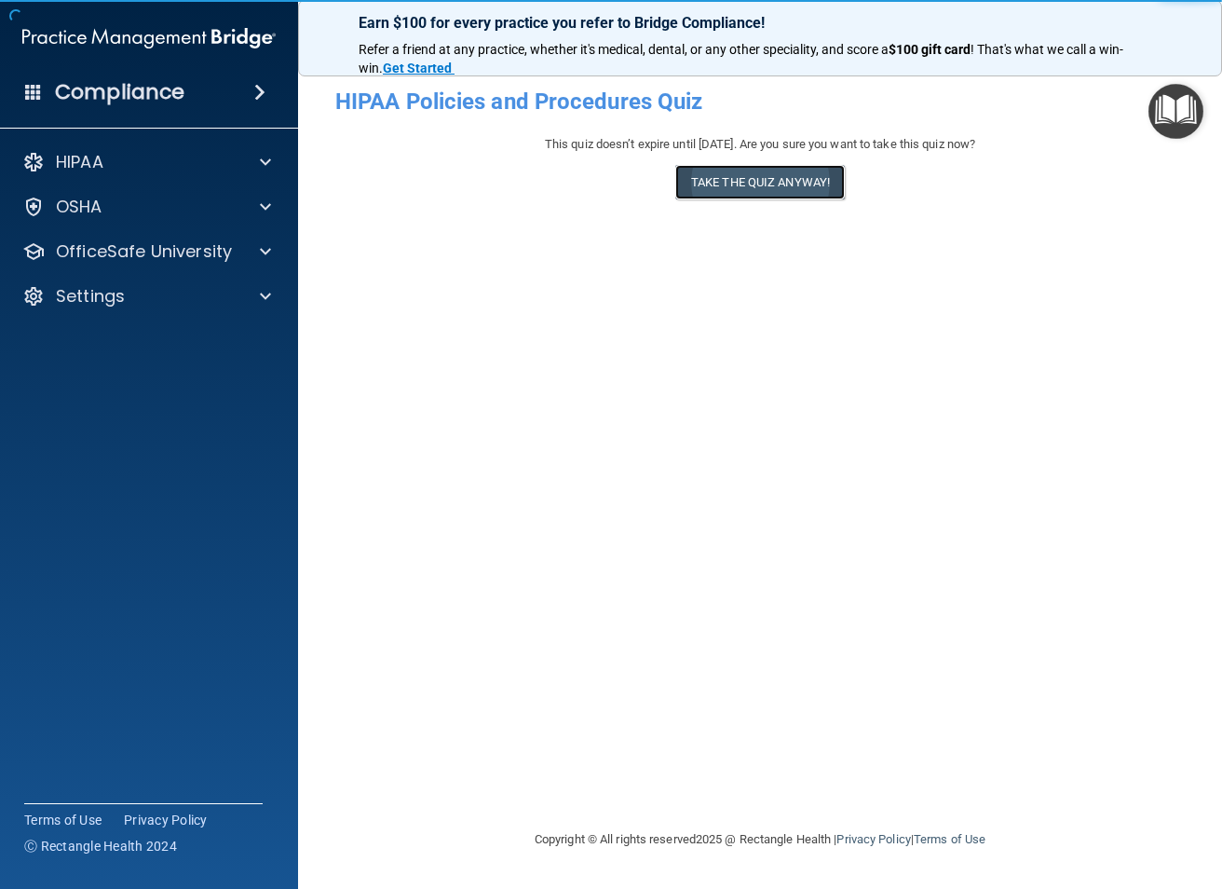
click at [728, 175] on button "Take the quiz anyway!" at bounding box center [760, 182] width 170 height 34
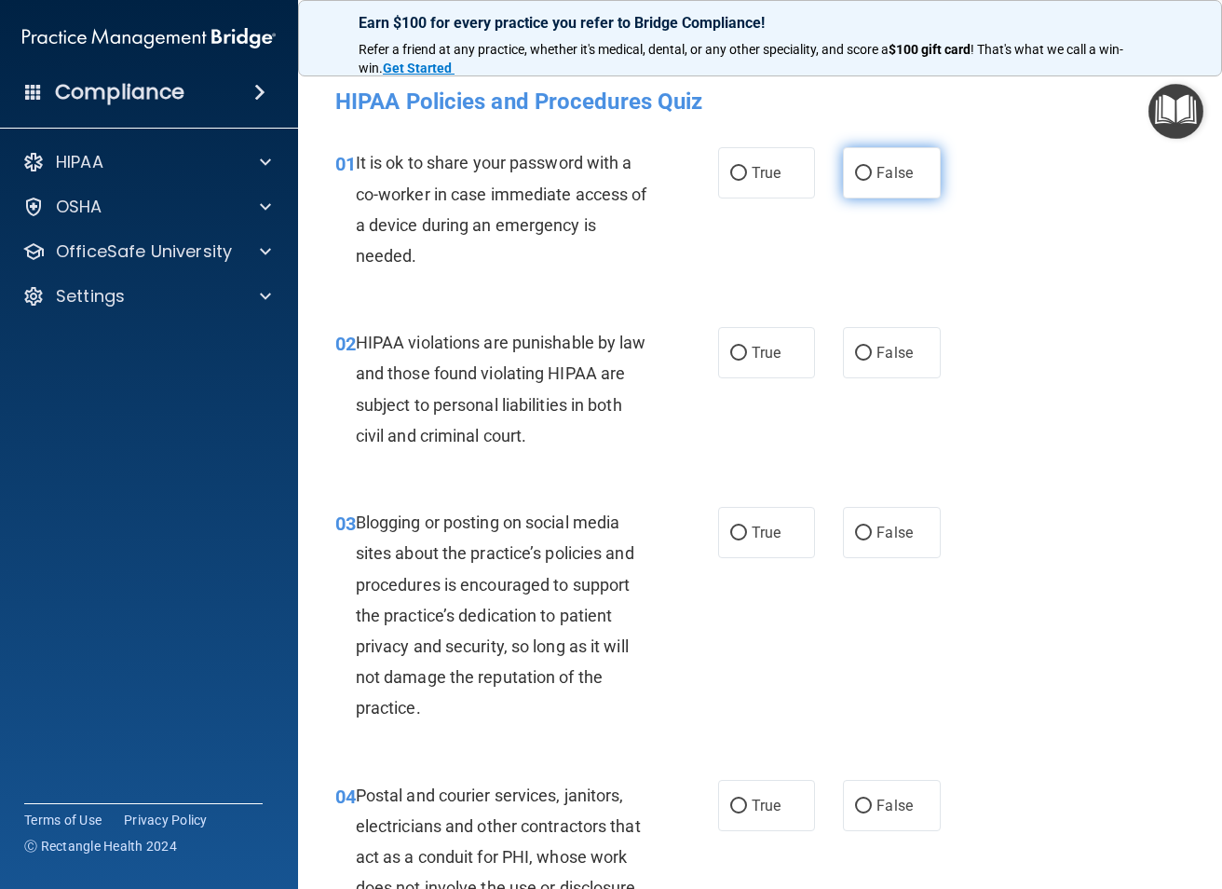
click at [865, 179] on label "False" at bounding box center [891, 172] width 97 height 51
click at [865, 179] on input "False" at bounding box center [863, 174] width 17 height 14
radio input "true"
drag, startPoint x: 779, startPoint y: 352, endPoint x: 747, endPoint y: 367, distance: 35.0
click at [779, 351] on label "True" at bounding box center [766, 352] width 97 height 51
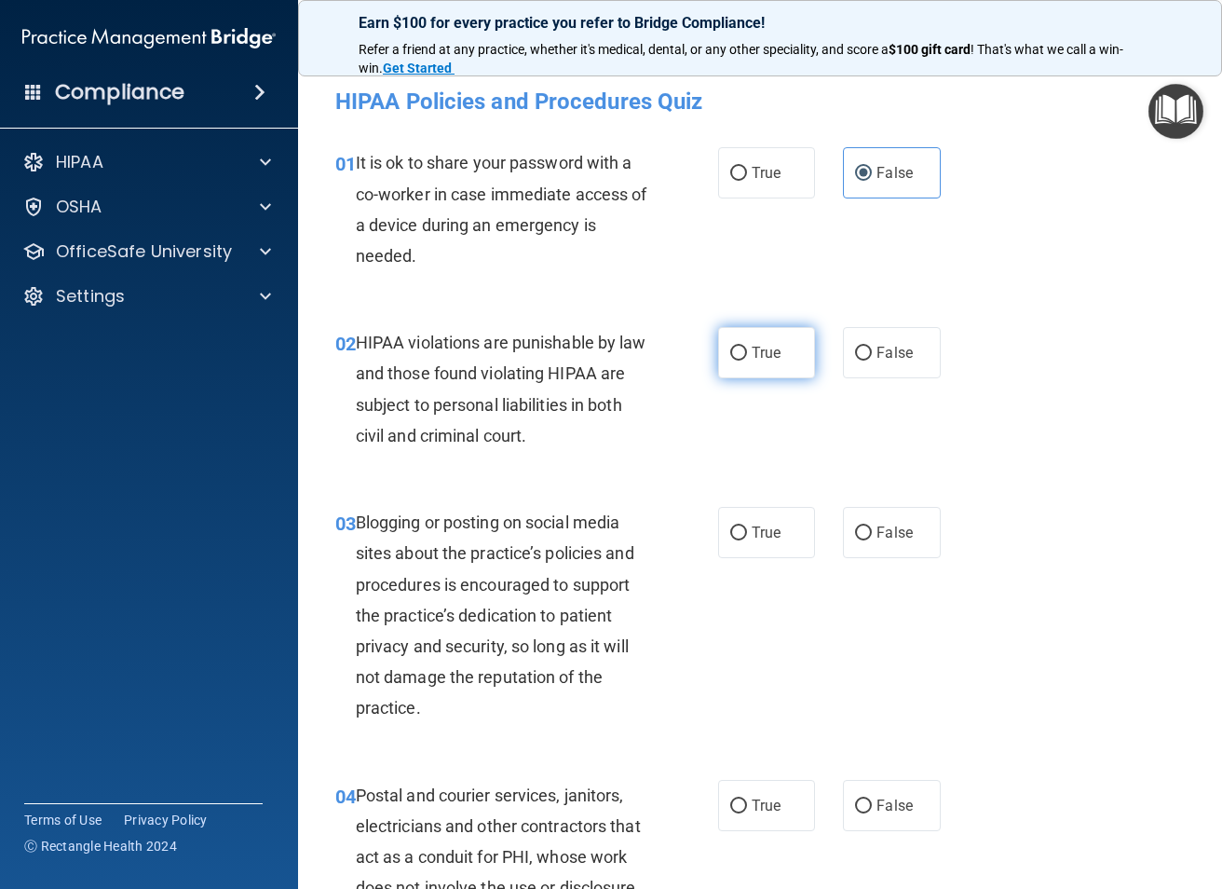
click at [747, 351] on input "True" at bounding box center [738, 354] width 17 height 14
radio input "true"
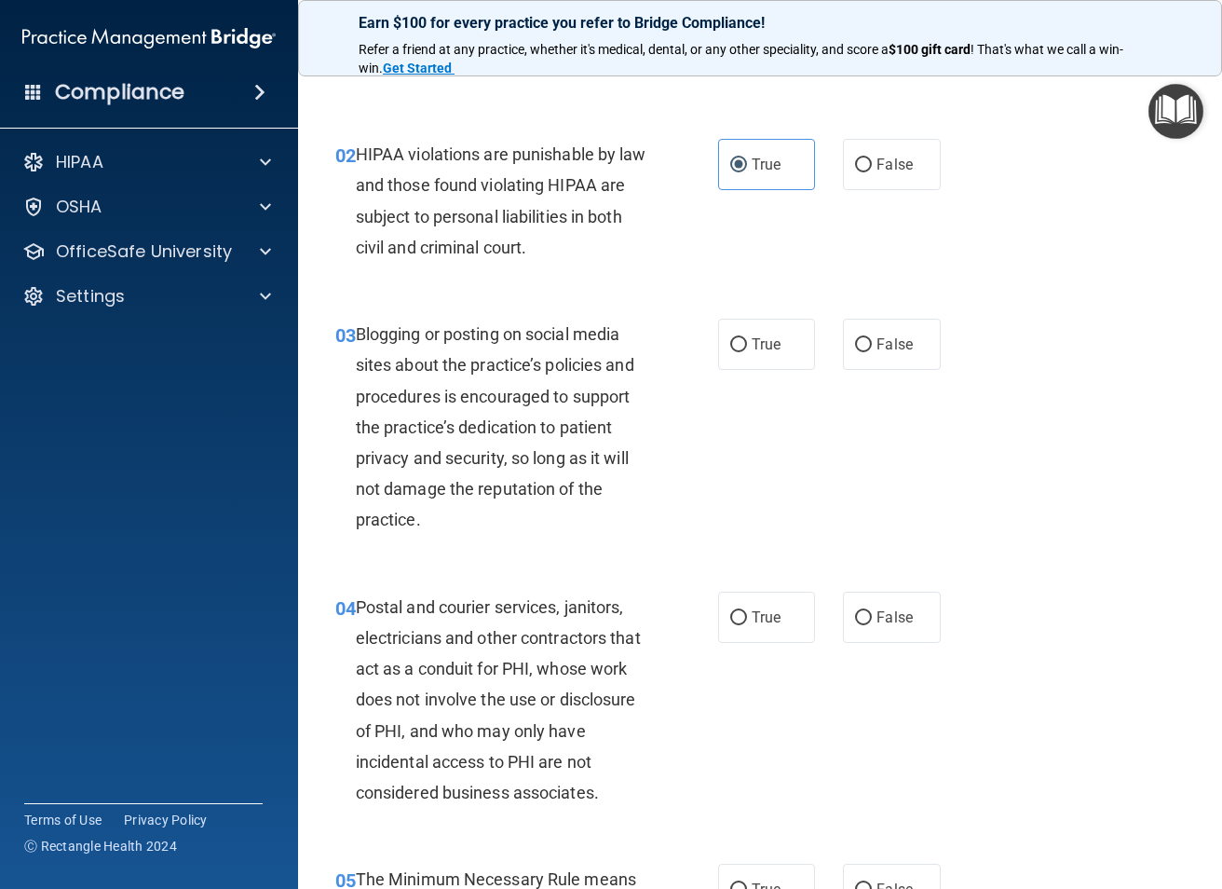
scroll to position [186, 0]
click at [769, 353] on label "True" at bounding box center [766, 345] width 97 height 51
click at [747, 353] on input "True" at bounding box center [738, 347] width 17 height 14
radio input "true"
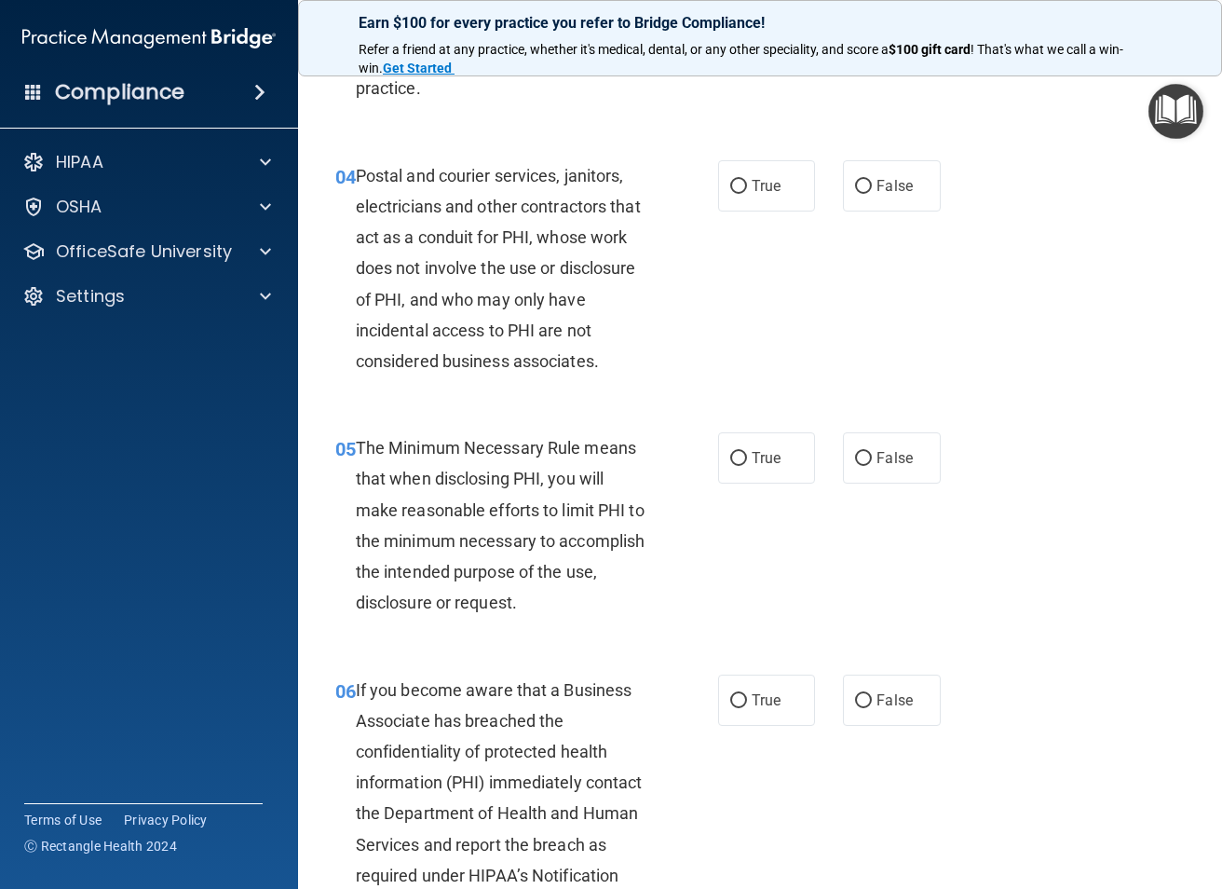
scroll to position [652, 0]
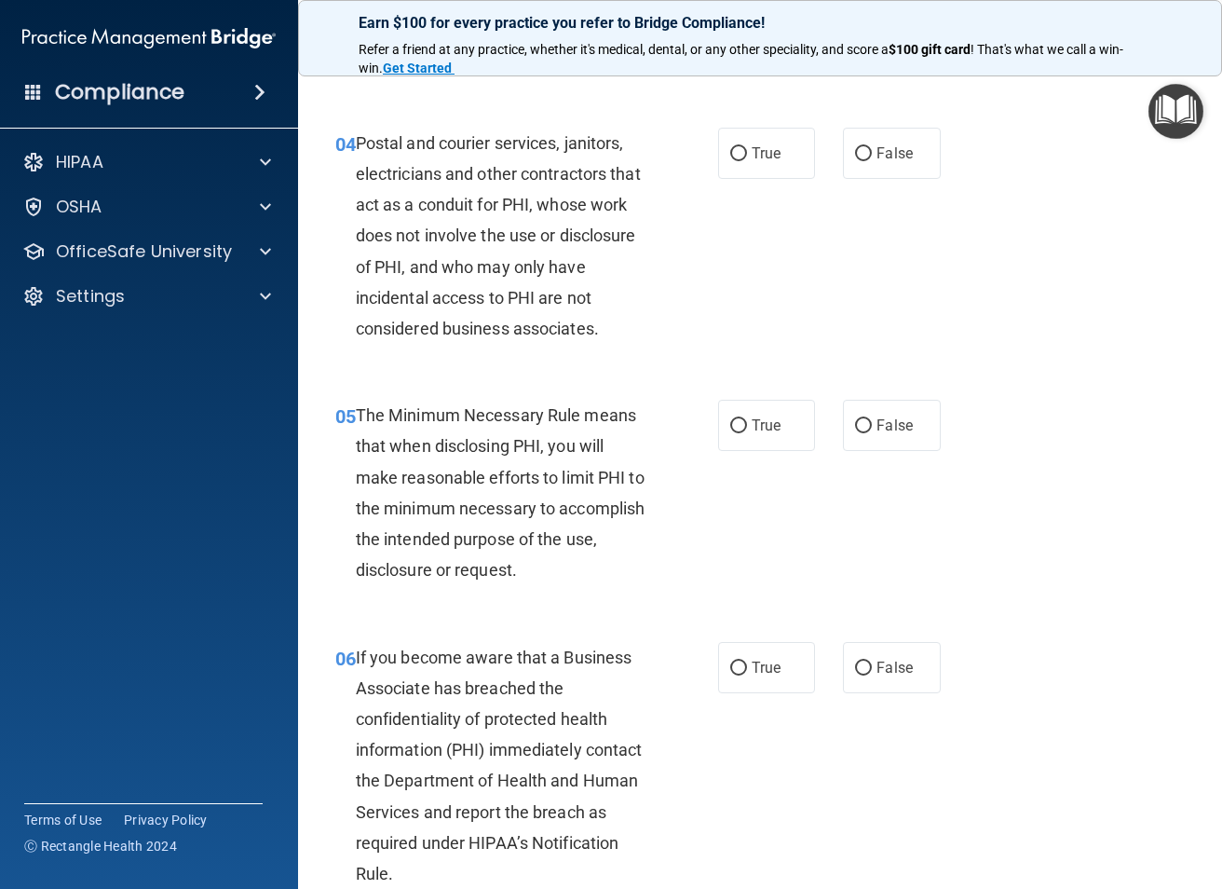
drag, startPoint x: 864, startPoint y: 168, endPoint x: 849, endPoint y: 181, distance: 20.5
click at [864, 168] on label "False" at bounding box center [891, 153] width 97 height 51
click at [864, 161] on input "False" at bounding box center [863, 154] width 17 height 14
radio input "true"
click at [735, 157] on input "True" at bounding box center [738, 154] width 17 height 14
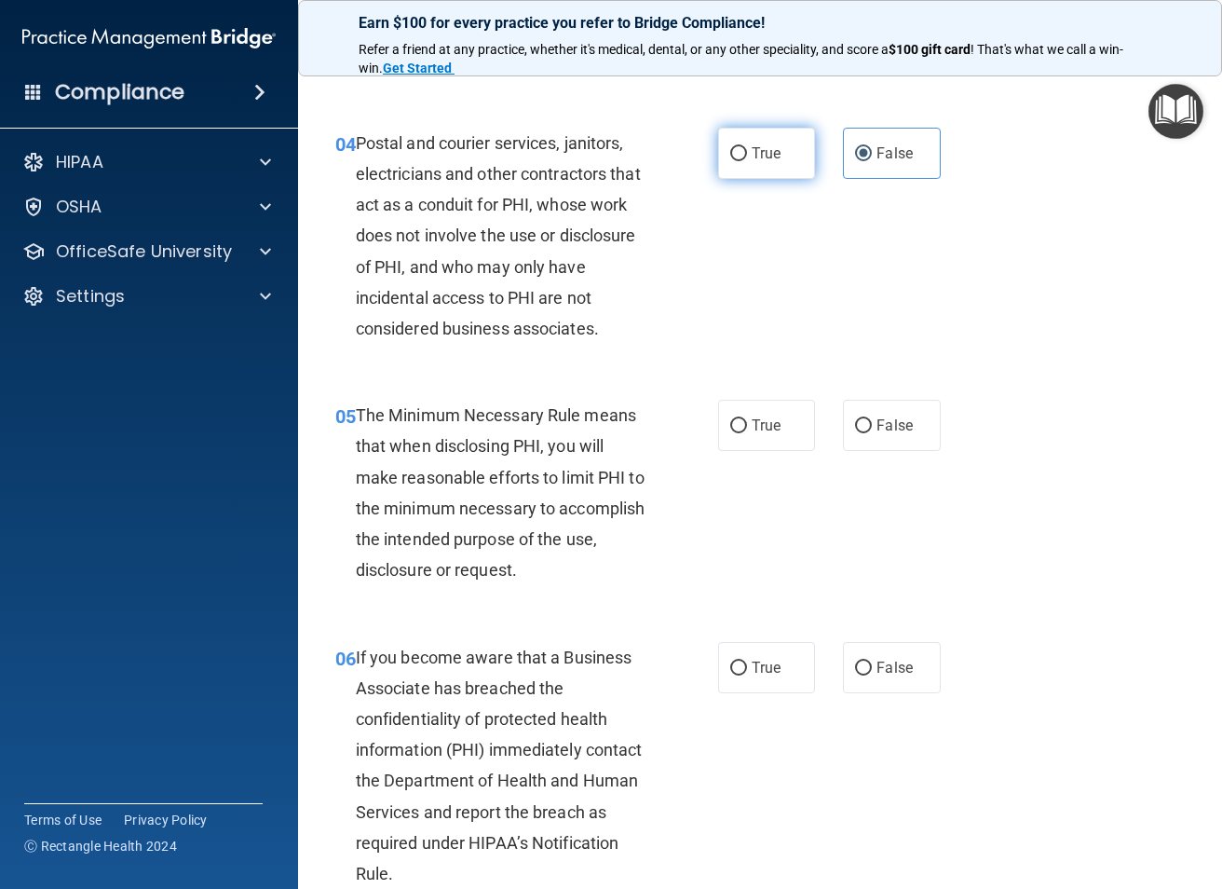
radio input "true"
radio input "false"
click at [709, 312] on div "04 Postal and courier services, janitors, electricians and other contractors th…" at bounding box center [526, 241] width 439 height 226
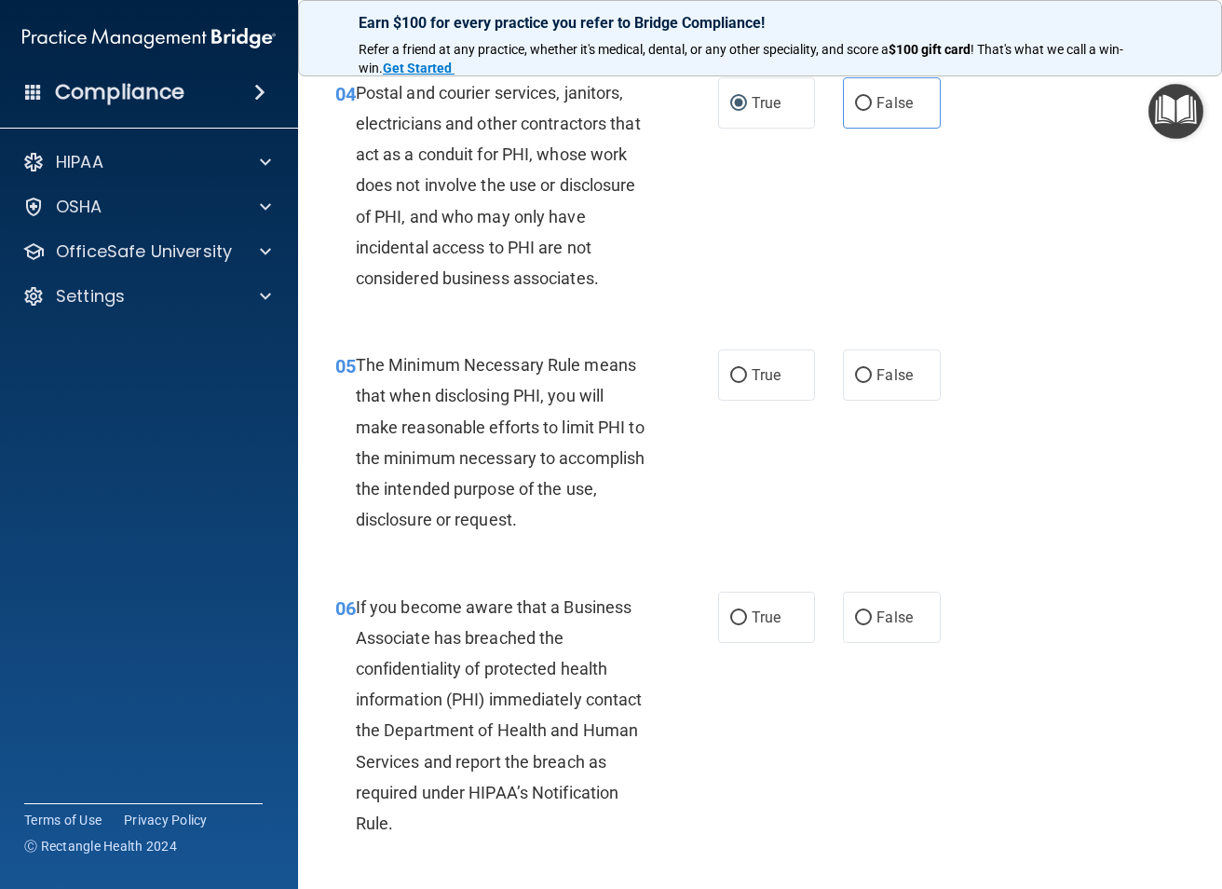
scroll to position [745, 0]
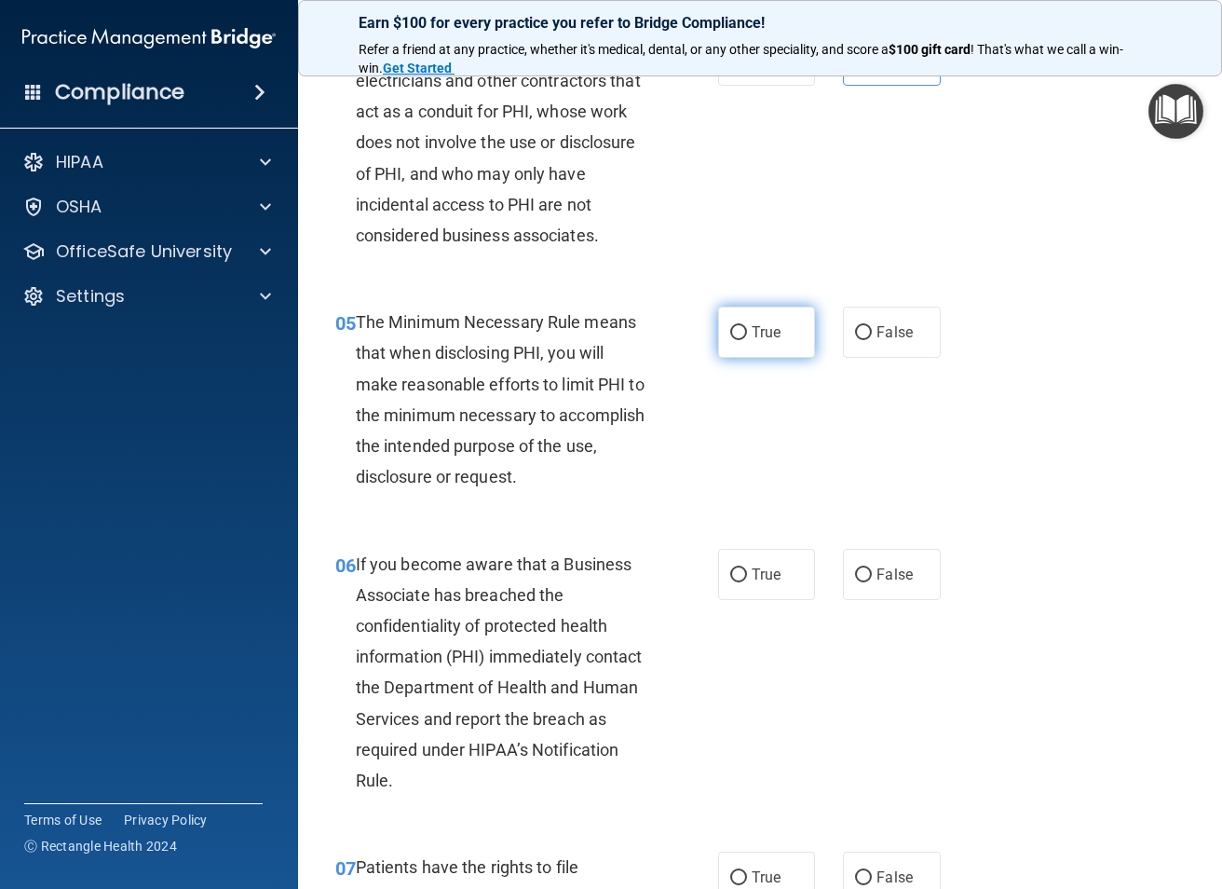
click at [770, 334] on span "True" at bounding box center [766, 332] width 29 height 18
click at [747, 334] on input "True" at bounding box center [738, 333] width 17 height 14
radio input "true"
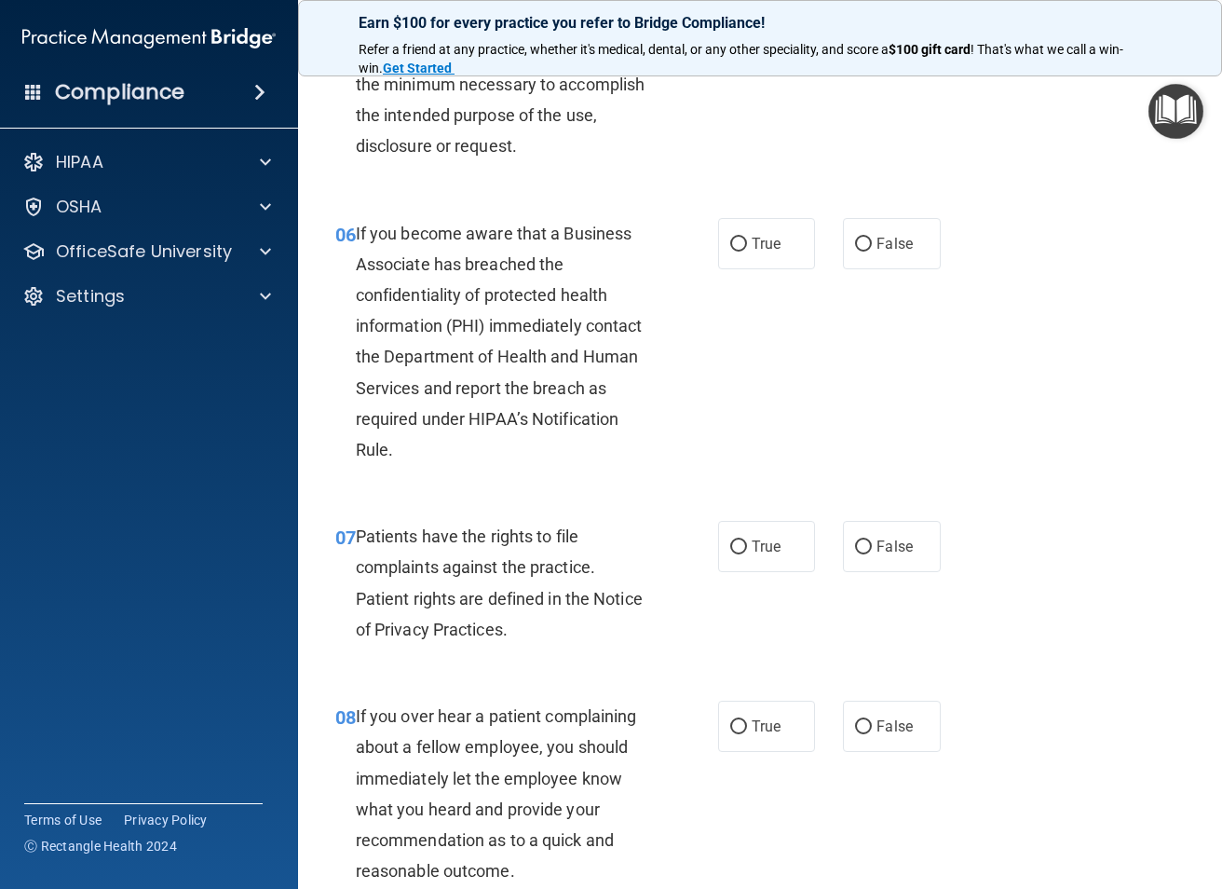
scroll to position [1118, 0]
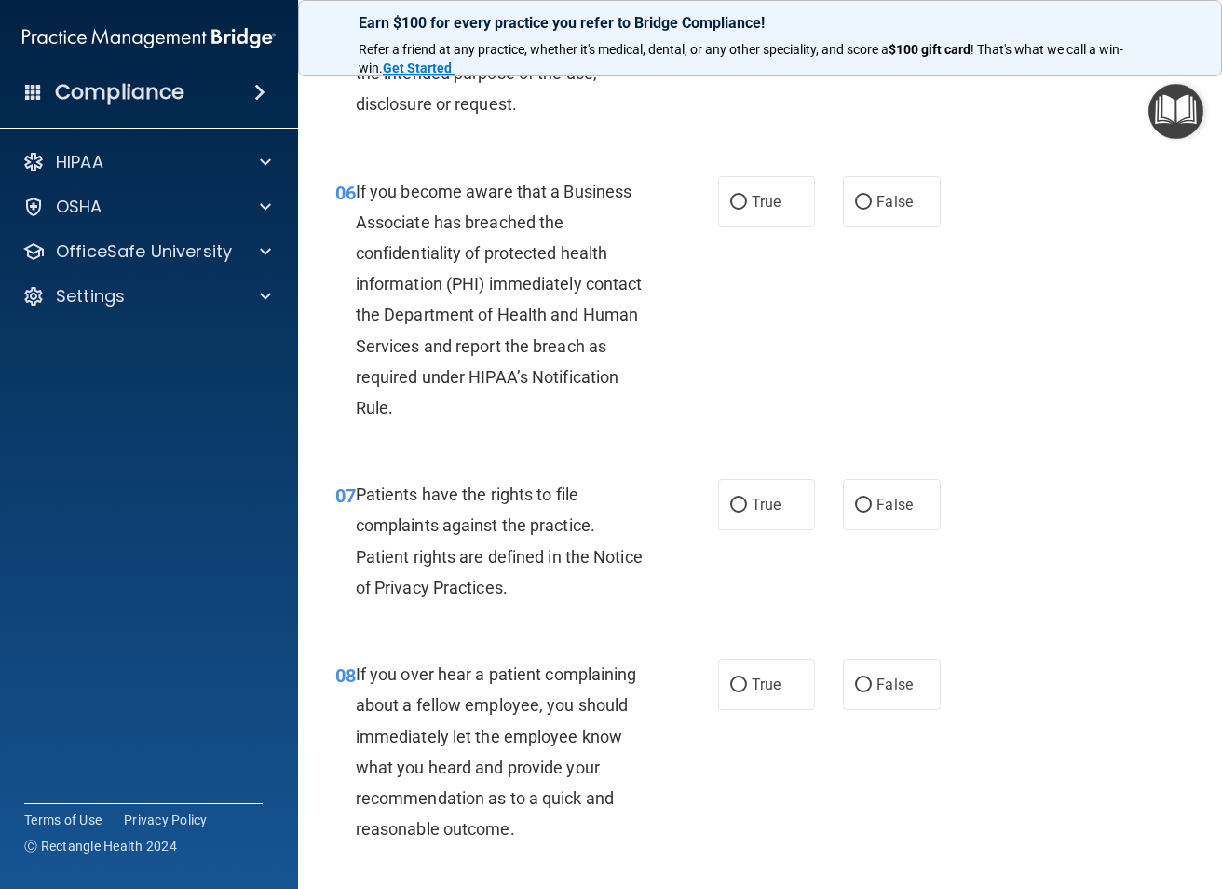
drag, startPoint x: 582, startPoint y: 420, endPoint x: 557, endPoint y: 438, distance: 30.8
click at [557, 438] on div "06 If you become aware that a Business Associate has breached the confidentiali…" at bounding box center [760, 305] width 878 height 304
click at [559, 423] on div "If you become aware that a Business Associate has breached the confidentiality …" at bounding box center [510, 300] width 308 height 248
click at [739, 199] on input "True" at bounding box center [738, 203] width 17 height 14
radio input "true"
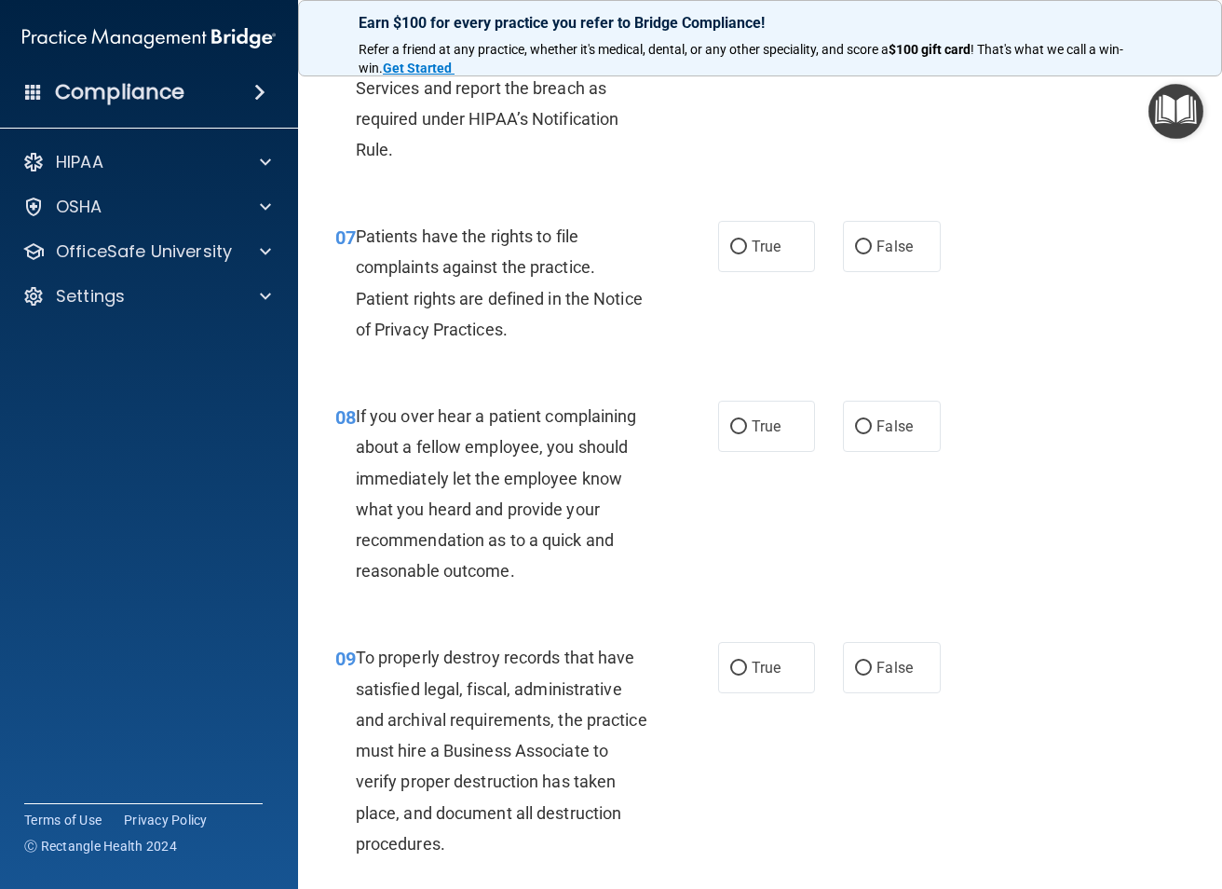
scroll to position [1397, 0]
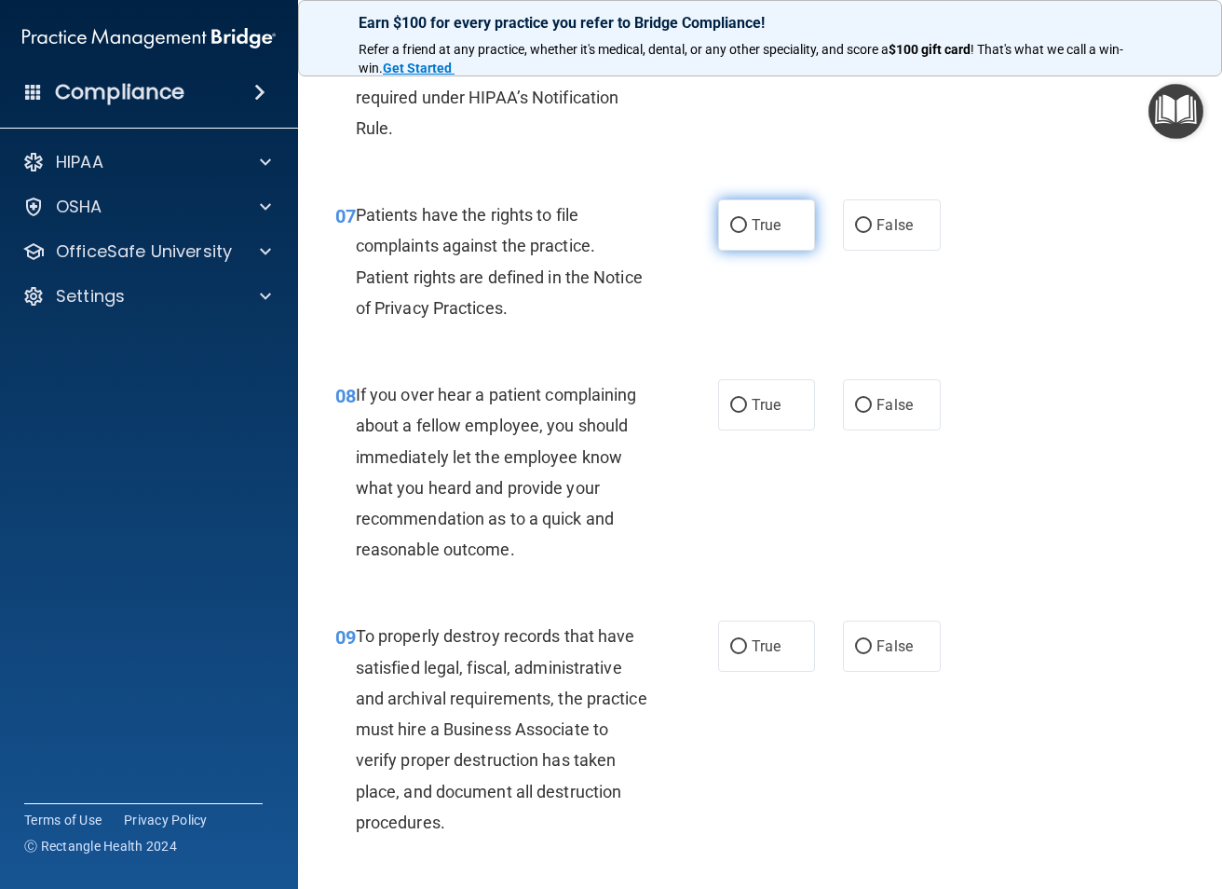
click at [783, 233] on label "True" at bounding box center [766, 224] width 97 height 51
click at [747, 233] on input "True" at bounding box center [738, 226] width 17 height 14
radio input "true"
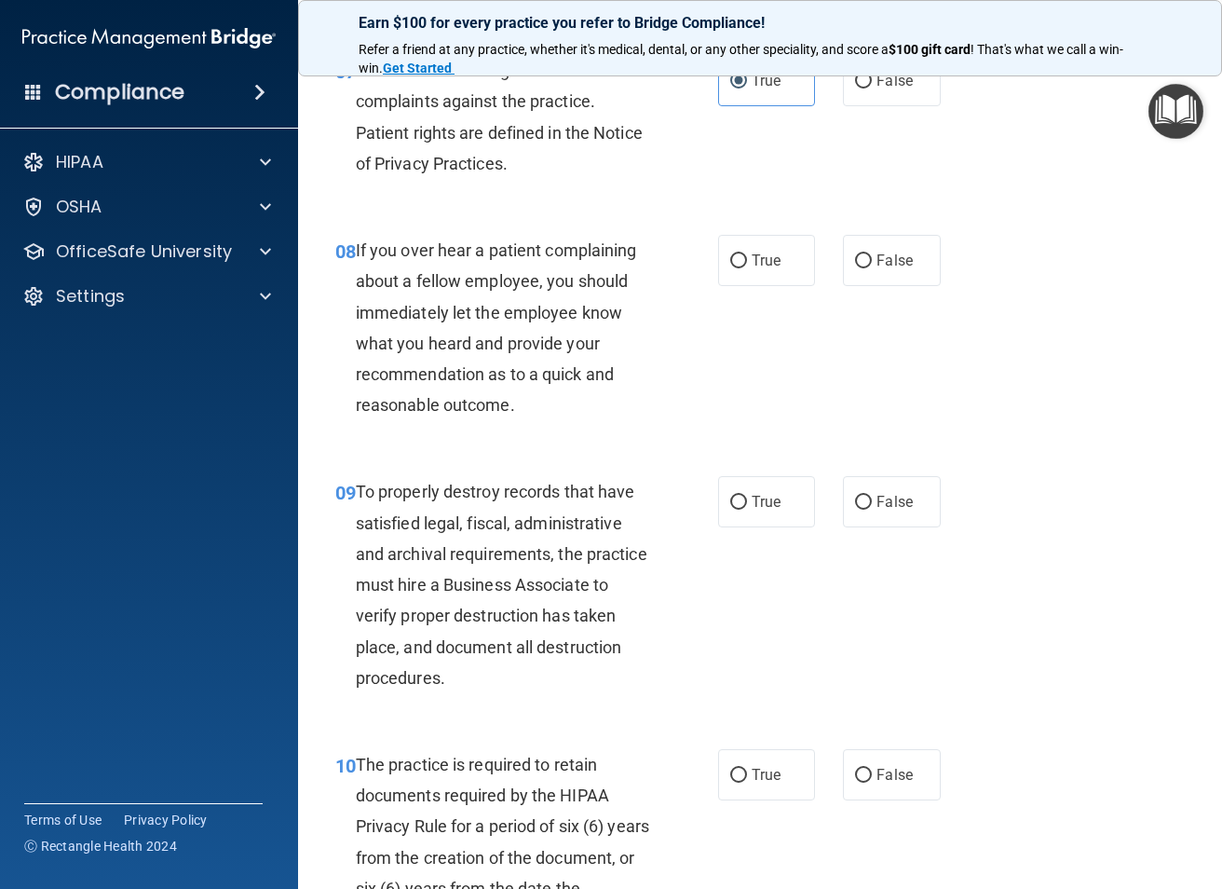
scroll to position [1584, 0]
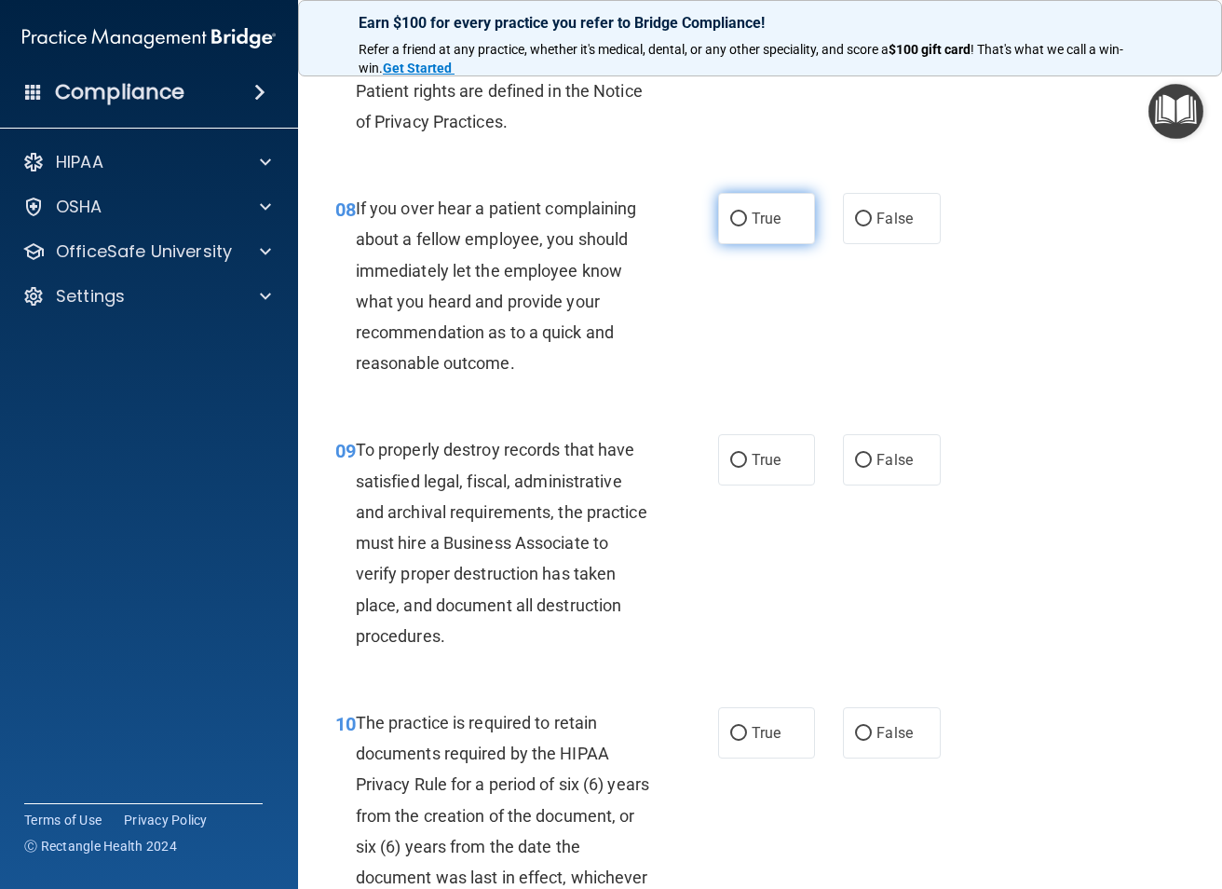
click at [733, 225] on input "True" at bounding box center [738, 219] width 17 height 14
radio input "true"
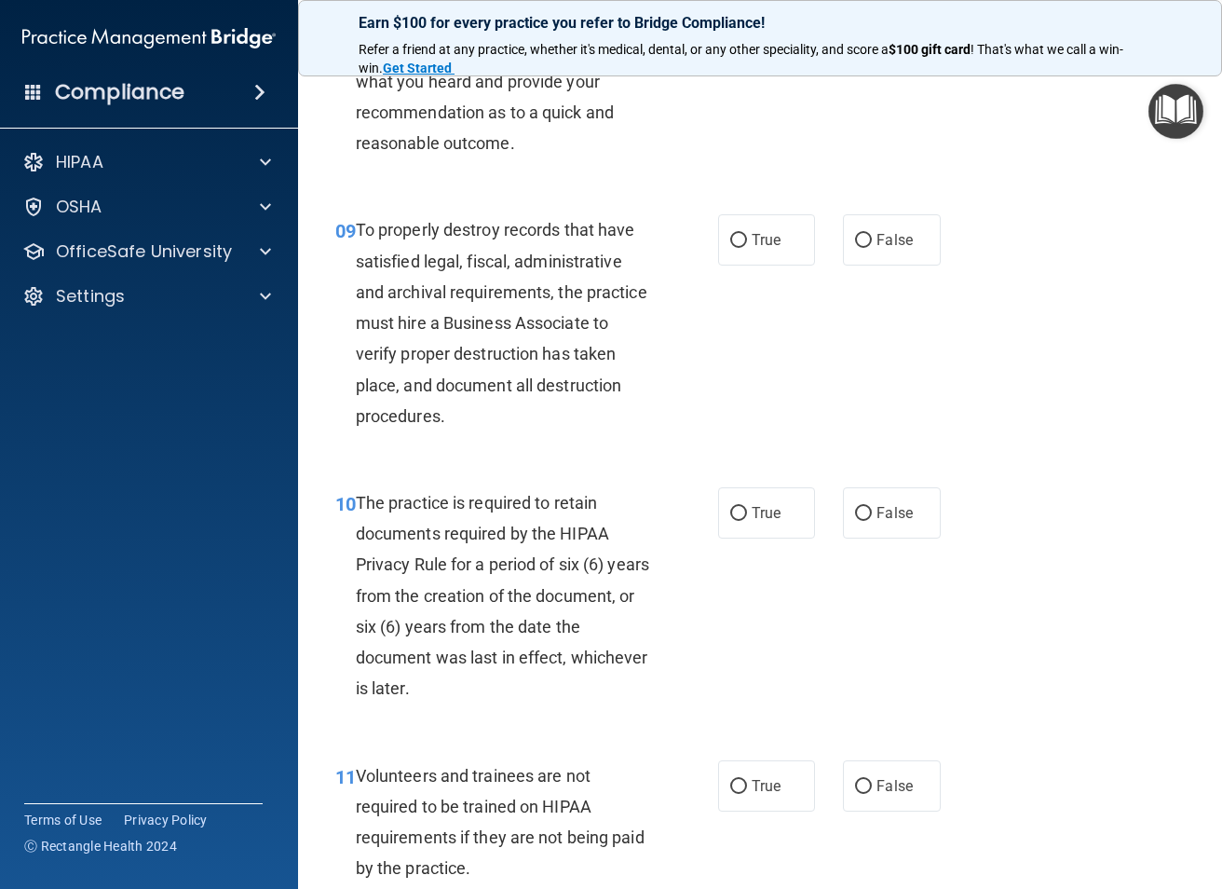
scroll to position [1863, 0]
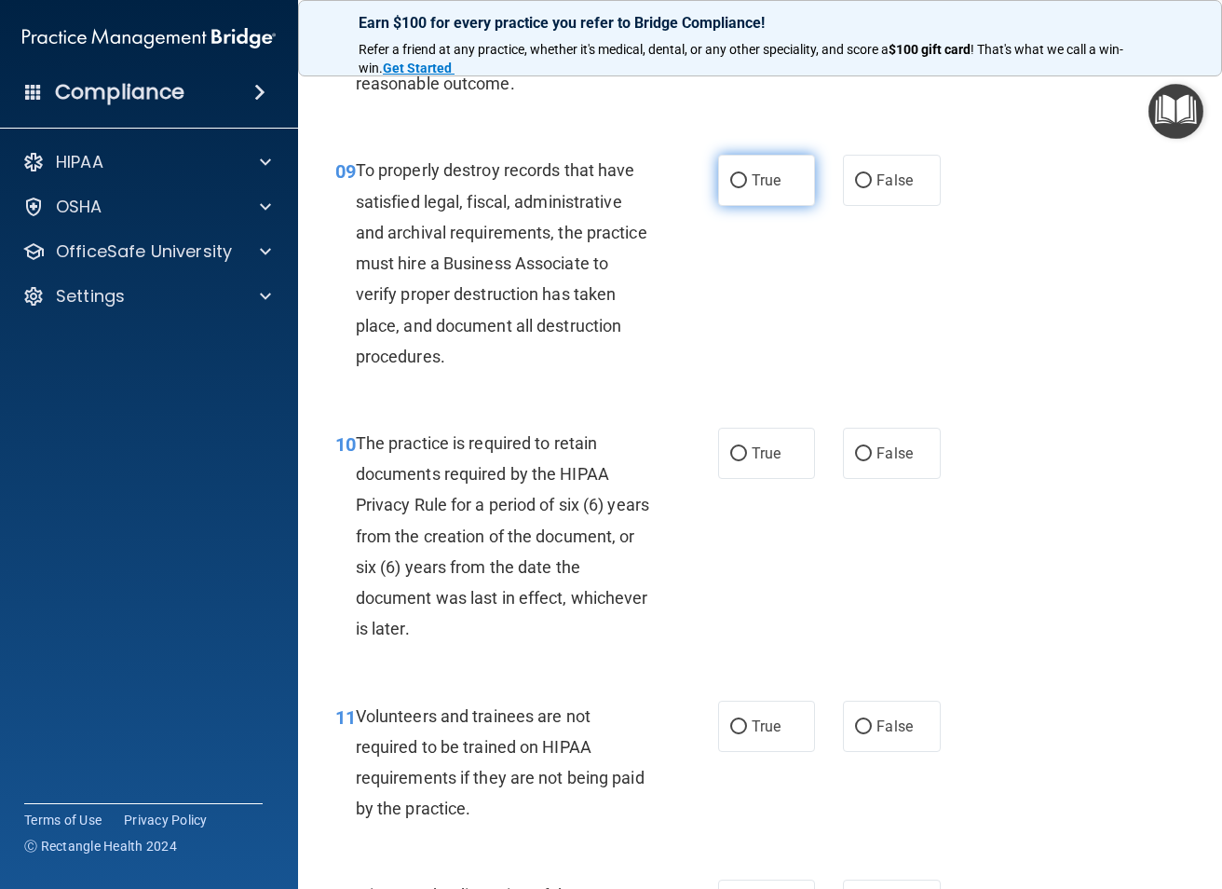
click at [737, 170] on label "True" at bounding box center [766, 180] width 97 height 51
click at [737, 174] on input "True" at bounding box center [738, 181] width 17 height 14
radio input "true"
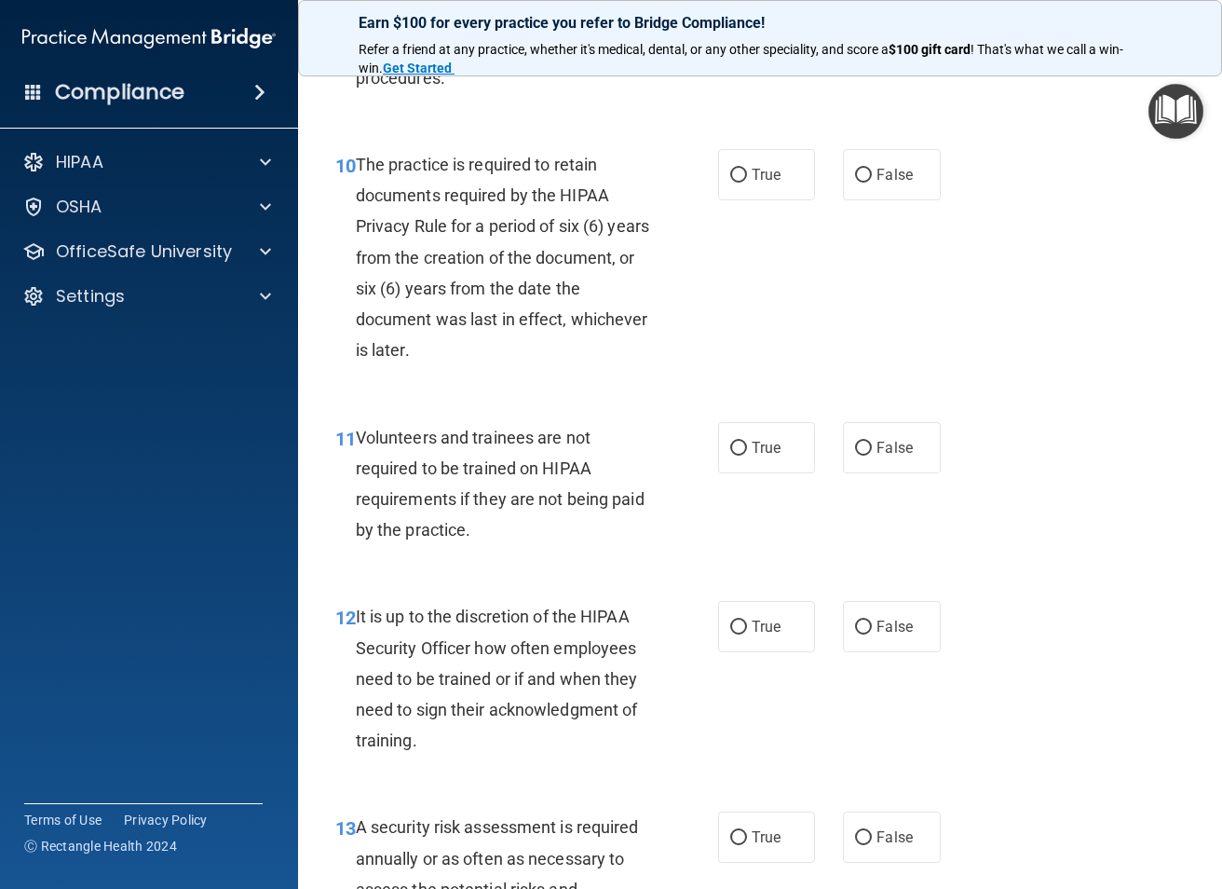
scroll to position [2143, 0]
click at [734, 187] on label "True" at bounding box center [766, 173] width 97 height 51
click at [734, 182] on input "True" at bounding box center [738, 175] width 17 height 14
radio input "true"
click at [749, 434] on label "True" at bounding box center [766, 446] width 97 height 51
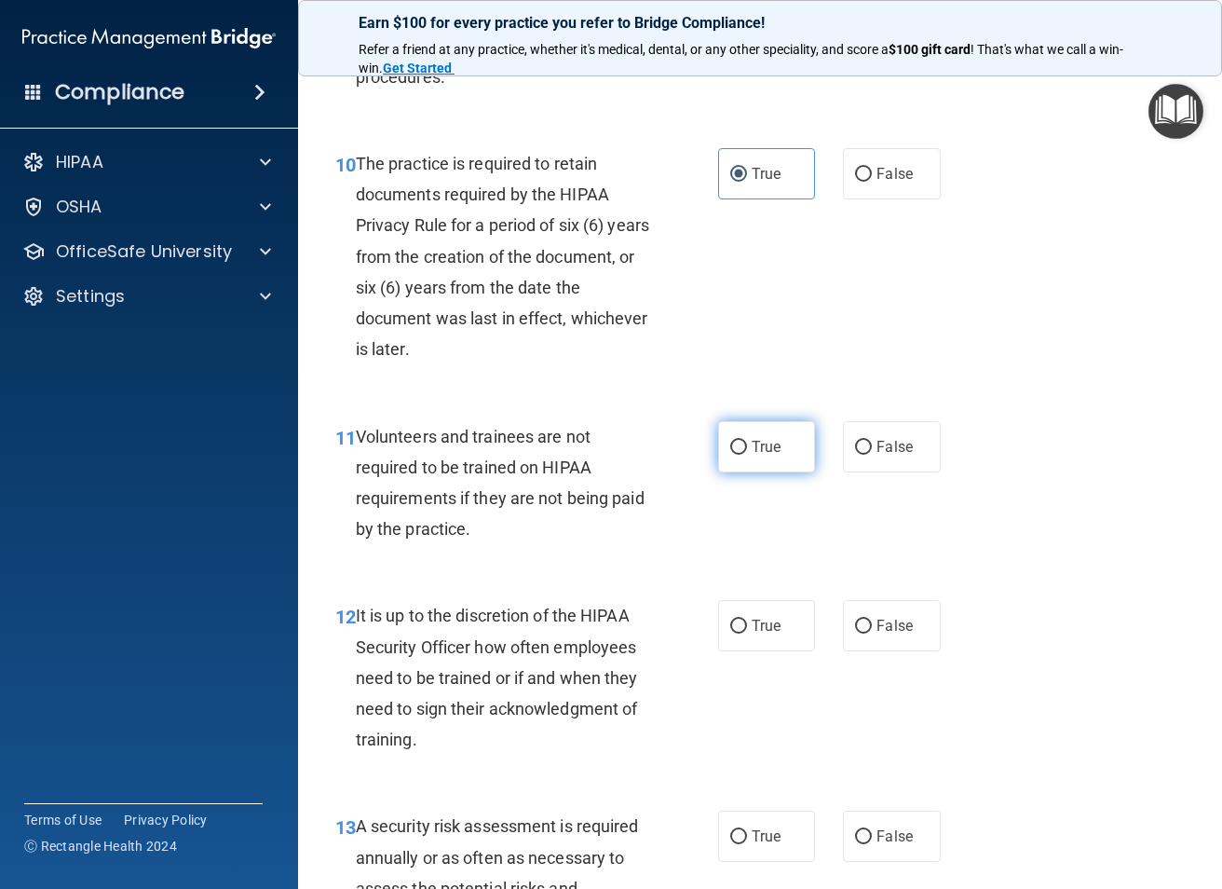
click at [747, 441] on input "True" at bounding box center [738, 448] width 17 height 14
radio input "true"
click at [863, 444] on input "False" at bounding box center [863, 448] width 17 height 14
radio input "true"
radio input "false"
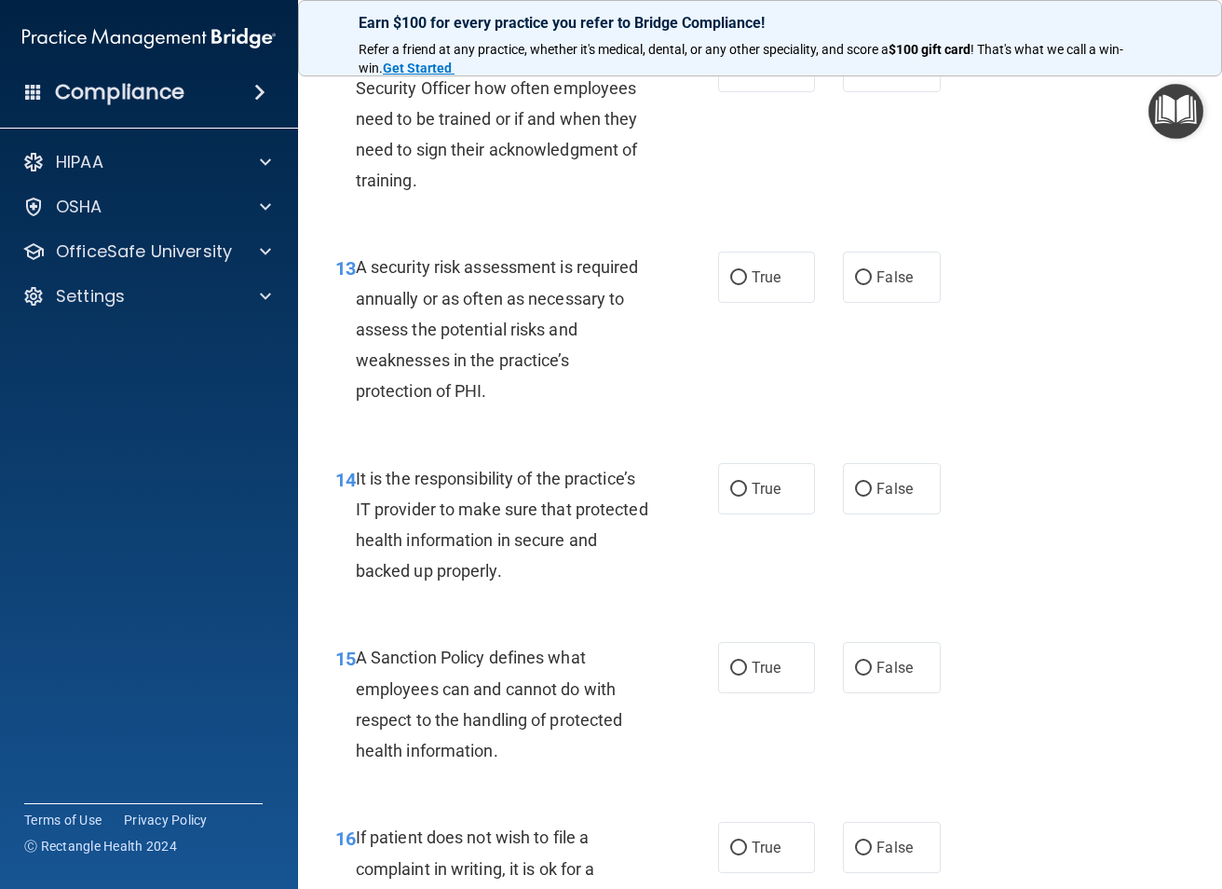
scroll to position [2608, 0]
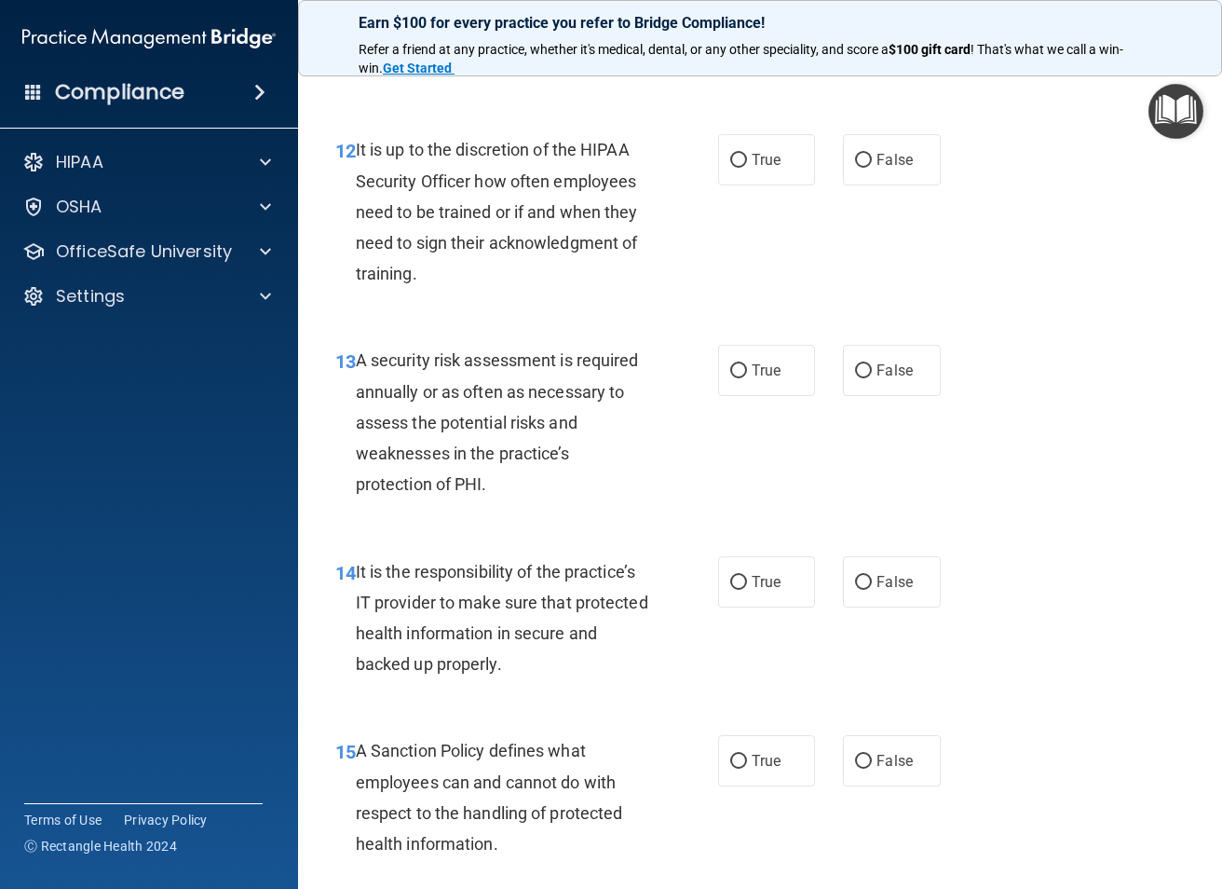
drag, startPoint x: 748, startPoint y: 183, endPoint x: 741, endPoint y: 203, distance: 21.8
click at [748, 185] on label "True" at bounding box center [766, 159] width 97 height 51
click at [747, 168] on input "True" at bounding box center [738, 161] width 17 height 14
radio input "true"
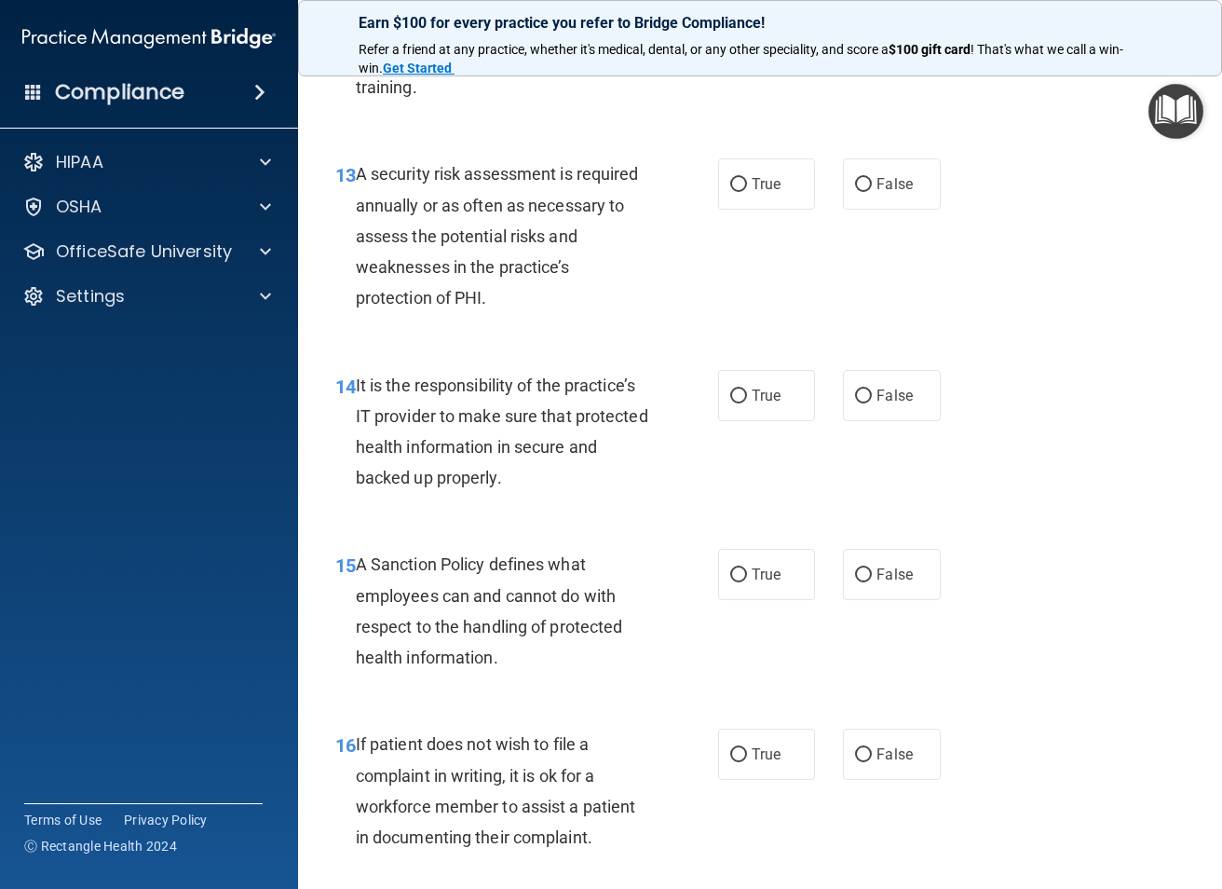
scroll to position [2888, 0]
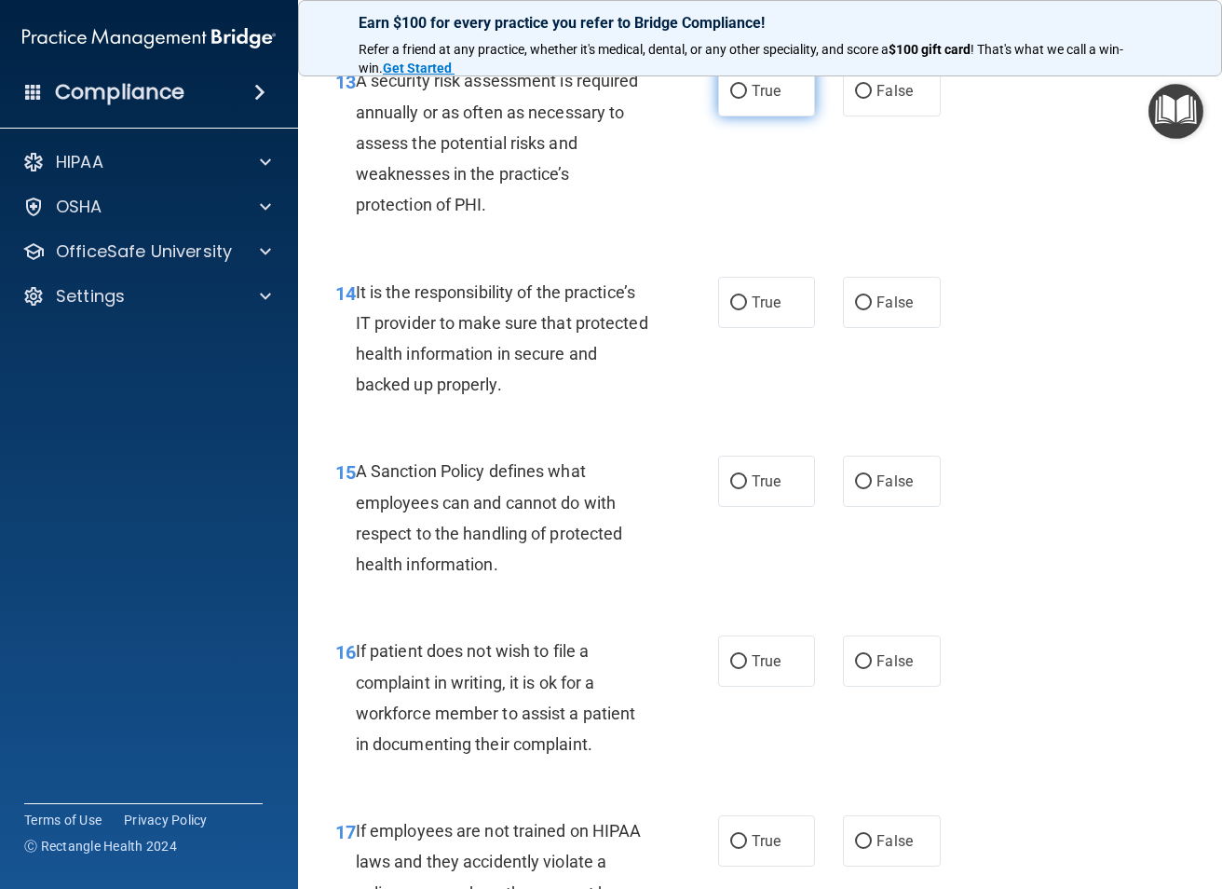
click at [749, 102] on label "True" at bounding box center [766, 90] width 97 height 51
click at [747, 99] on input "True" at bounding box center [738, 92] width 17 height 14
radio input "true"
click at [762, 304] on span "True" at bounding box center [766, 302] width 29 height 18
click at [747, 304] on input "True" at bounding box center [738, 303] width 17 height 14
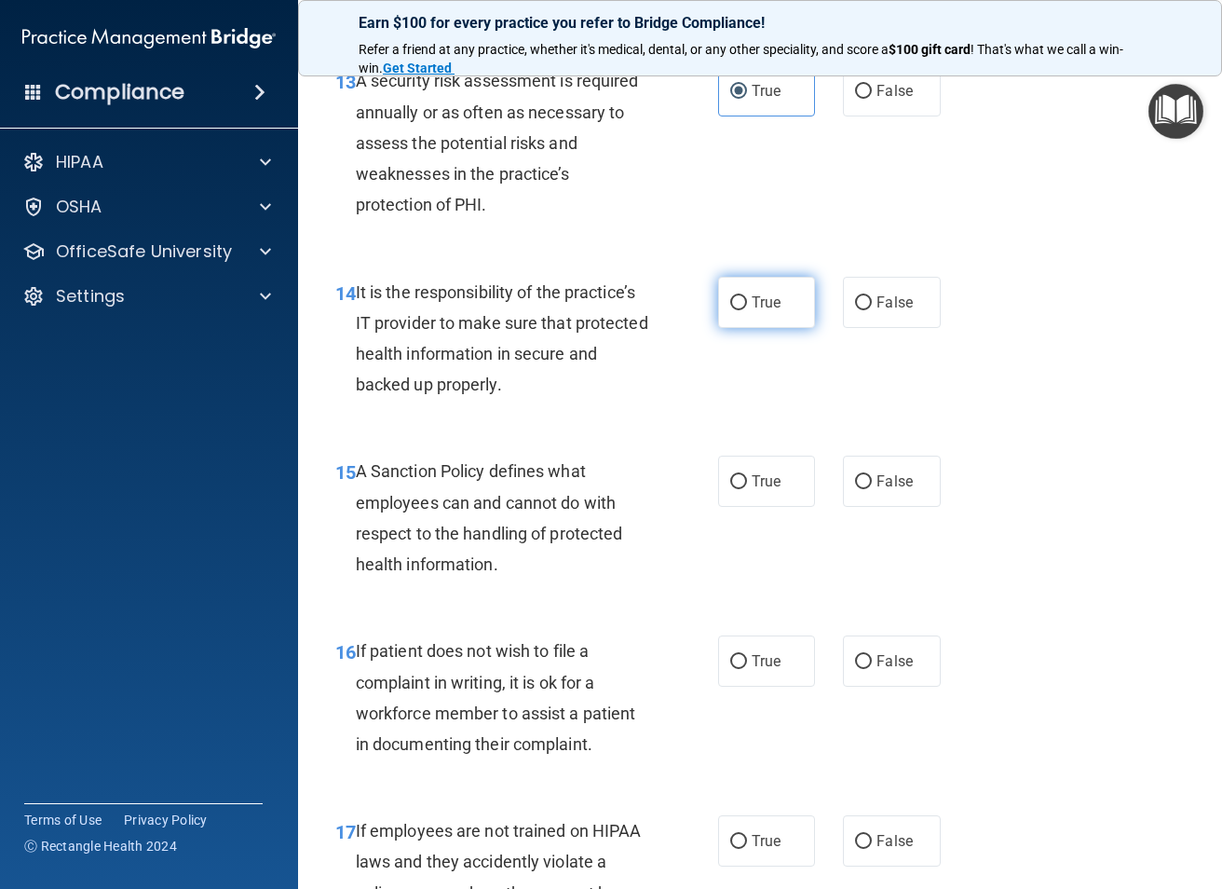
radio input "true"
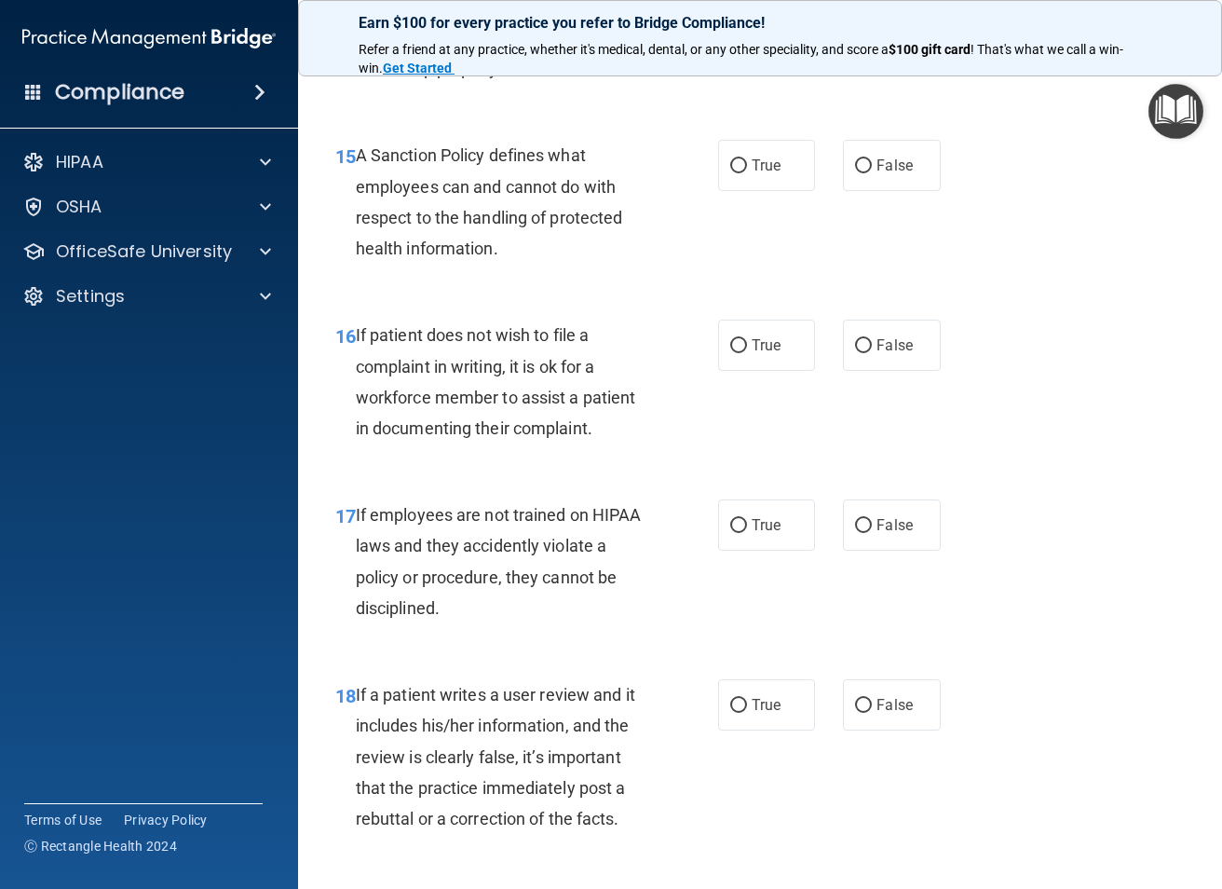
scroll to position [3260, 0]
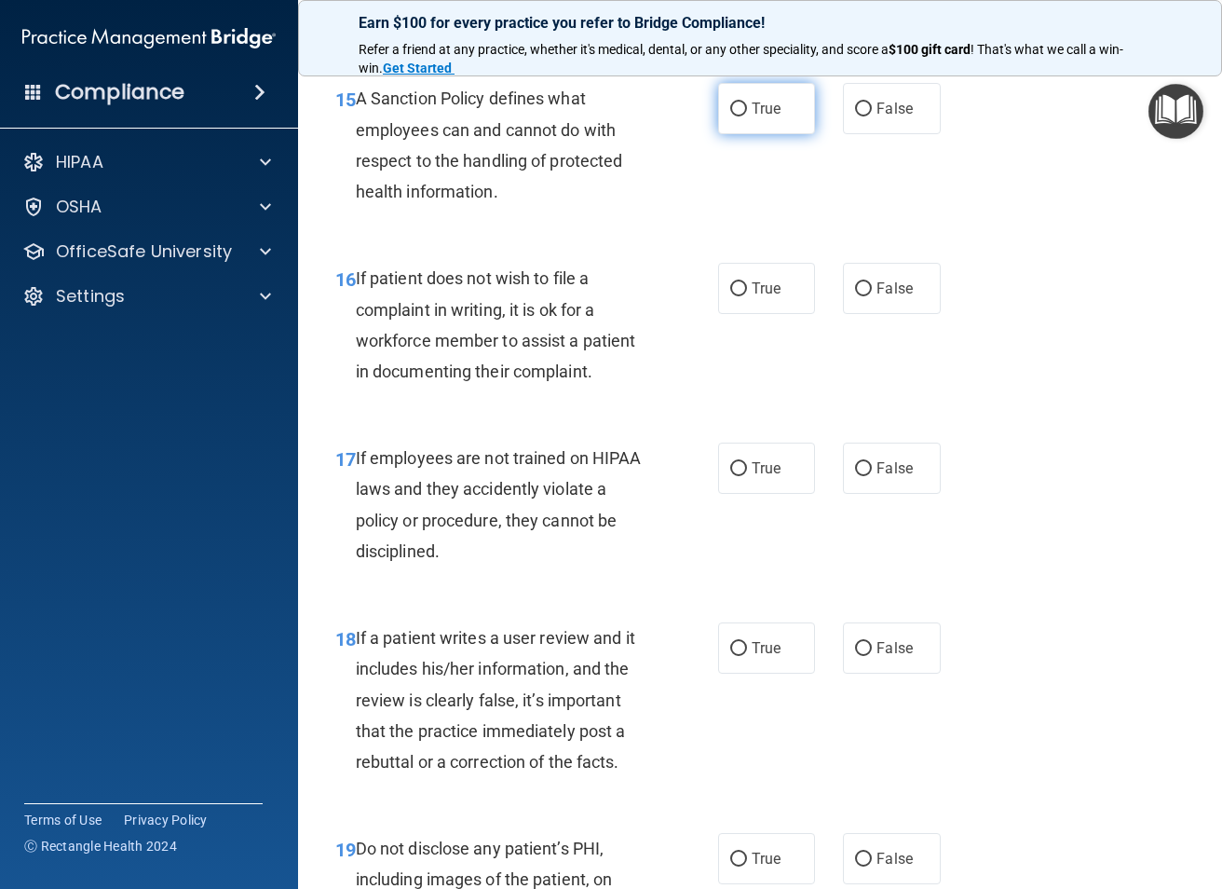
click at [730, 108] on input "True" at bounding box center [738, 109] width 17 height 14
radio input "true"
click at [744, 303] on label "True" at bounding box center [766, 288] width 97 height 51
click at [744, 296] on input "True" at bounding box center [738, 289] width 17 height 14
radio input "true"
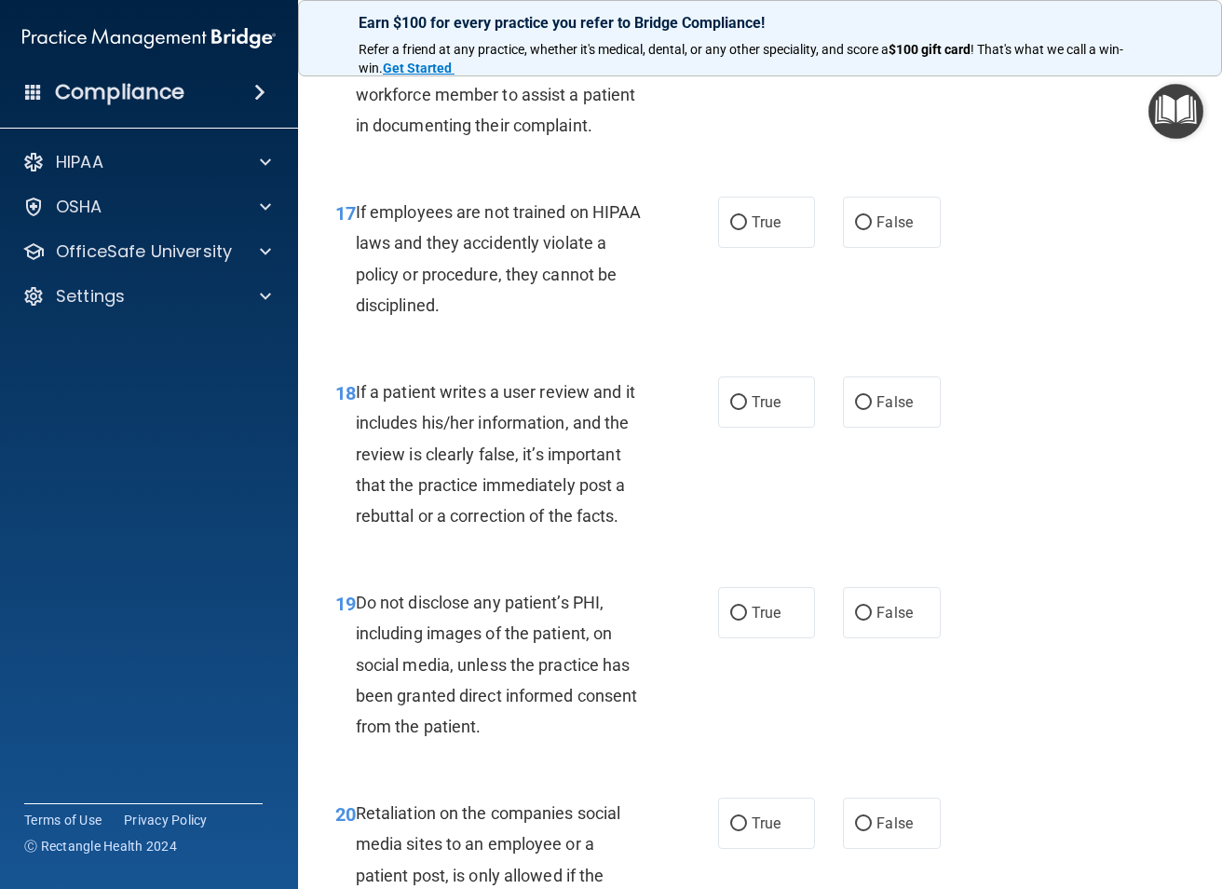
scroll to position [3540, 0]
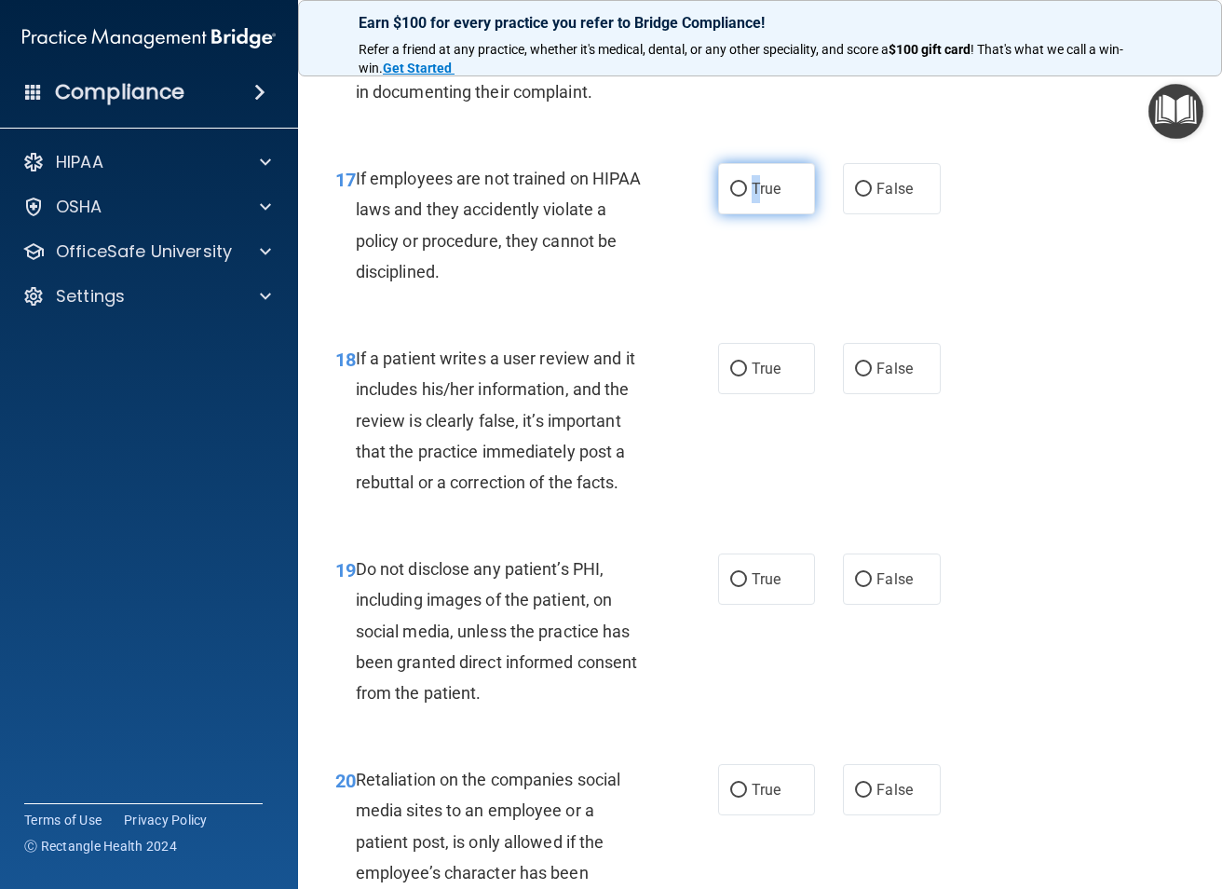
click at [752, 197] on span "True" at bounding box center [766, 189] width 29 height 18
drag, startPoint x: 751, startPoint y: 197, endPoint x: 727, endPoint y: 185, distance: 26.7
click at [730, 185] on input "True" at bounding box center [738, 190] width 17 height 14
radio input "true"
click at [861, 386] on label "False" at bounding box center [891, 368] width 97 height 51
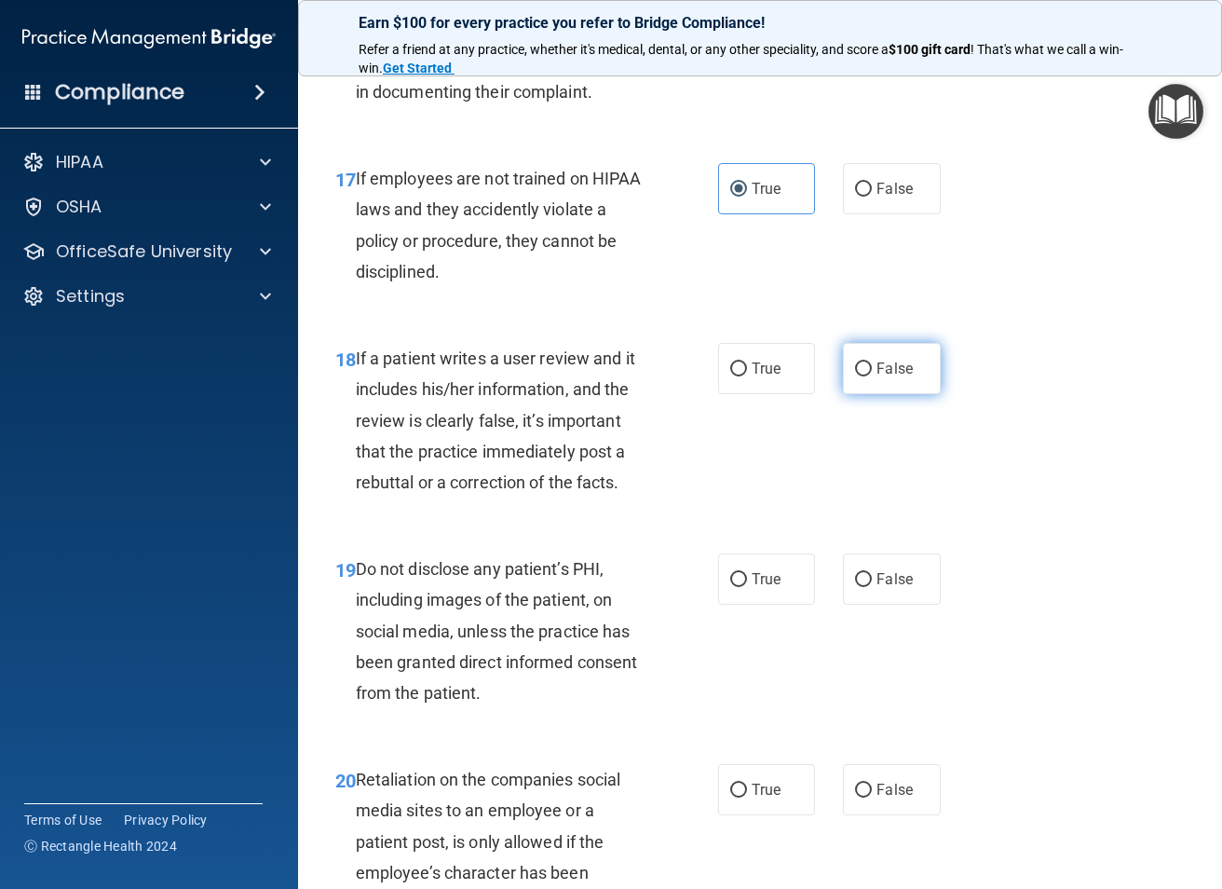
click at [861, 376] on input "False" at bounding box center [863, 369] width 17 height 14
radio input "true"
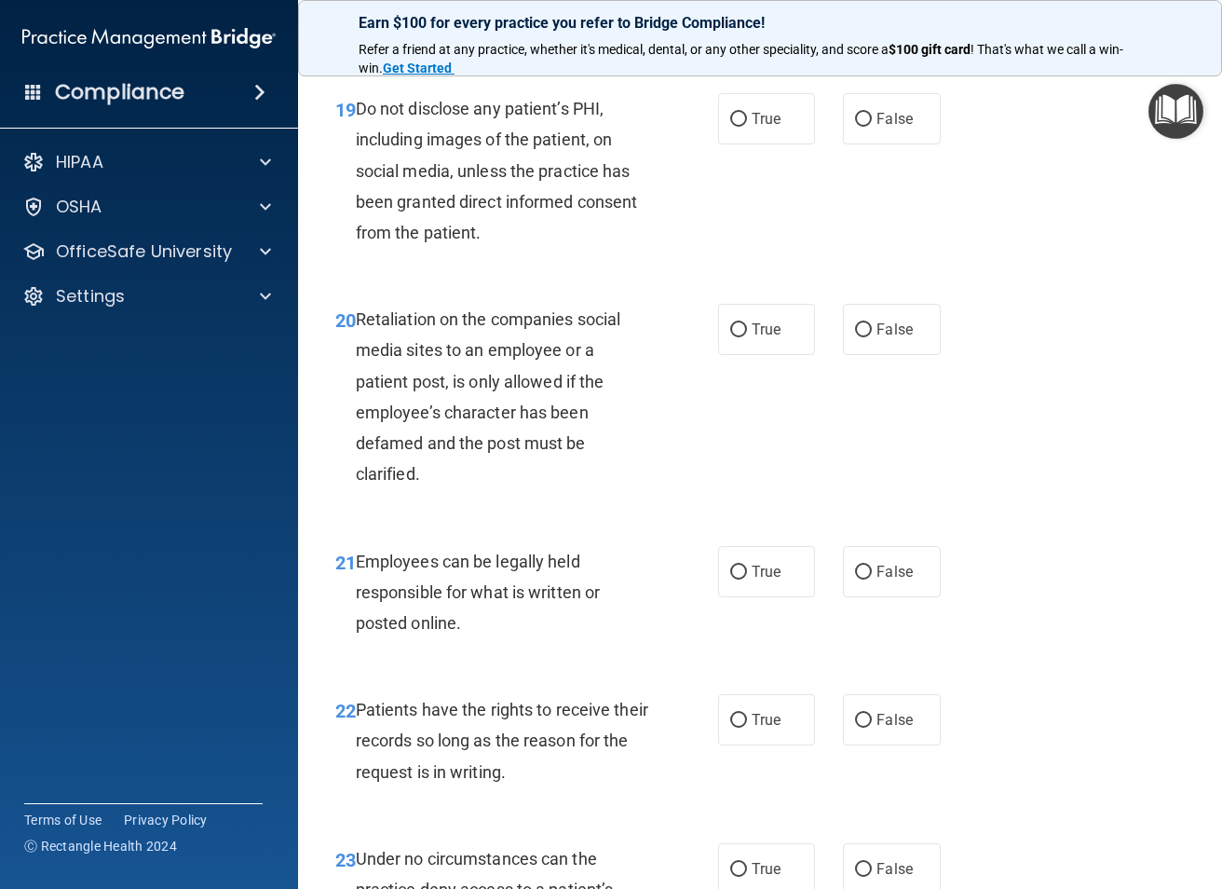
scroll to position [4006, 0]
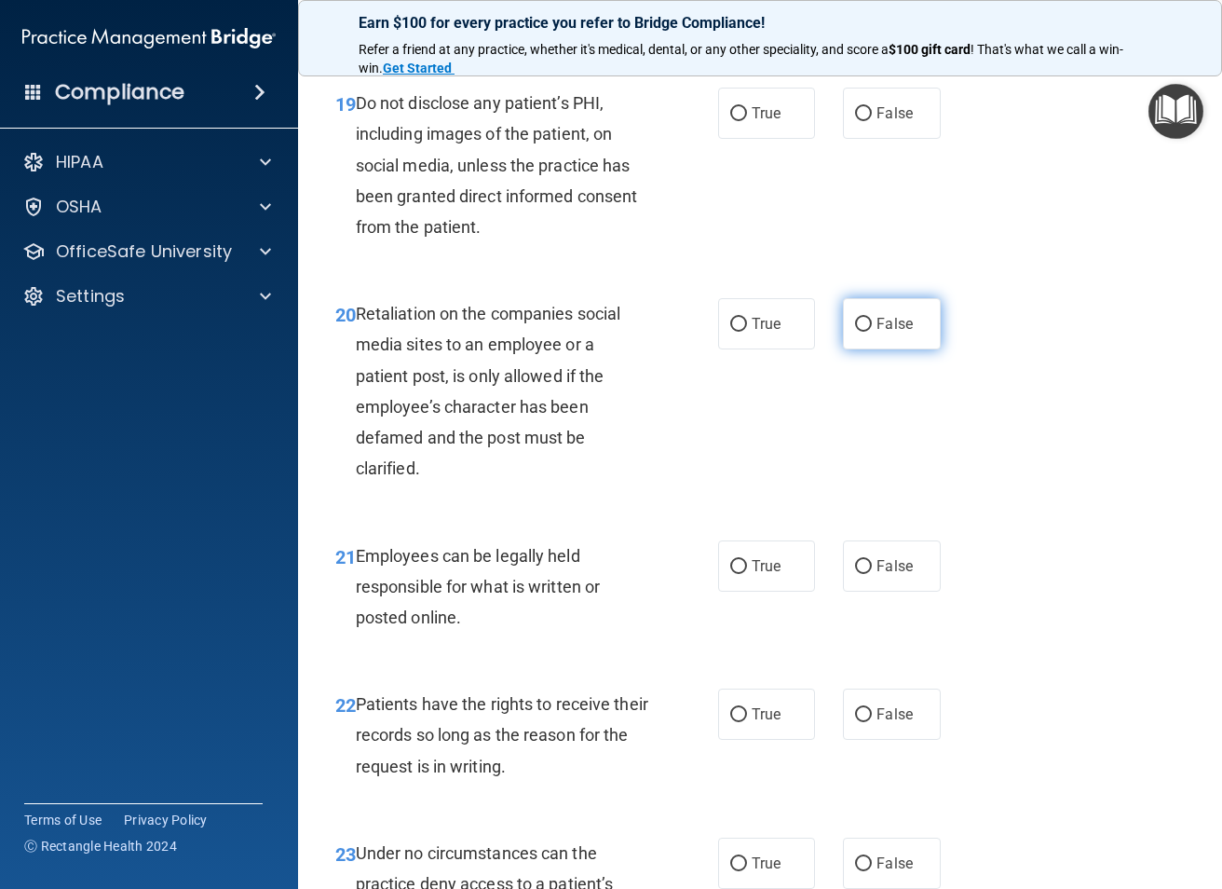
click at [859, 325] on input "False" at bounding box center [863, 325] width 17 height 14
radio input "true"
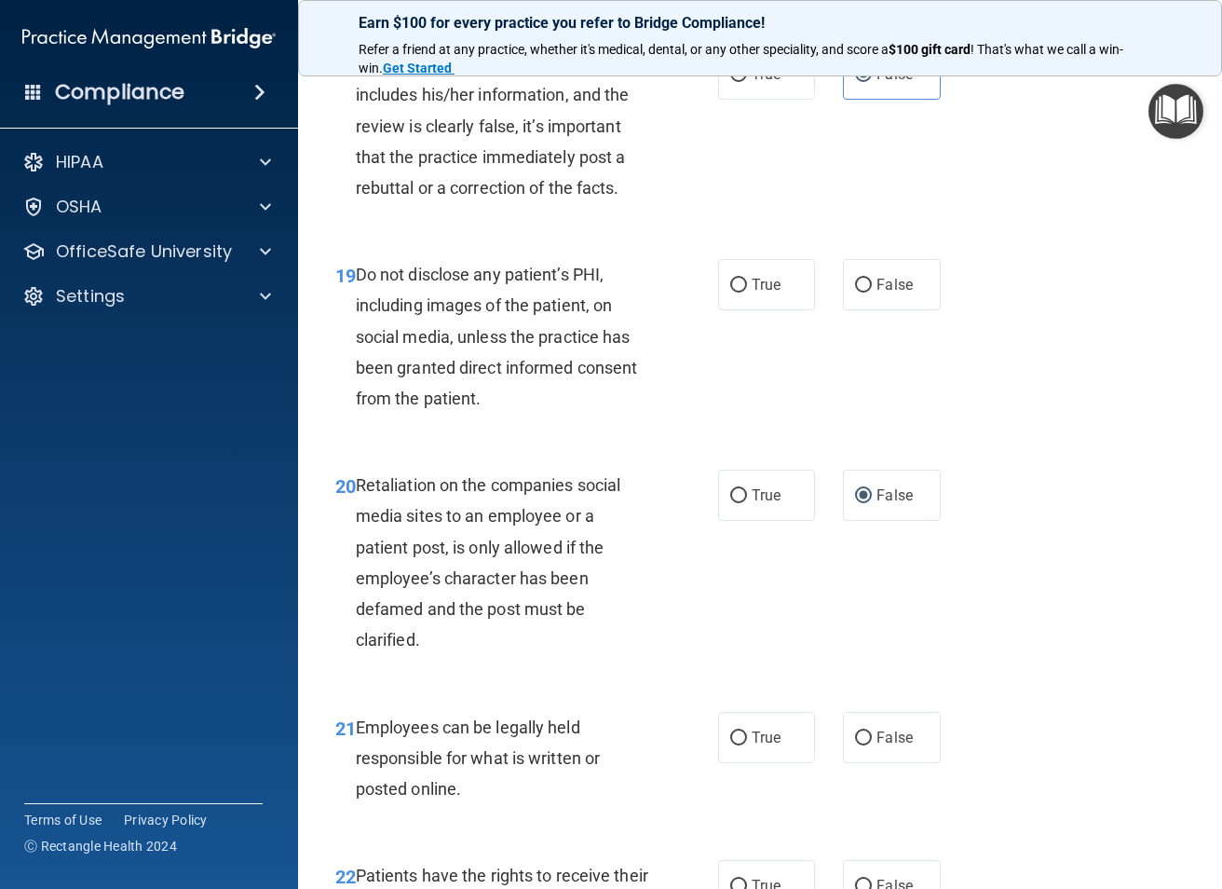
scroll to position [3819, 0]
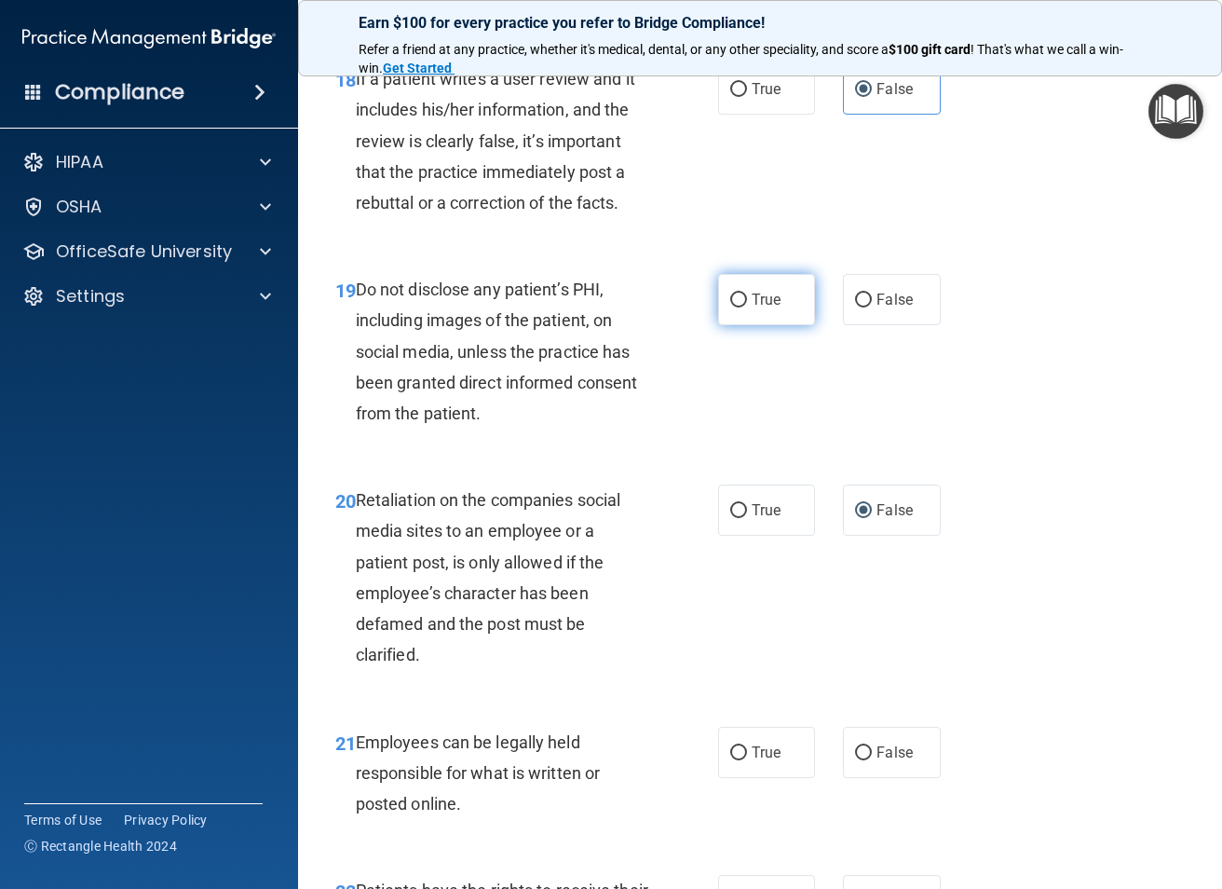
click at [785, 305] on label "True" at bounding box center [766, 299] width 97 height 51
click at [747, 305] on input "True" at bounding box center [738, 300] width 17 height 14
radio input "true"
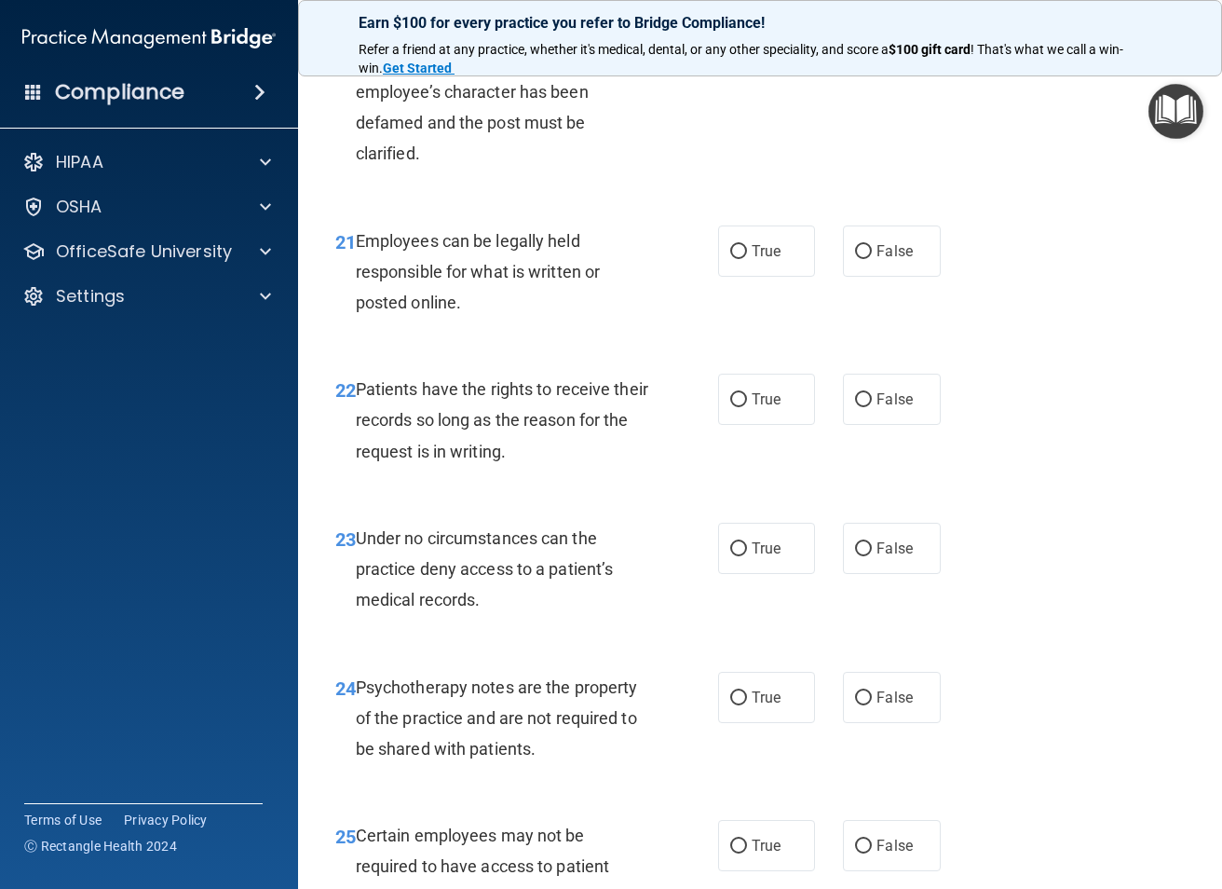
scroll to position [4192, 0]
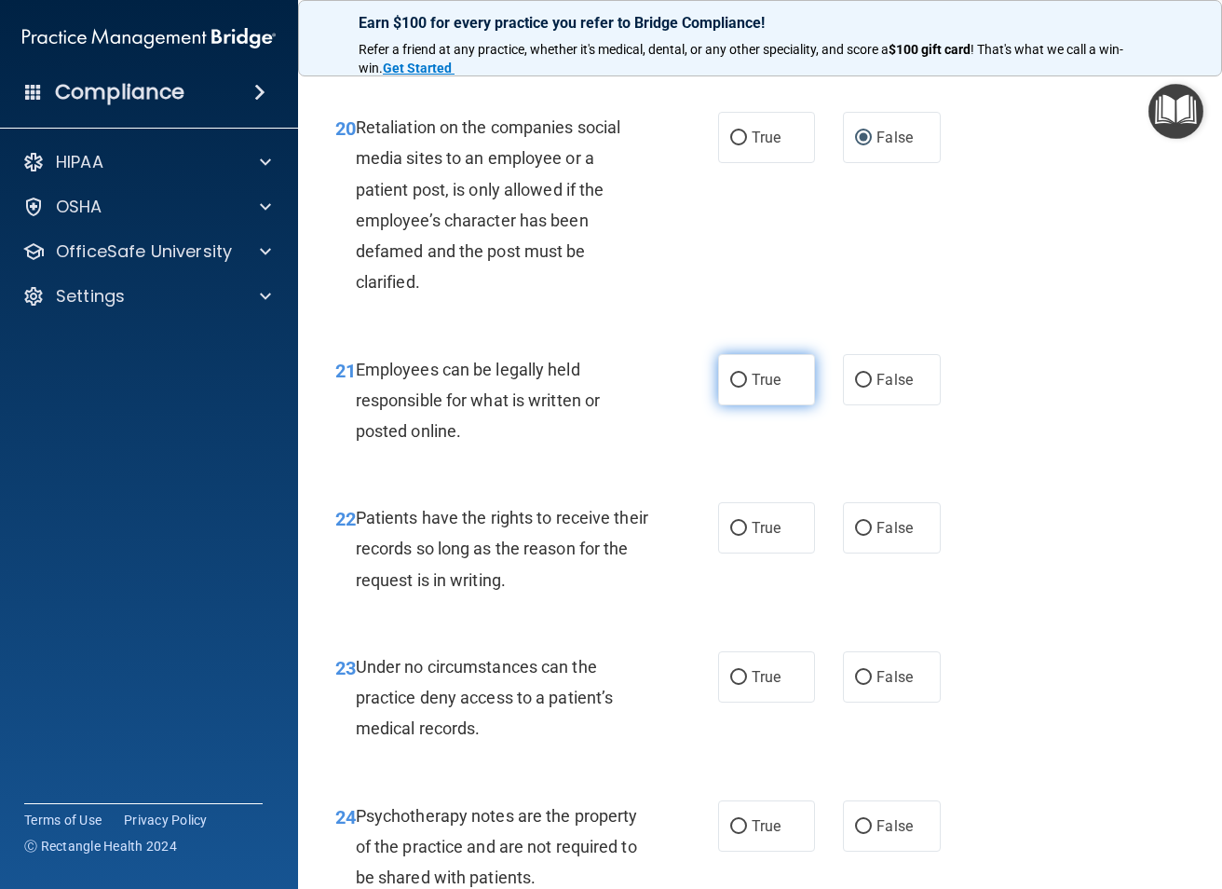
click at [742, 384] on label "True" at bounding box center [766, 379] width 97 height 51
click at [742, 384] on input "True" at bounding box center [738, 381] width 17 height 14
radio input "true"
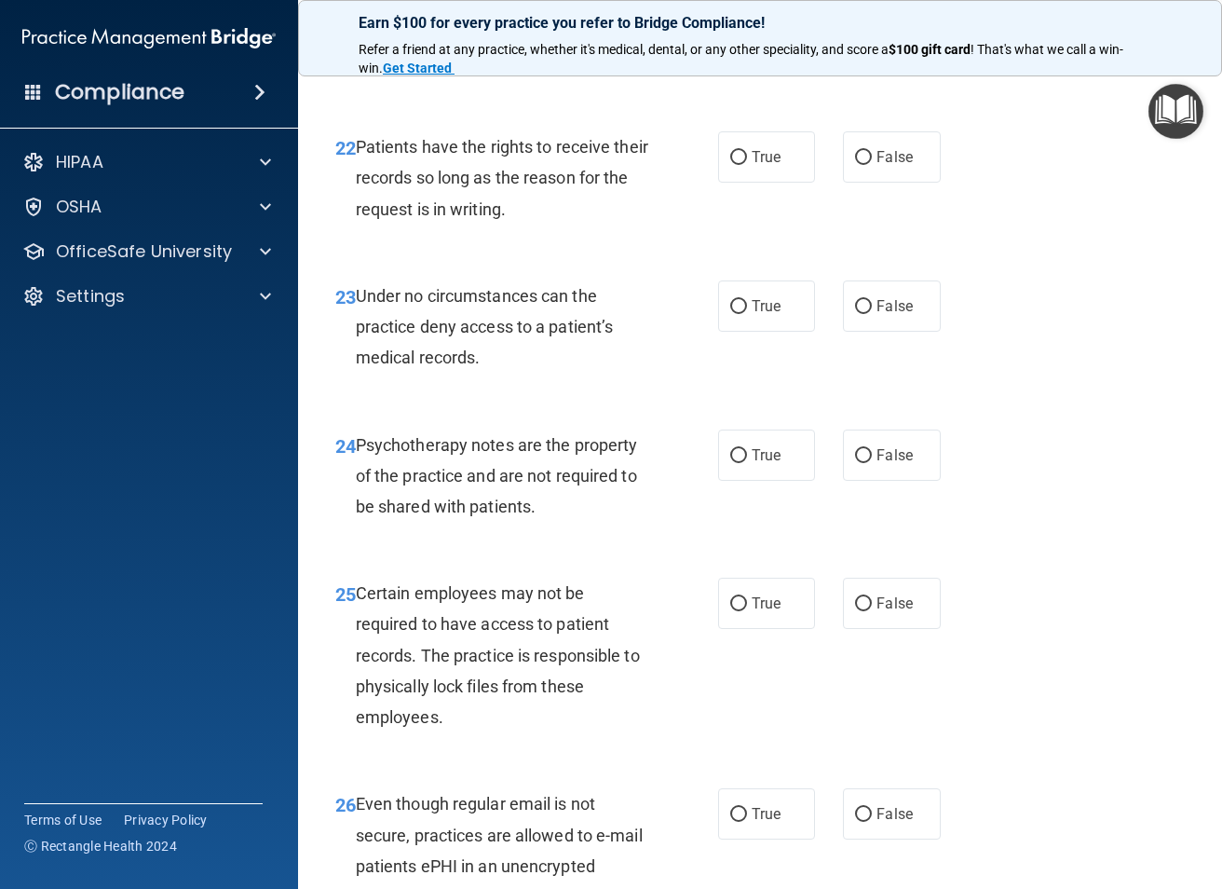
scroll to position [4565, 0]
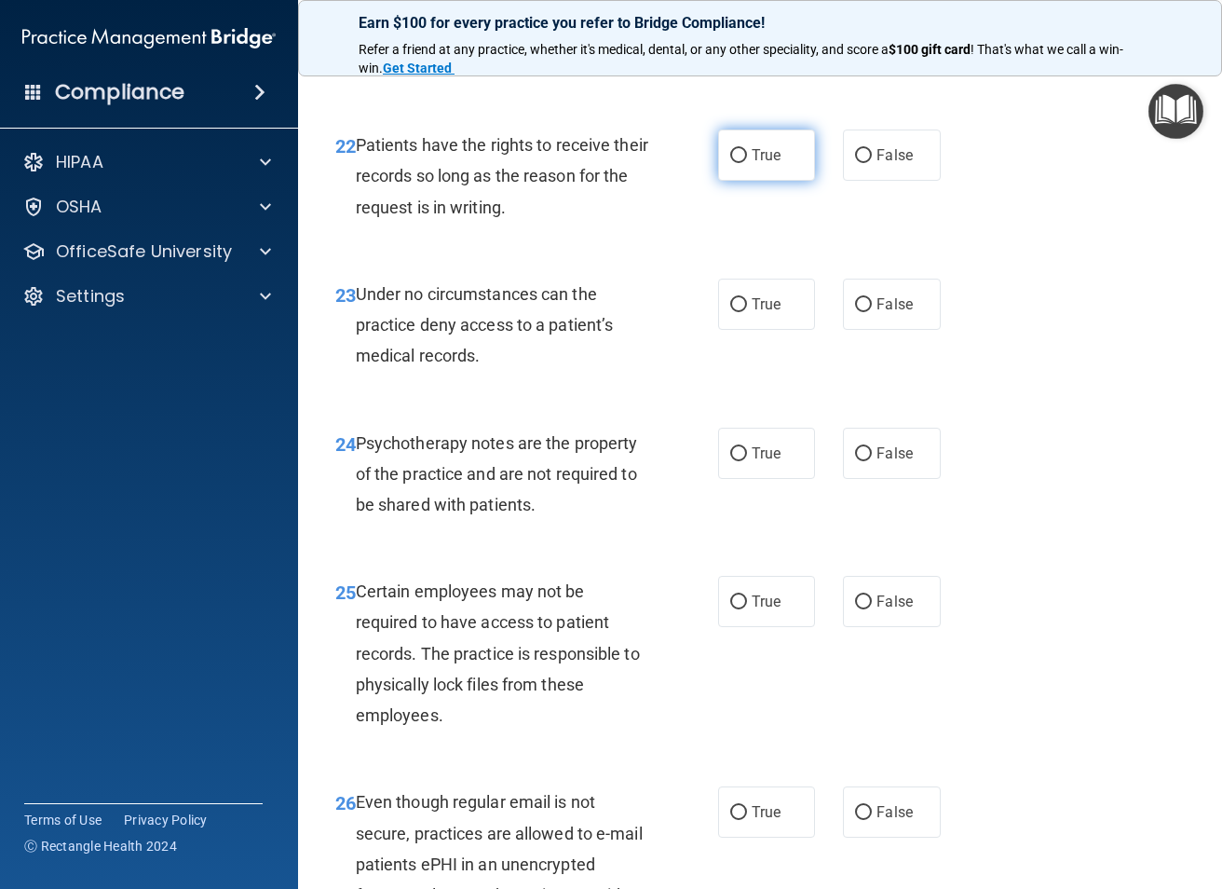
click at [755, 147] on label "True" at bounding box center [766, 154] width 97 height 51
click at [747, 149] on input "True" at bounding box center [738, 156] width 17 height 14
radio input "true"
click at [877, 162] on span "False" at bounding box center [895, 155] width 36 height 18
click at [872, 162] on input "False" at bounding box center [863, 156] width 17 height 14
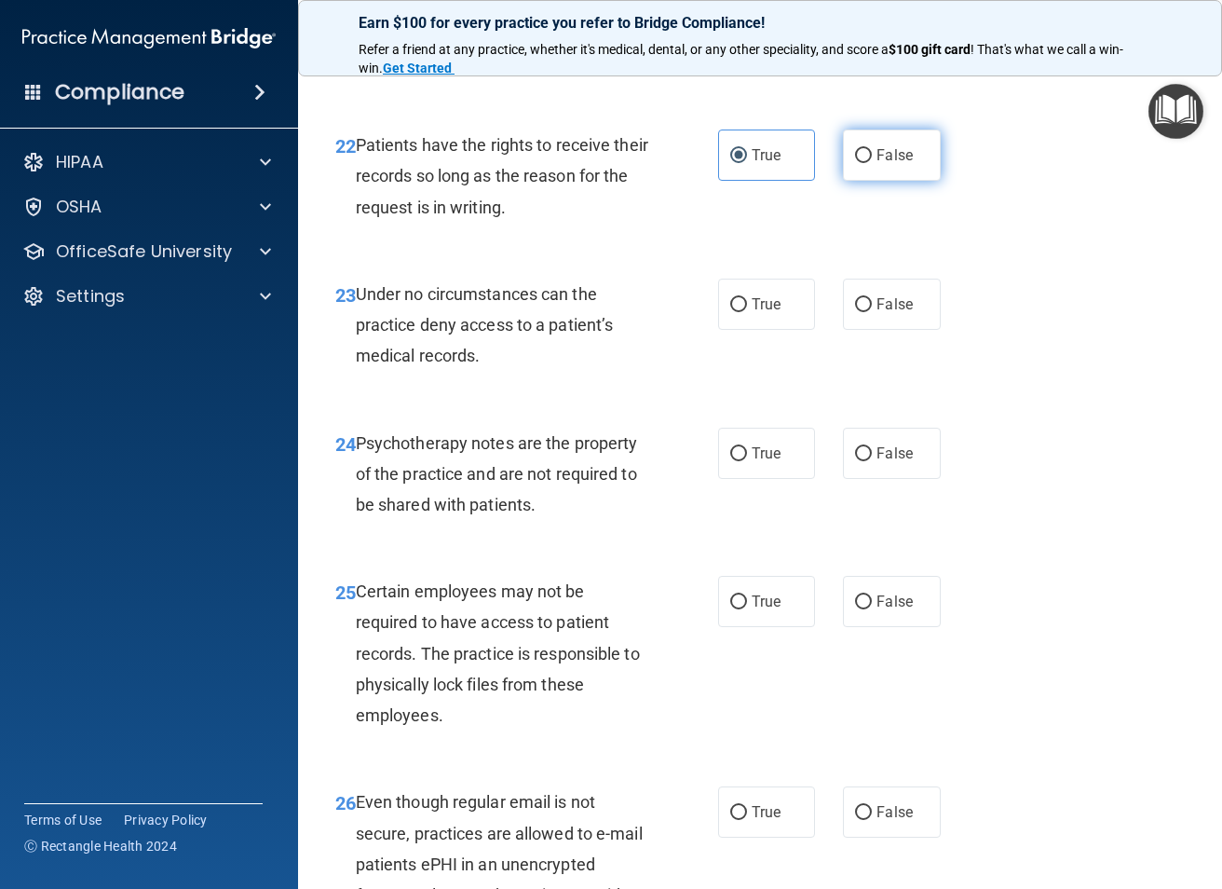
radio input "true"
radio input "false"
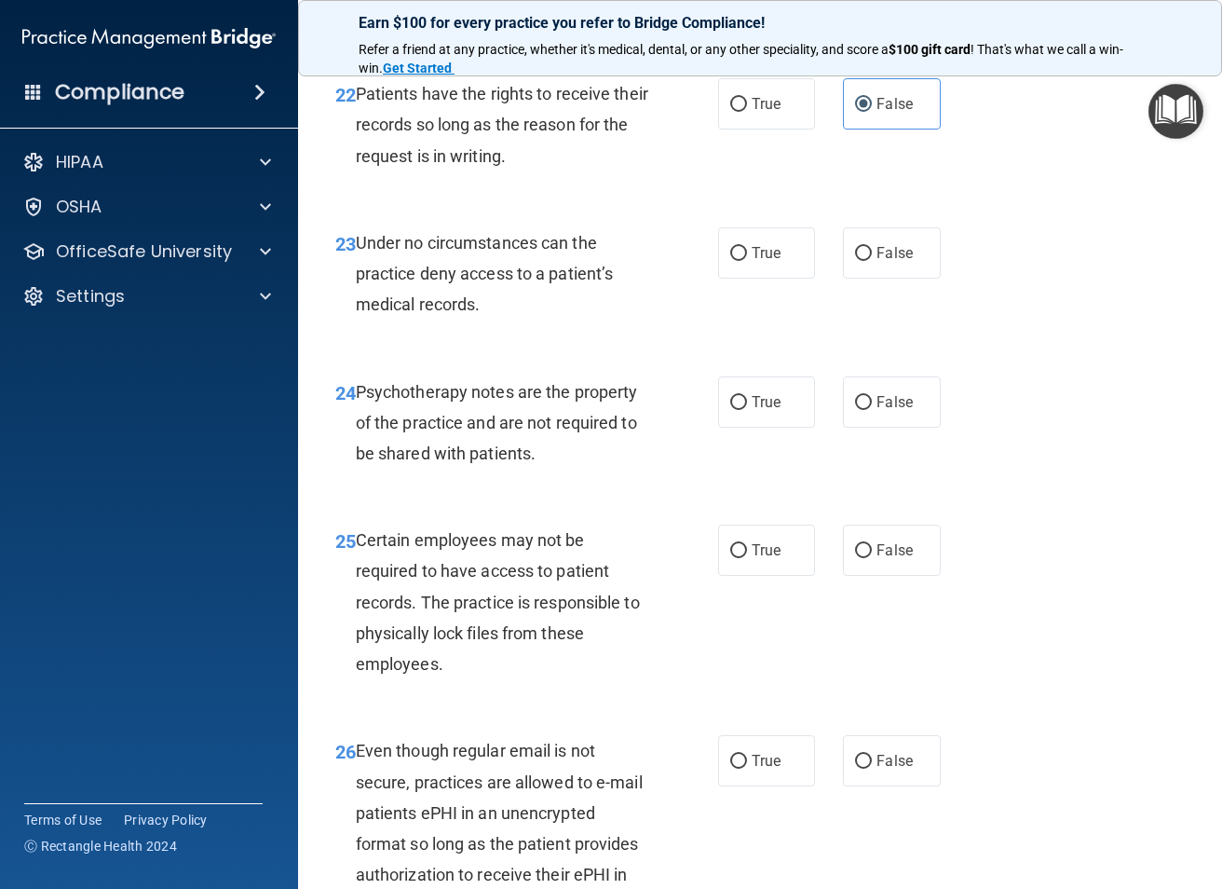
scroll to position [4658, 0]
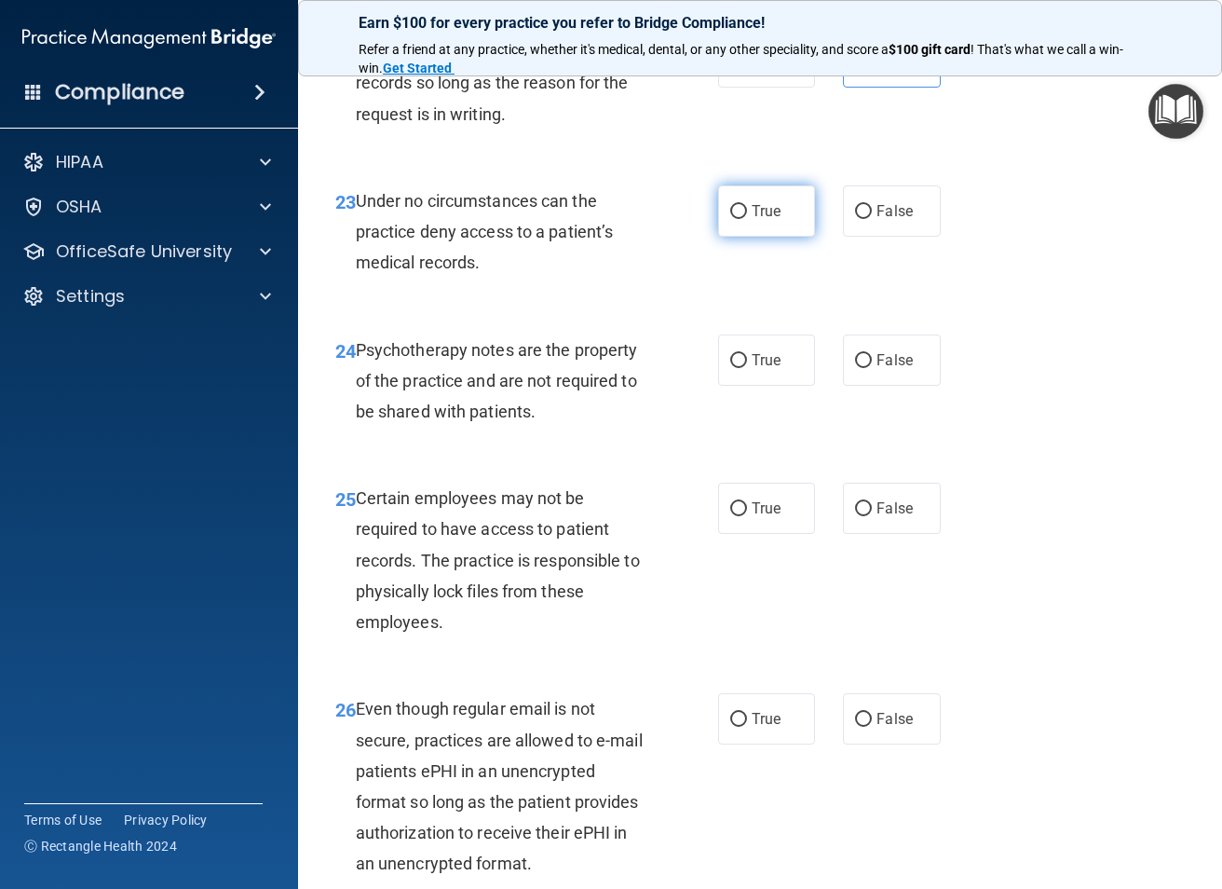
click at [744, 223] on label "True" at bounding box center [766, 210] width 97 height 51
click at [744, 219] on input "True" at bounding box center [738, 212] width 17 height 14
radio input "true"
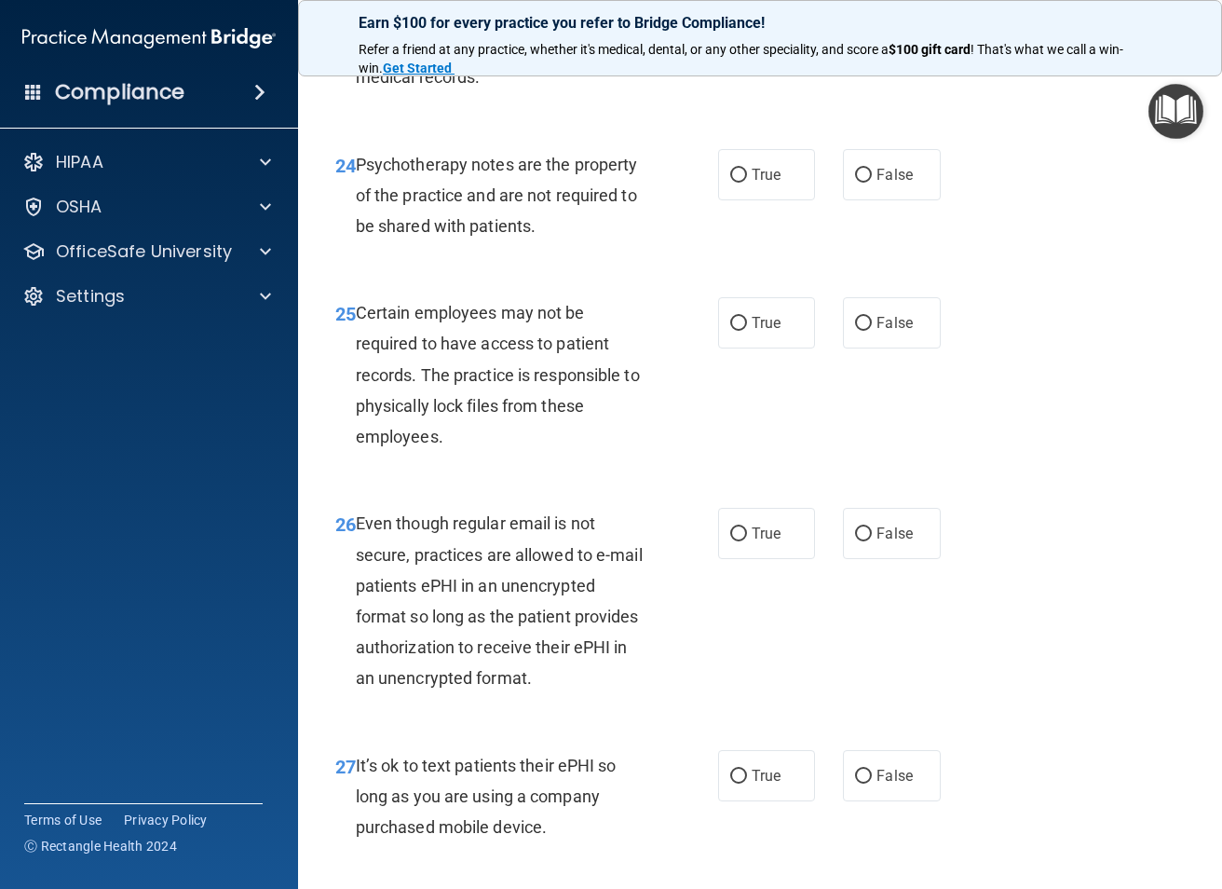
scroll to position [4844, 0]
click at [740, 183] on label "True" at bounding box center [766, 173] width 97 height 51
click at [740, 182] on input "True" at bounding box center [738, 175] width 17 height 14
radio input "true"
click at [752, 313] on span "True" at bounding box center [766, 322] width 29 height 18
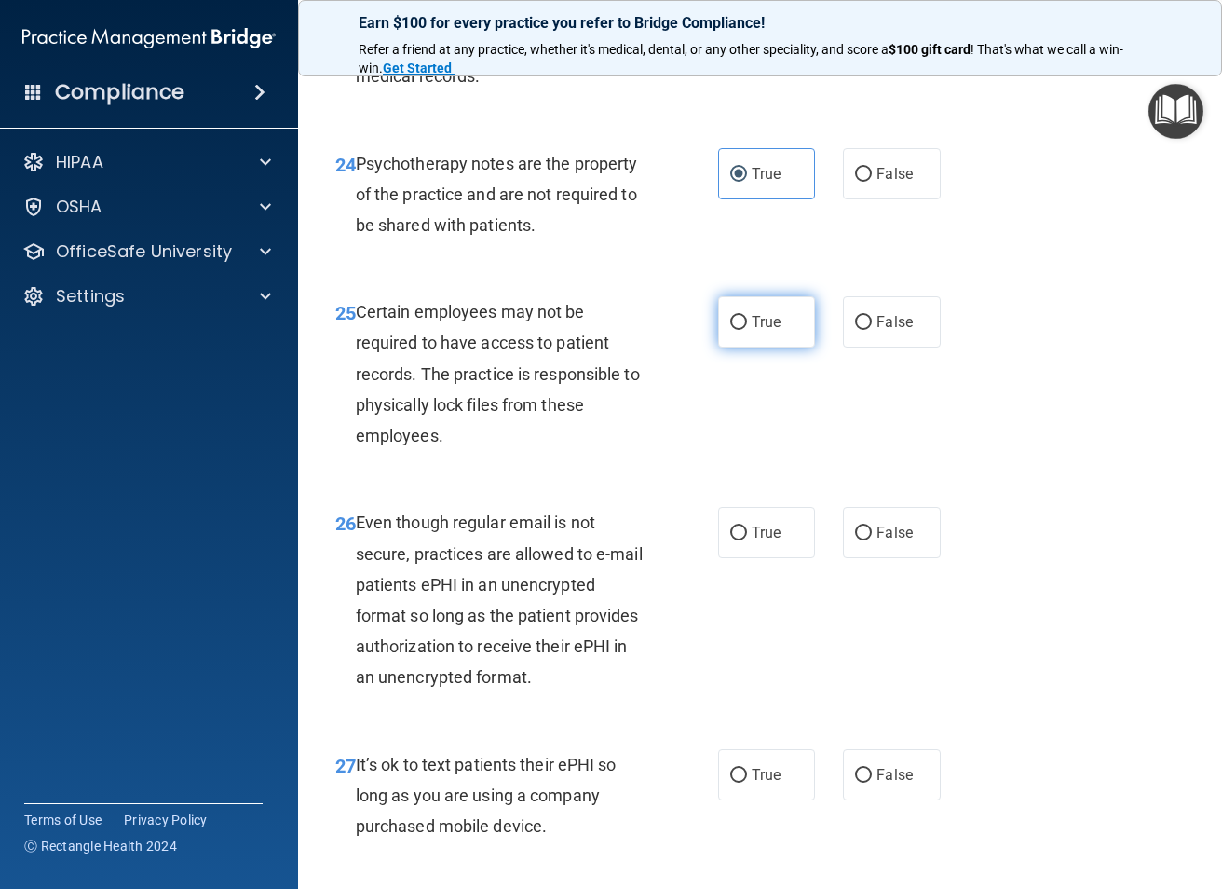
click at [747, 316] on input "True" at bounding box center [738, 323] width 17 height 14
radio input "true"
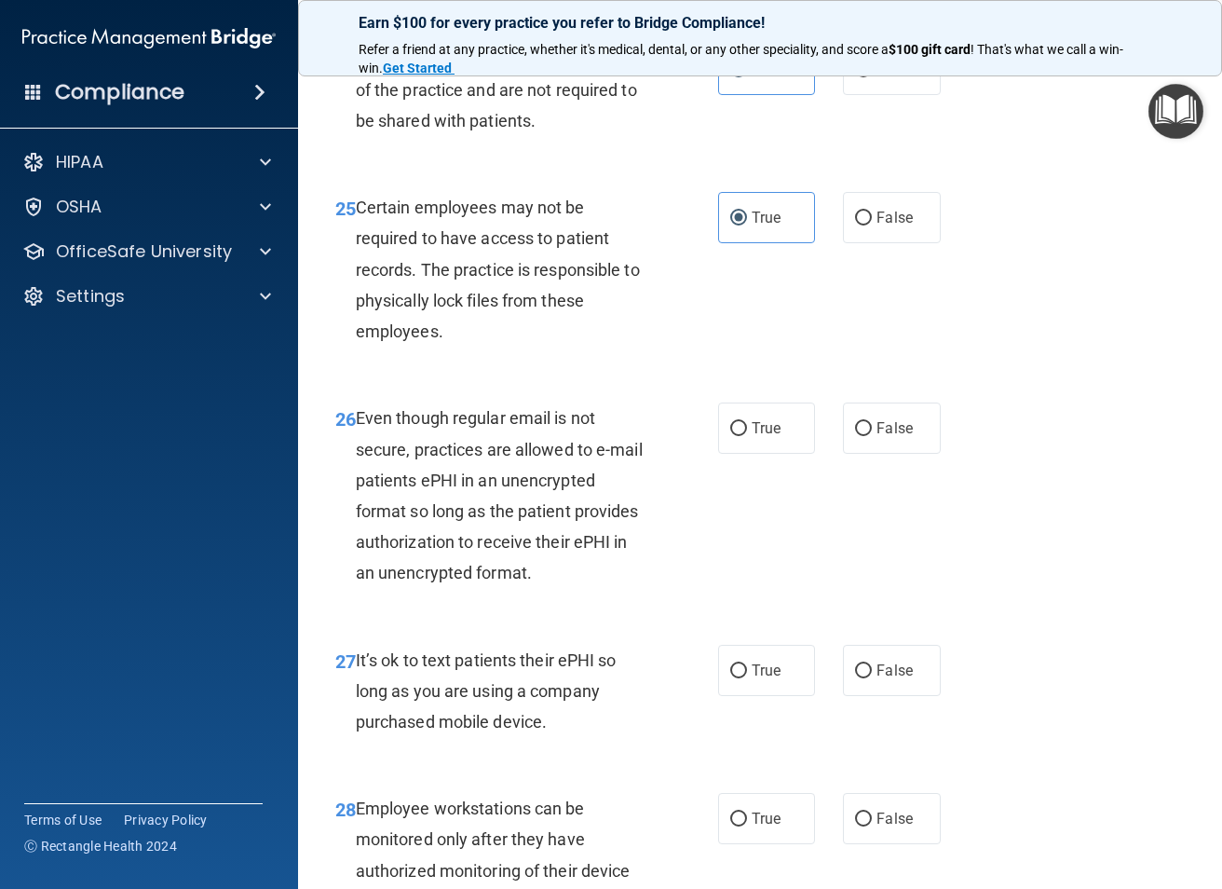
scroll to position [5217, 0]
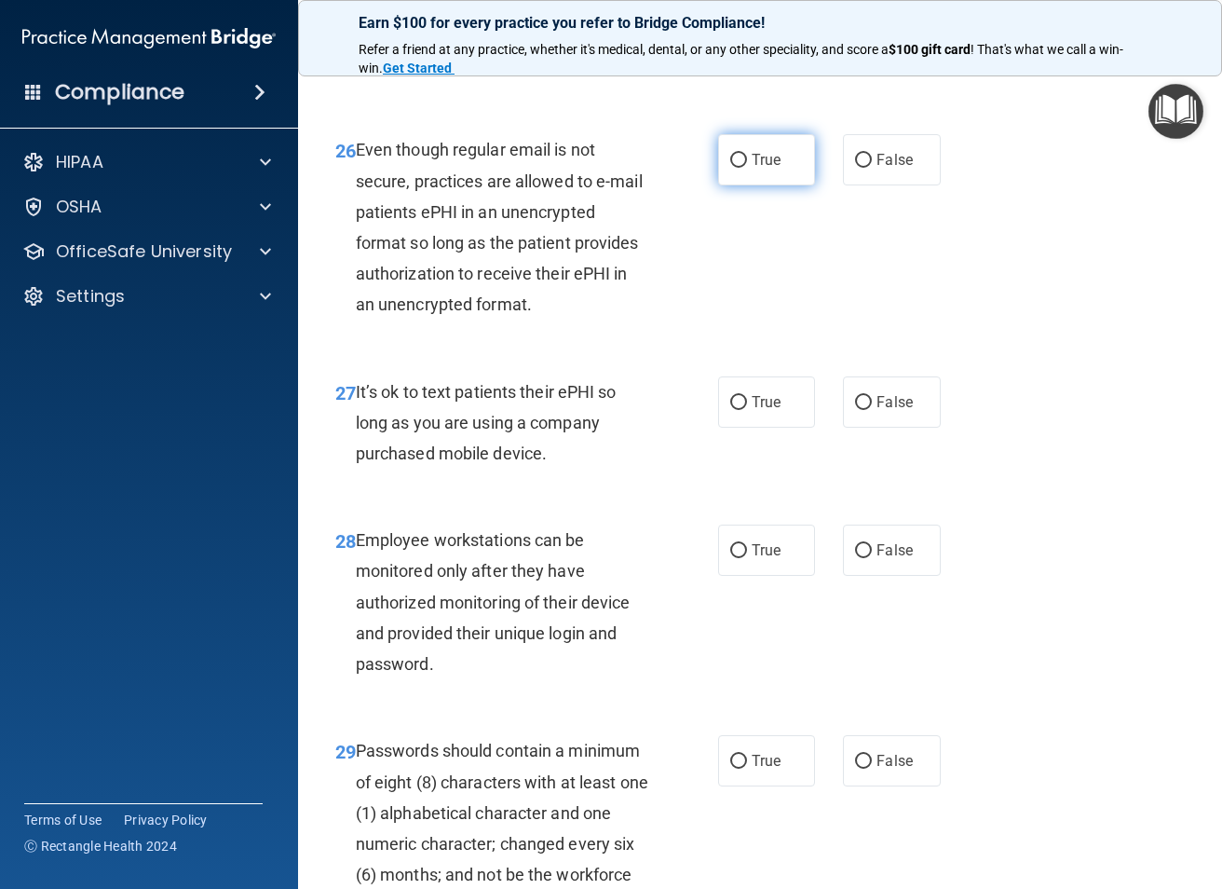
click at [767, 169] on label "True" at bounding box center [766, 159] width 97 height 51
click at [747, 168] on input "True" at bounding box center [738, 161] width 17 height 14
radio input "true"
click at [887, 417] on label "False" at bounding box center [891, 401] width 97 height 51
click at [872, 410] on input "False" at bounding box center [863, 403] width 17 height 14
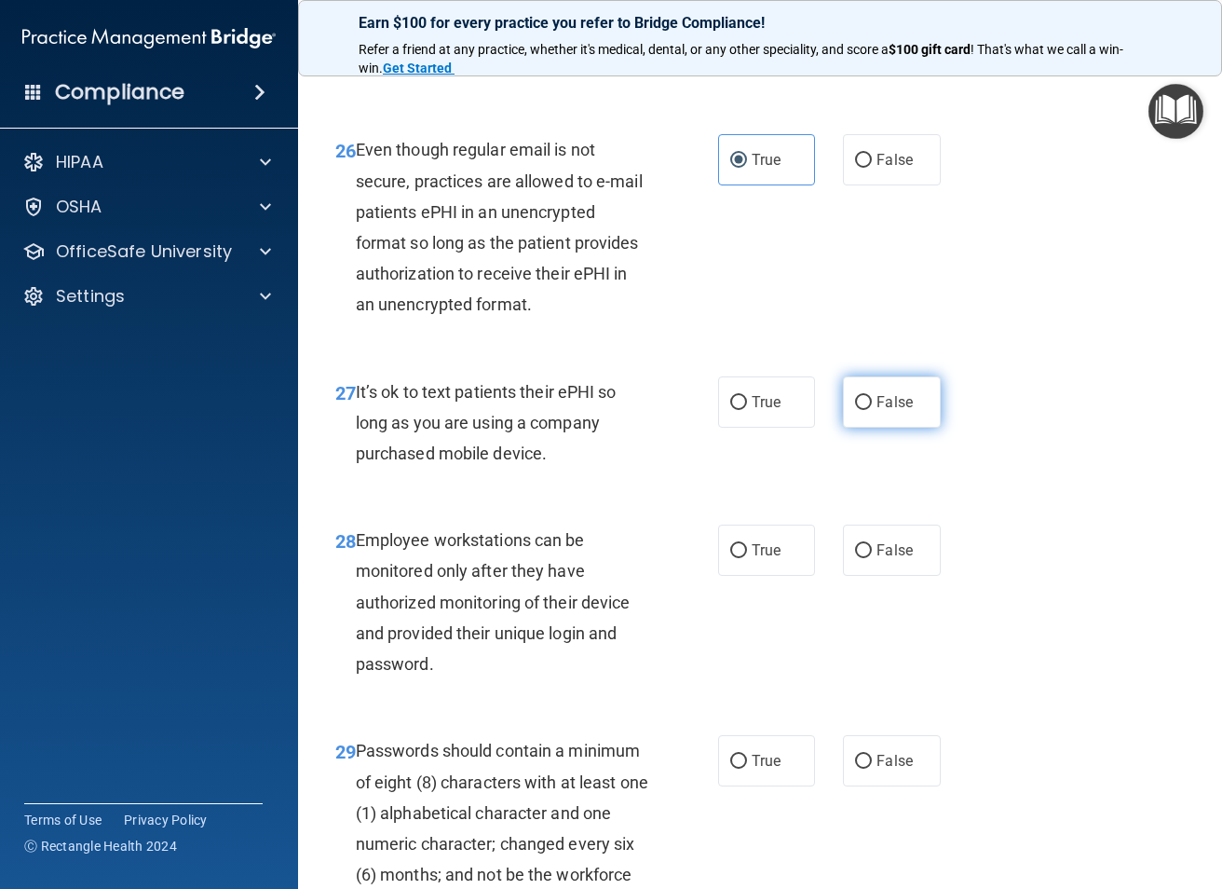
radio input "true"
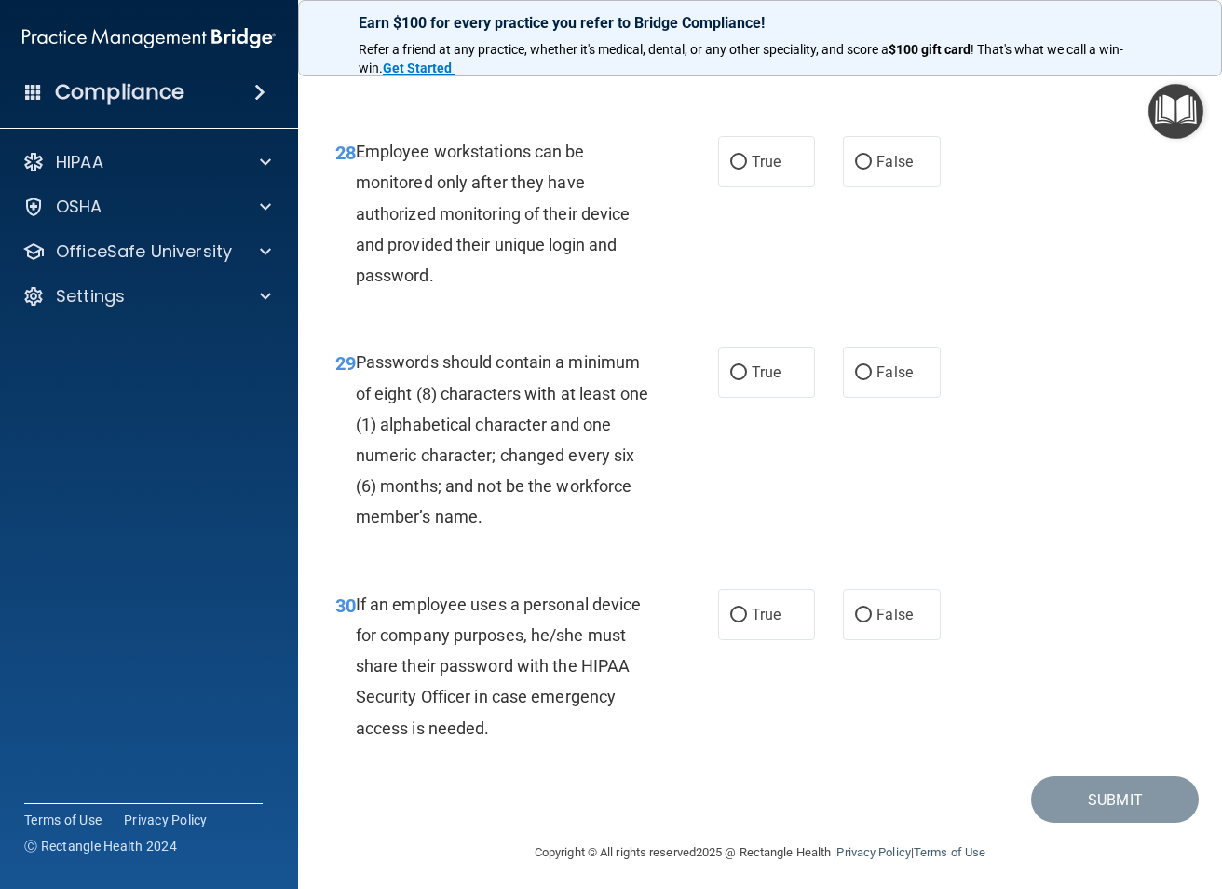
scroll to position [5614, 0]
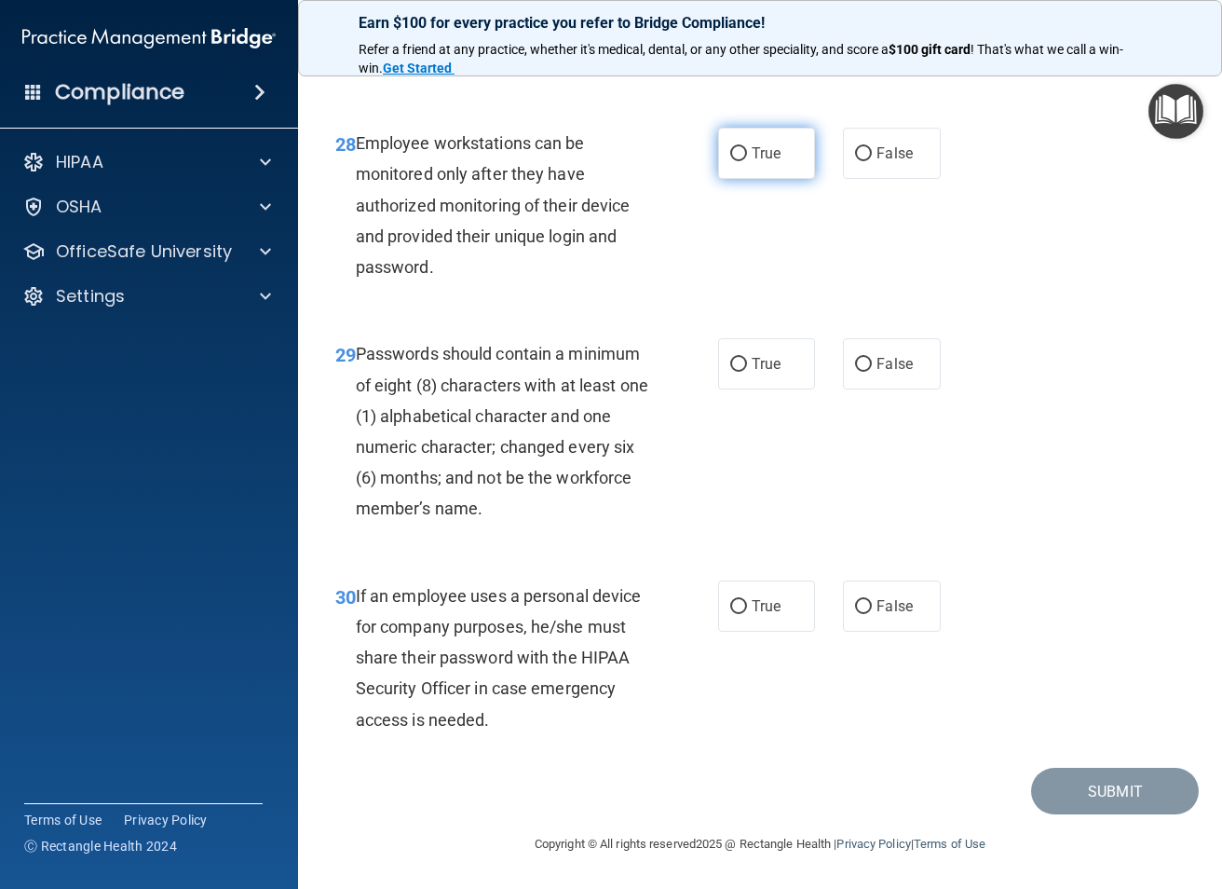
click at [743, 161] on label "True" at bounding box center [766, 153] width 97 height 51
click at [743, 161] on input "True" at bounding box center [738, 154] width 17 height 14
radio input "true"
click at [764, 375] on label "True" at bounding box center [766, 363] width 97 height 51
click at [747, 372] on input "True" at bounding box center [738, 365] width 17 height 14
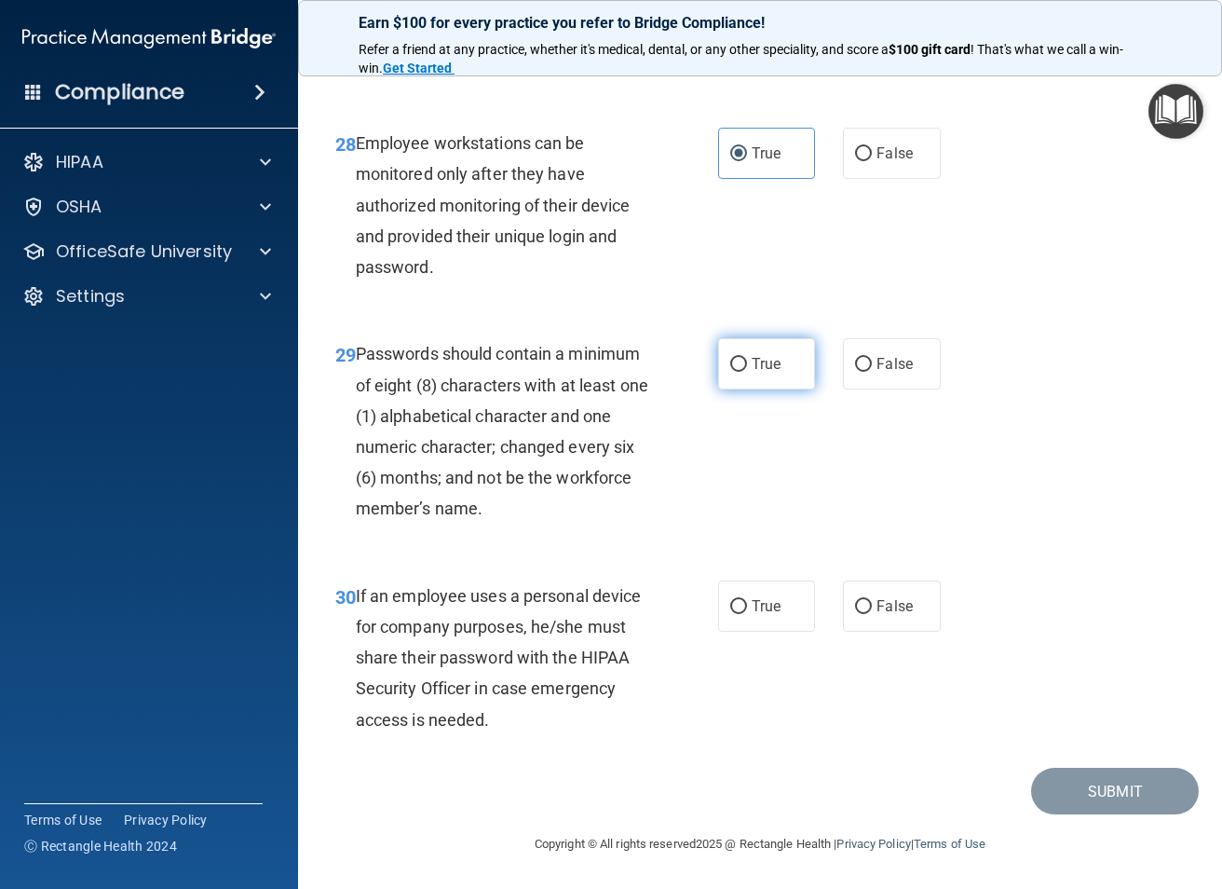
radio input "true"
drag, startPoint x: 760, startPoint y: 619, endPoint x: 956, endPoint y: 783, distance: 254.7
click at [760, 619] on label "True" at bounding box center [766, 605] width 97 height 51
click at [747, 614] on input "True" at bounding box center [738, 607] width 17 height 14
radio input "true"
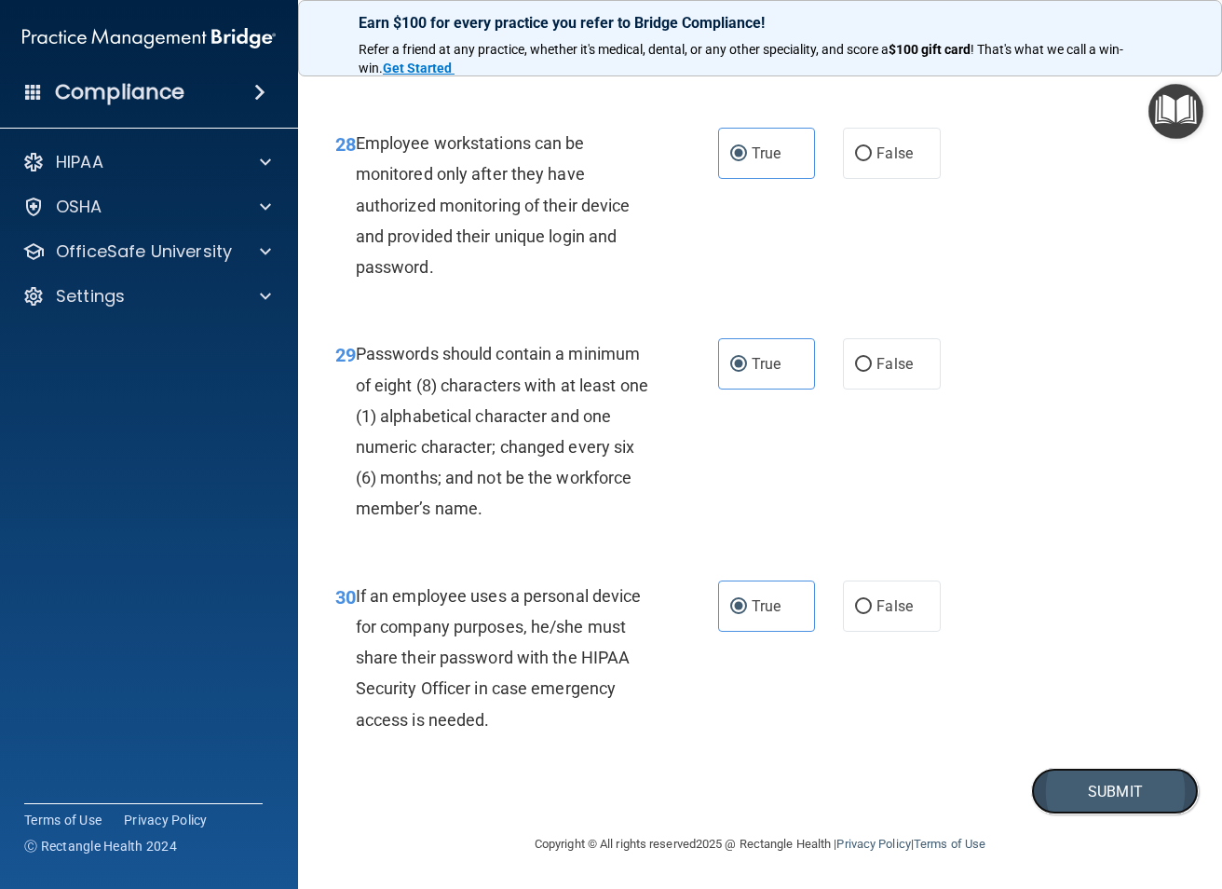
drag, startPoint x: 1152, startPoint y: 799, endPoint x: 1150, endPoint y: 790, distance: 9.7
click at [1150, 791] on button "Submit" at bounding box center [1115, 792] width 168 height 48
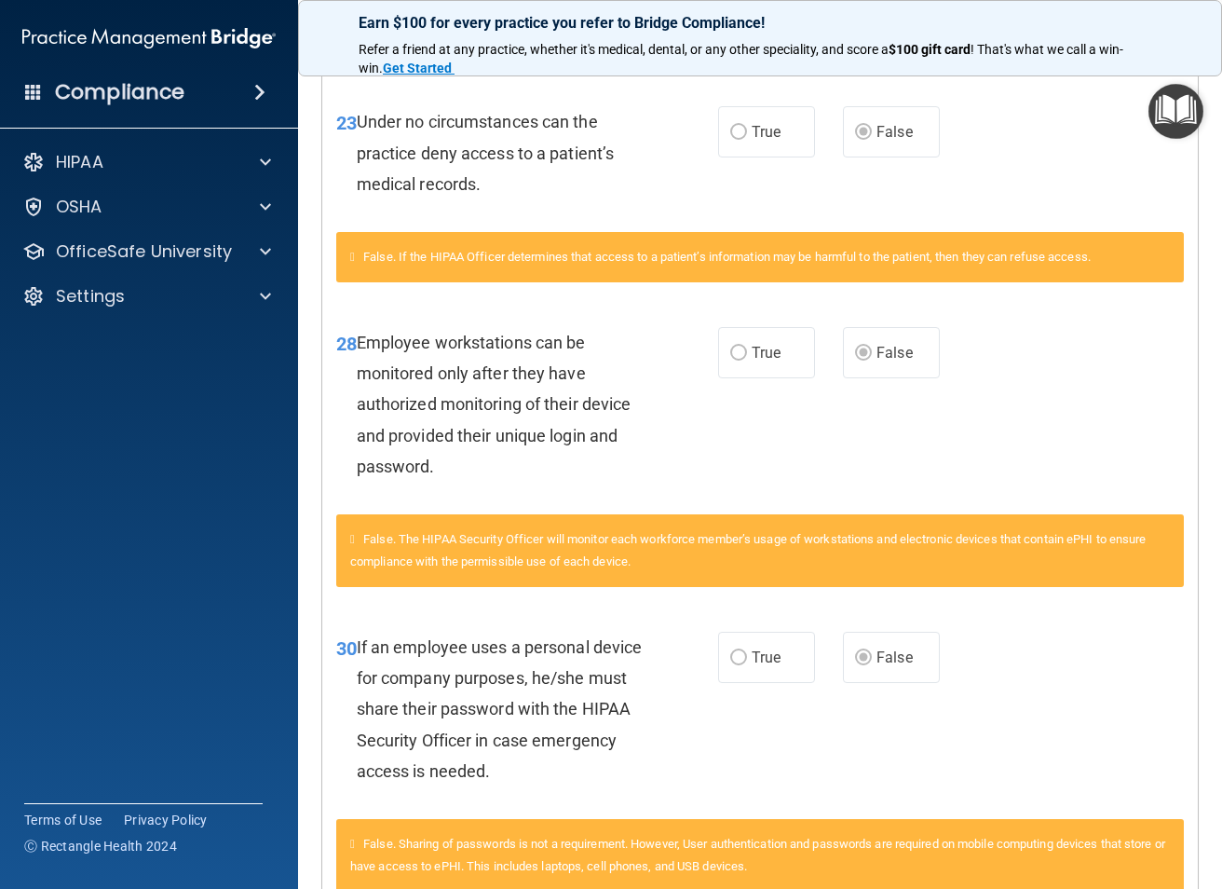
scroll to position [3011, 0]
